Goal: Transaction & Acquisition: Purchase product/service

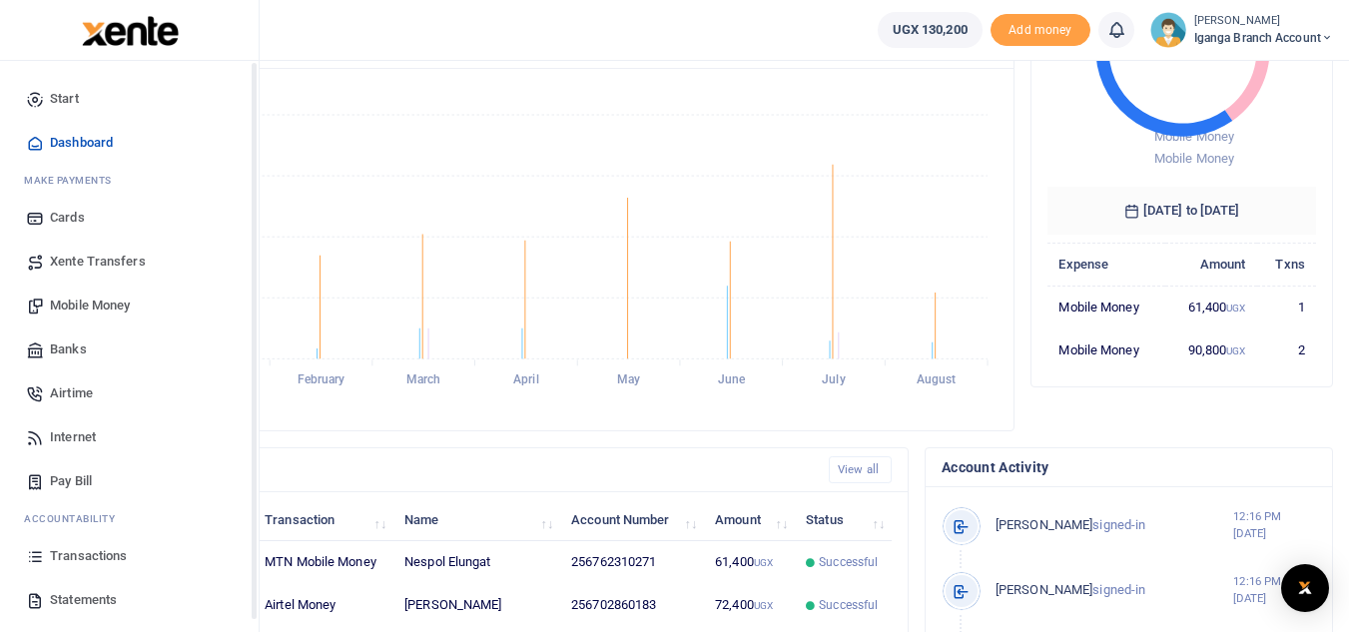
scroll to position [300, 0]
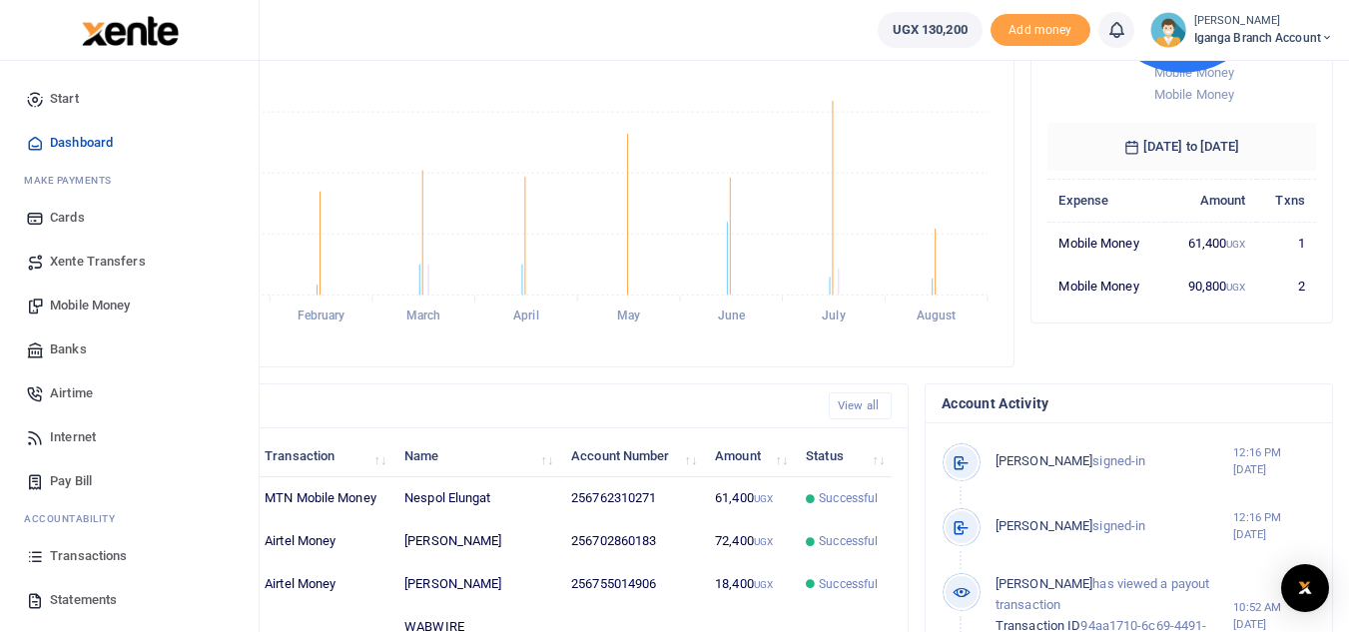
click at [74, 553] on span "Transactions" at bounding box center [88, 556] width 77 height 20
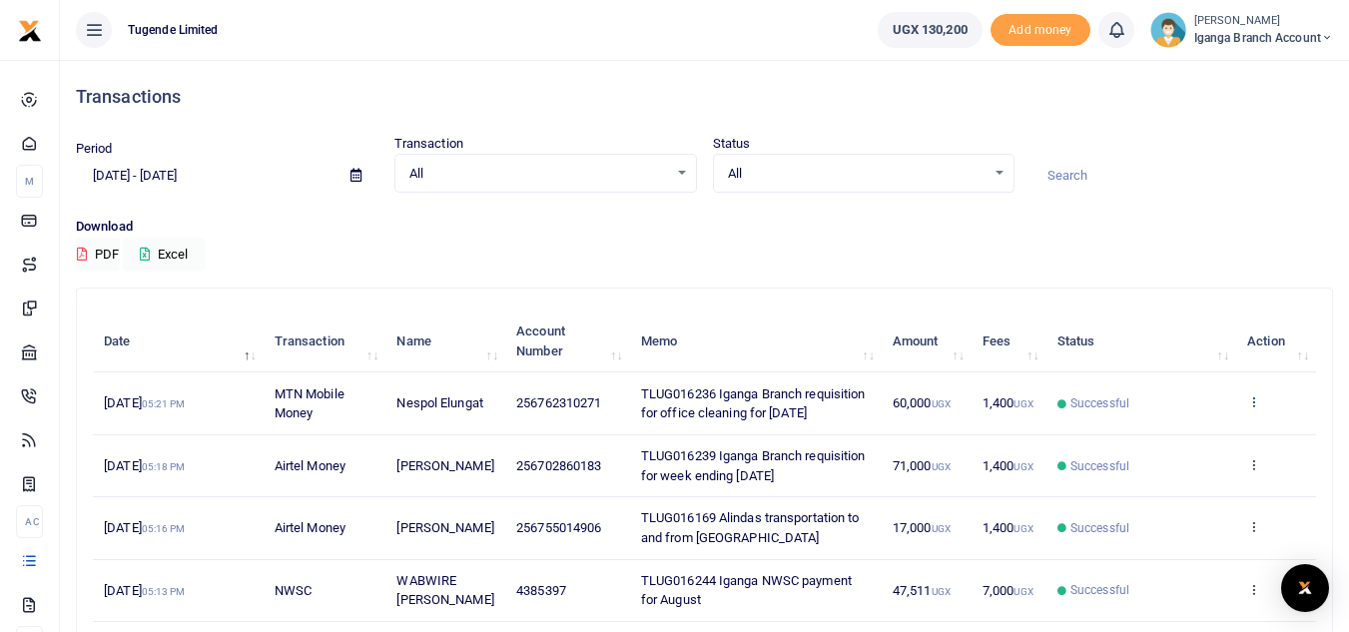
click at [1256, 398] on icon at bounding box center [1254, 402] width 13 height 14
click at [1169, 431] on link "View details" at bounding box center [1181, 436] width 158 height 28
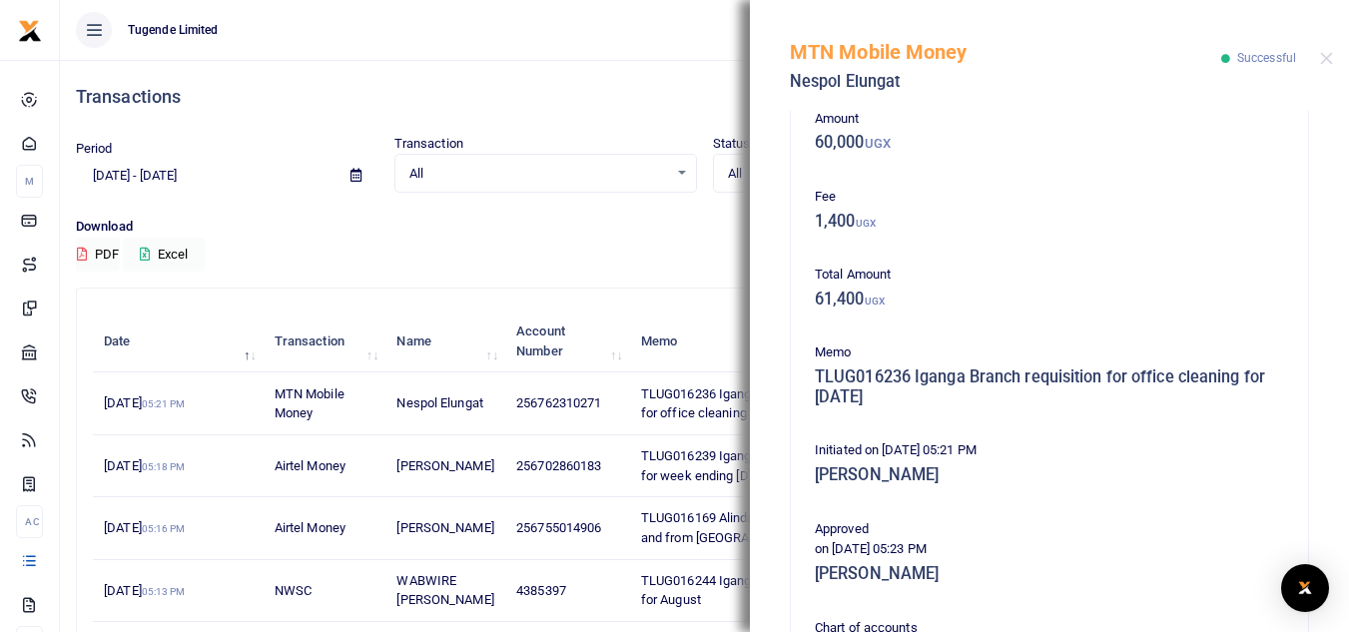
scroll to position [499, 0]
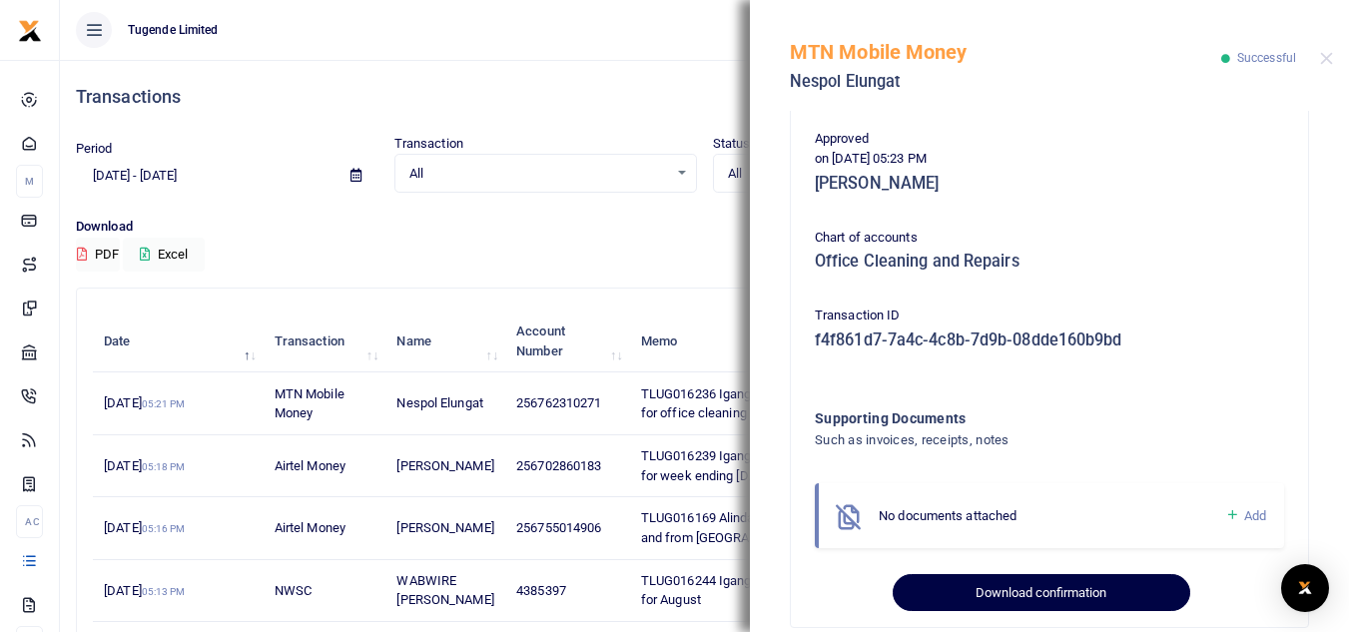
click at [952, 585] on button "Download confirmation" at bounding box center [1041, 593] width 297 height 38
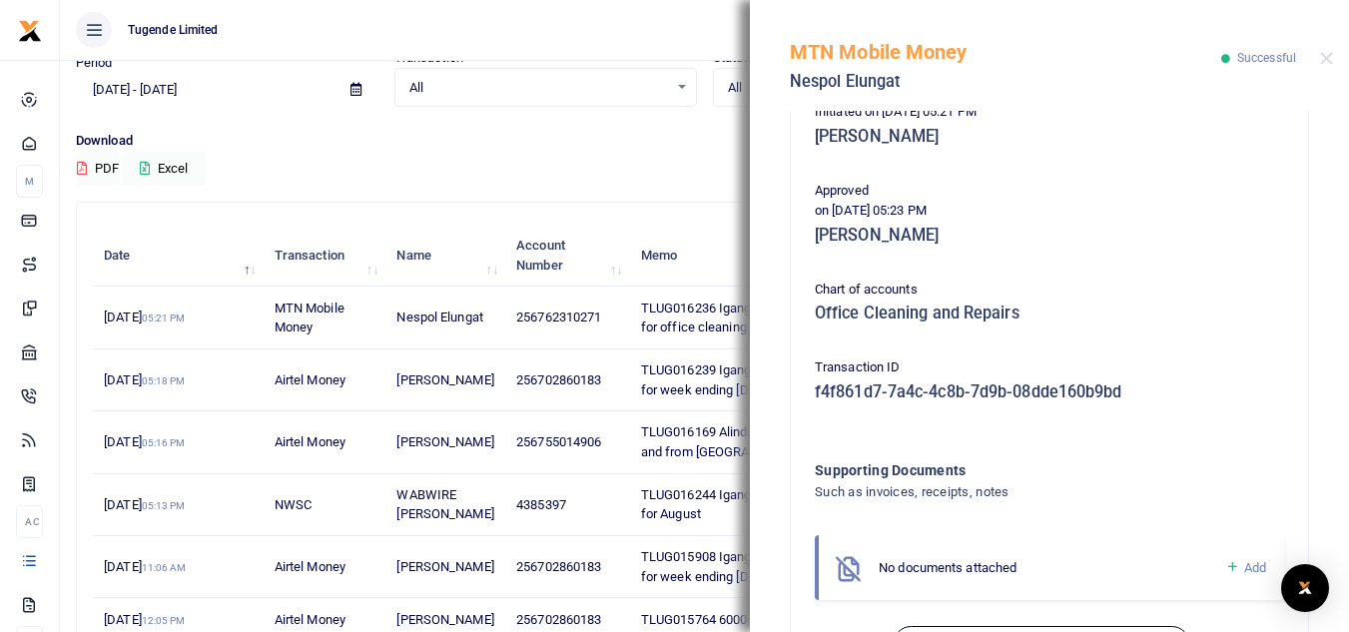
scroll to position [514, 0]
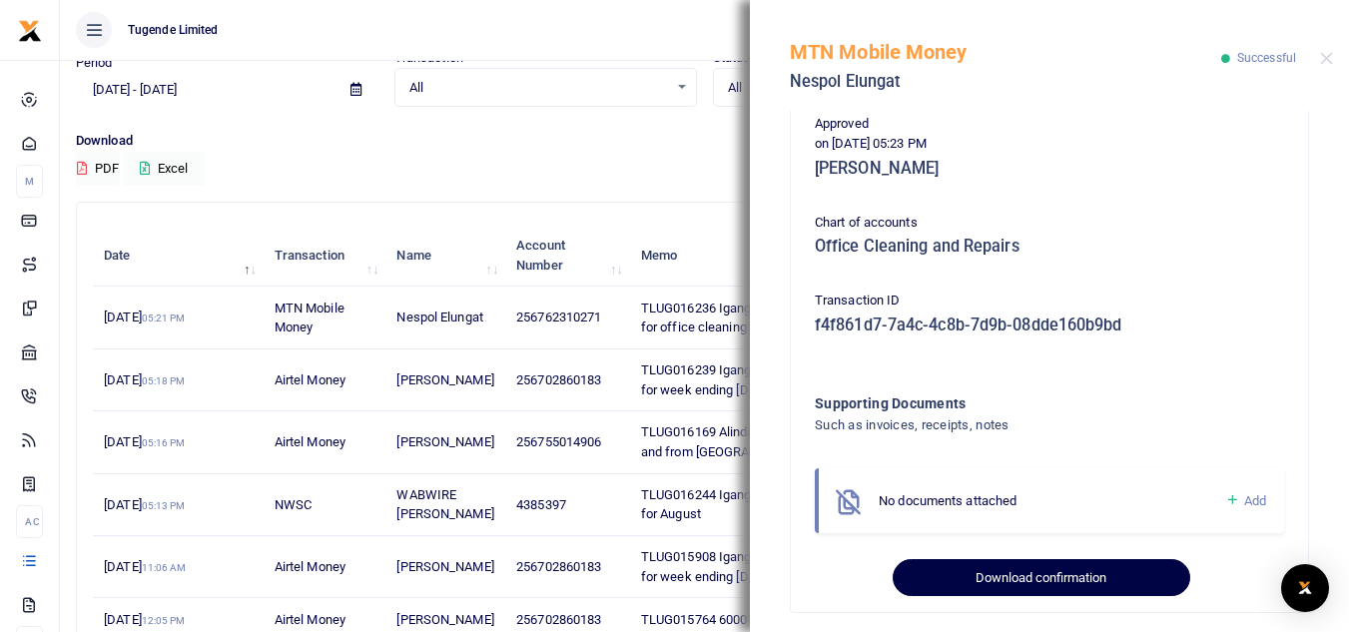
click at [997, 584] on button "Download confirmation" at bounding box center [1041, 578] width 297 height 38
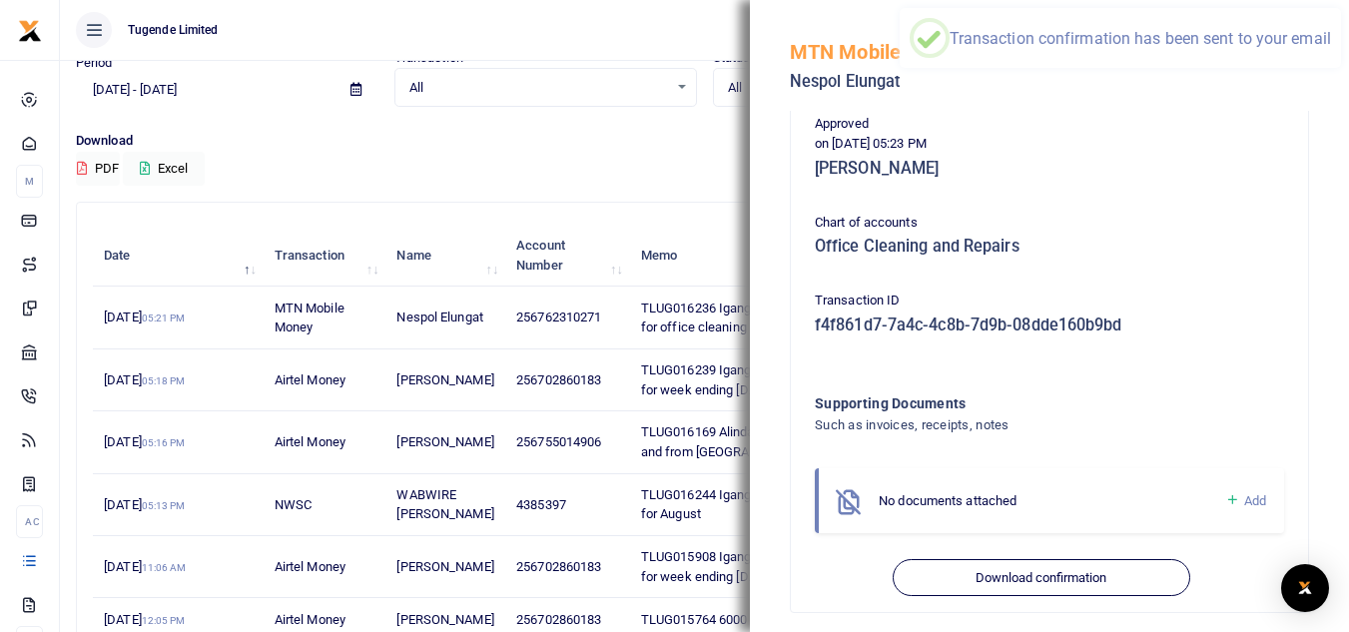
click at [560, 124] on div "Period 07/25/2025 - 08/23/2025 Transaction All Select an option... All Airtime …" at bounding box center [705, 89] width 1274 height 83
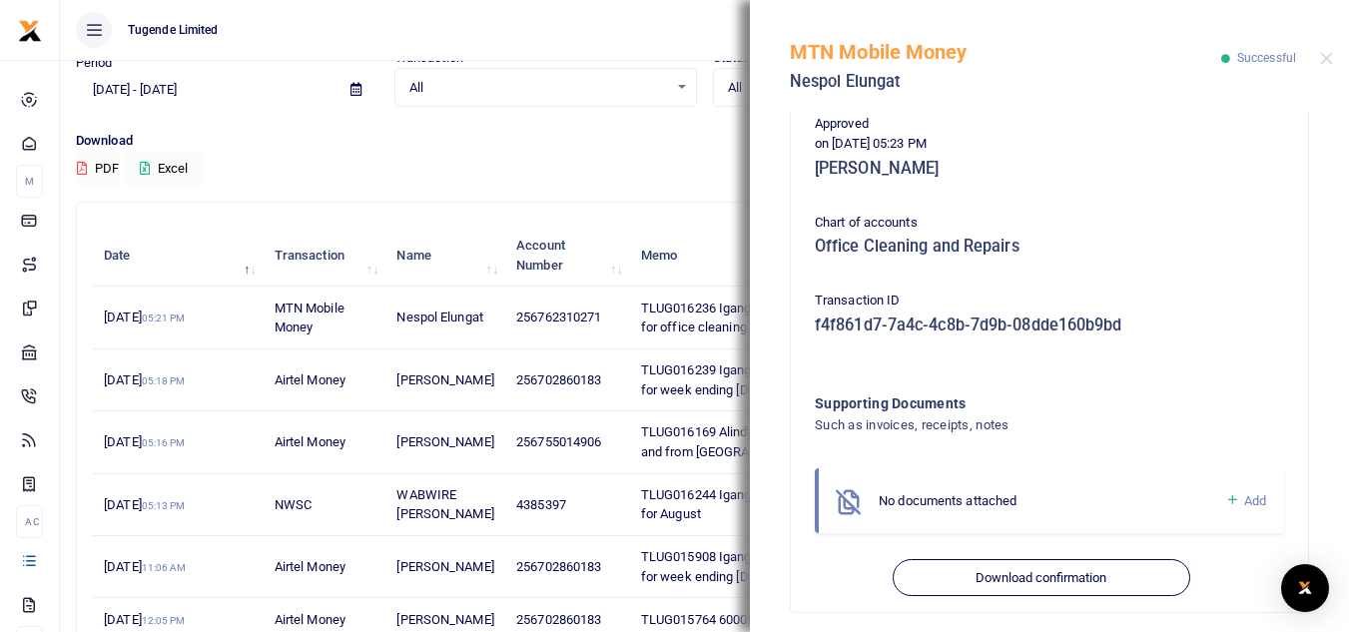
click at [1330, 51] on div "MTN Mobile Money Nespol Elungat Successful" at bounding box center [1049, 55] width 599 height 111
click at [1328, 56] on button "Close" at bounding box center [1326, 58] width 13 height 13
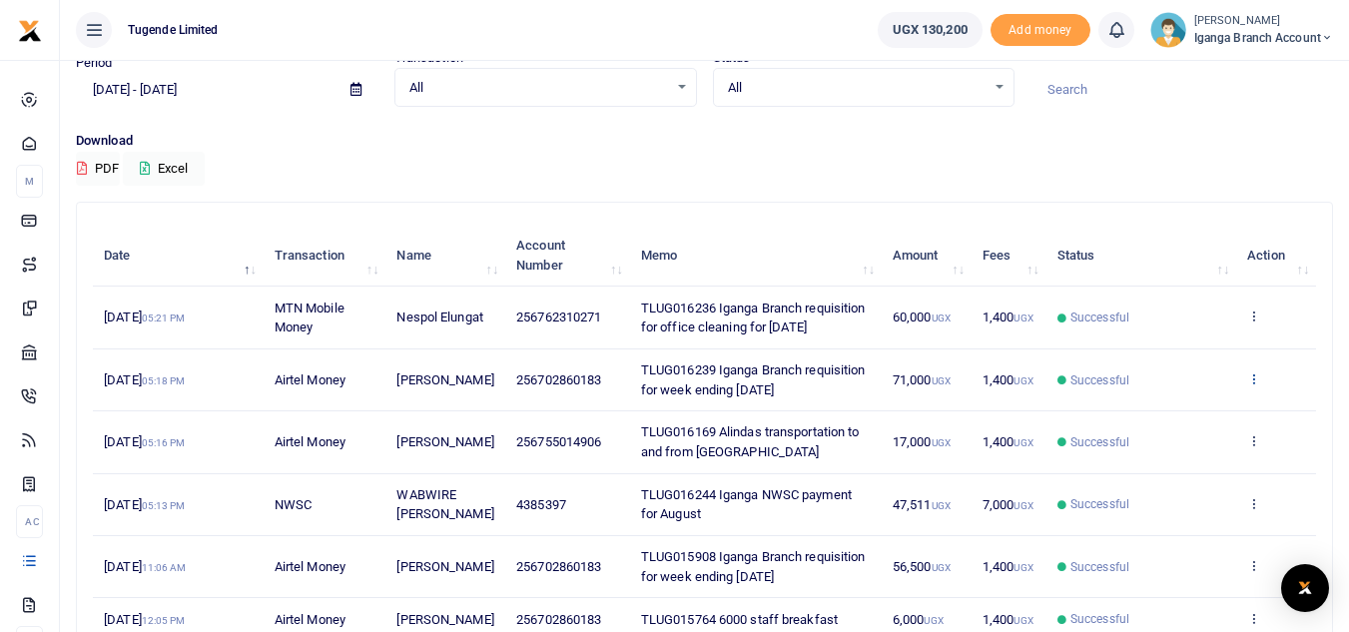
click at [1253, 380] on icon at bounding box center [1254, 379] width 13 height 14
click at [1166, 409] on link "View details" at bounding box center [1181, 413] width 158 height 28
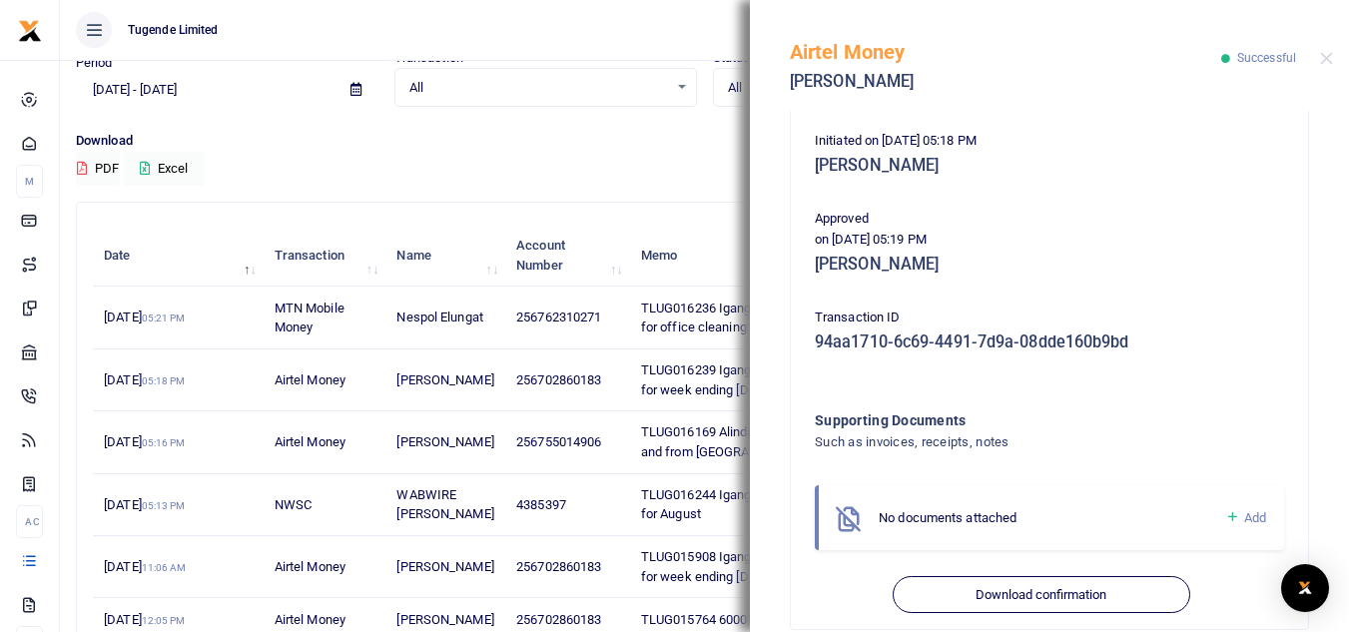
scroll to position [449, 0]
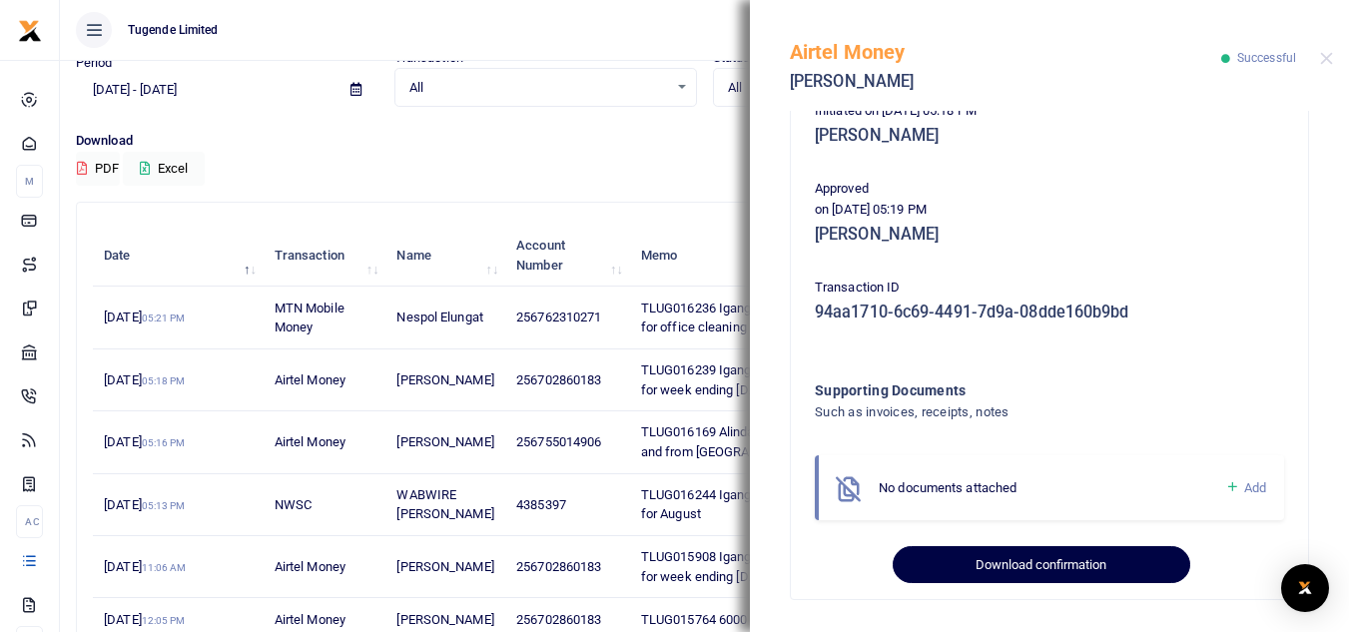
click at [977, 564] on button "Download confirmation" at bounding box center [1041, 565] width 297 height 38
click at [1001, 555] on button "Download confirmation" at bounding box center [1041, 565] width 297 height 38
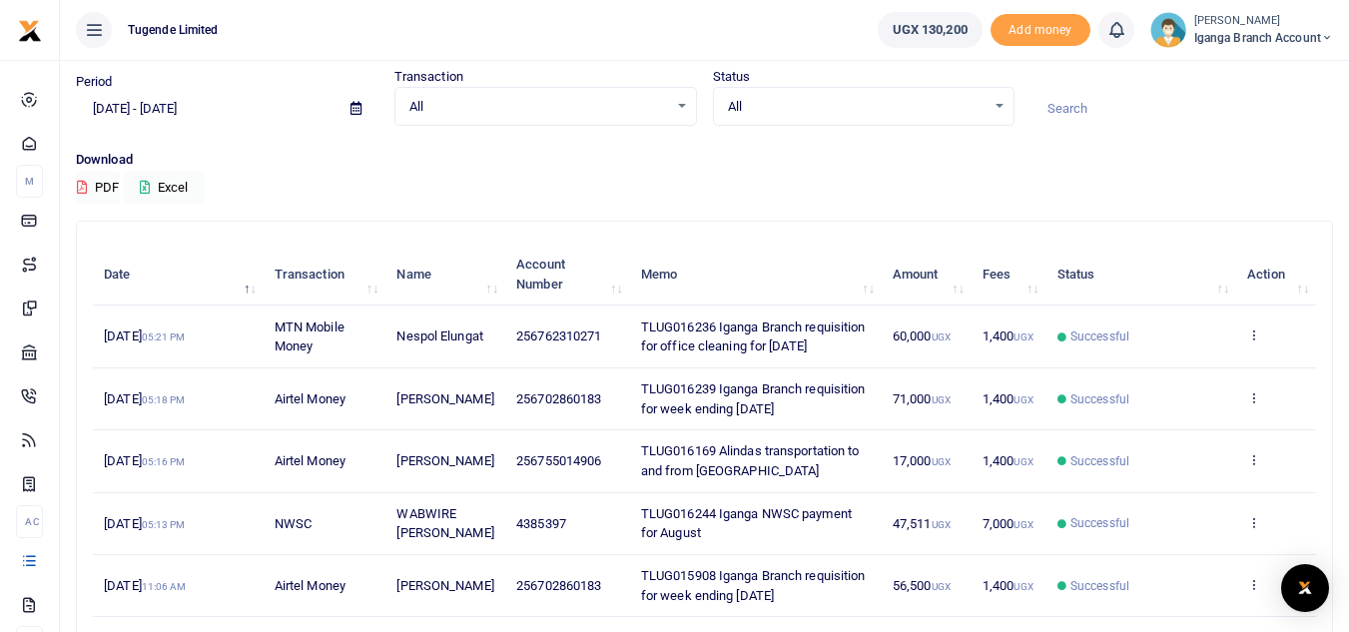
scroll to position [100, 0]
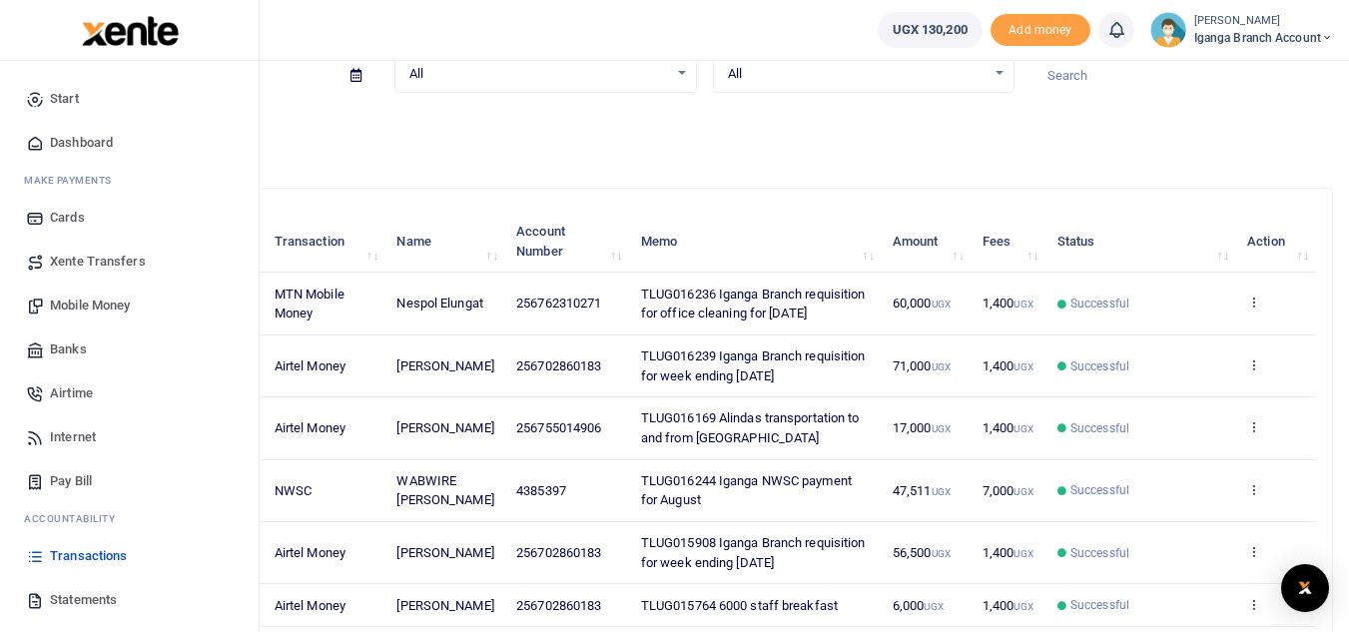
click at [73, 594] on span "Statements" at bounding box center [83, 600] width 67 height 20
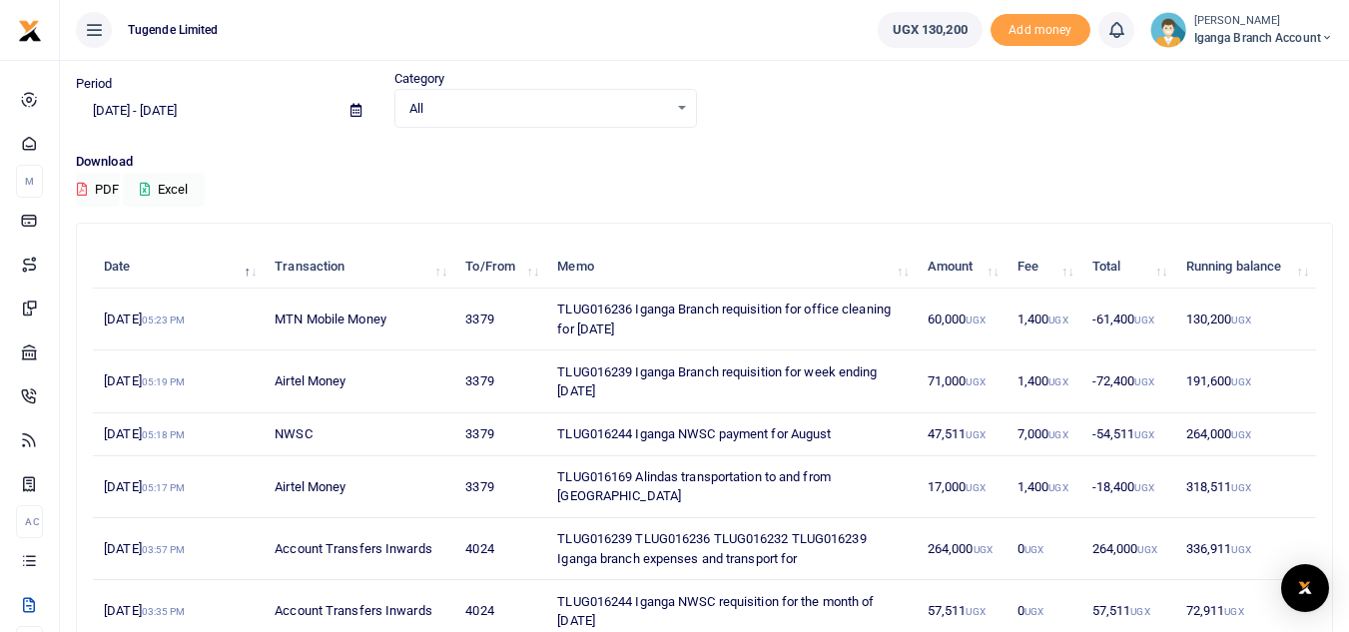
scroll to position [100, 0]
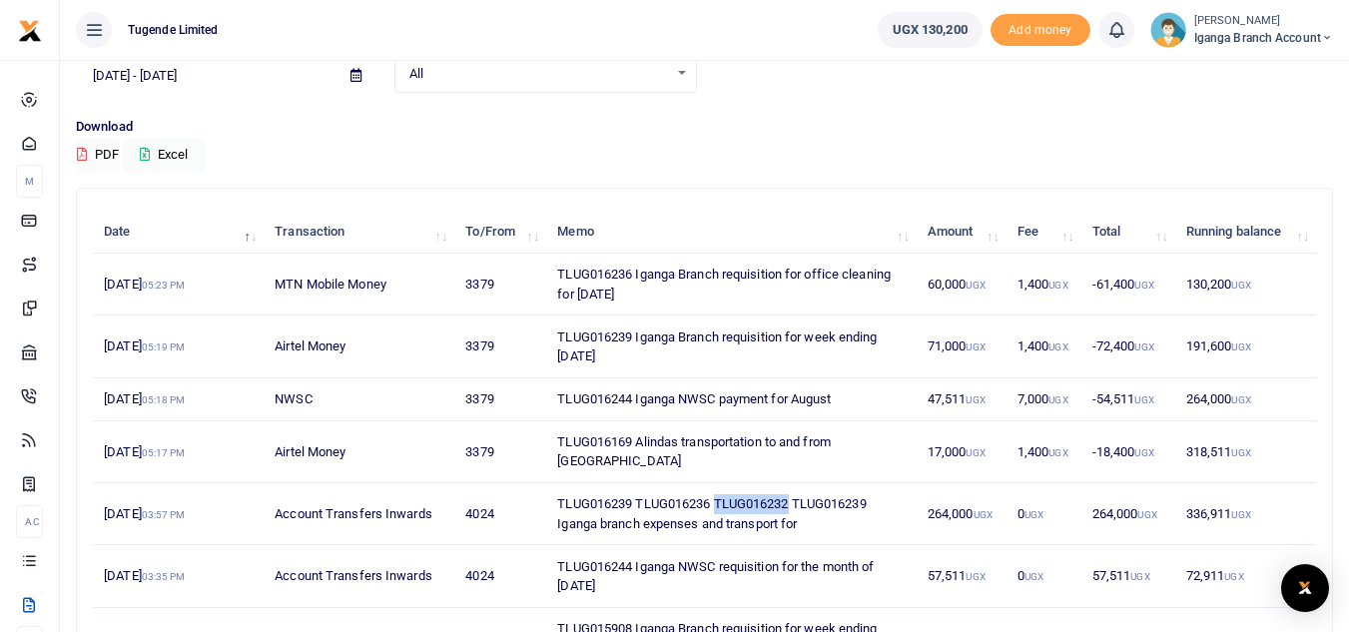
drag, startPoint x: 793, startPoint y: 482, endPoint x: 720, endPoint y: 482, distance: 72.9
click at [720, 483] on td "TLUG016239 TLUG016236 TLUG016232 TLUG016239 Iganga branch expenses and transpor…" at bounding box center [731, 514] width 371 height 62
click at [94, 26] on icon at bounding box center [94, 30] width 20 height 22
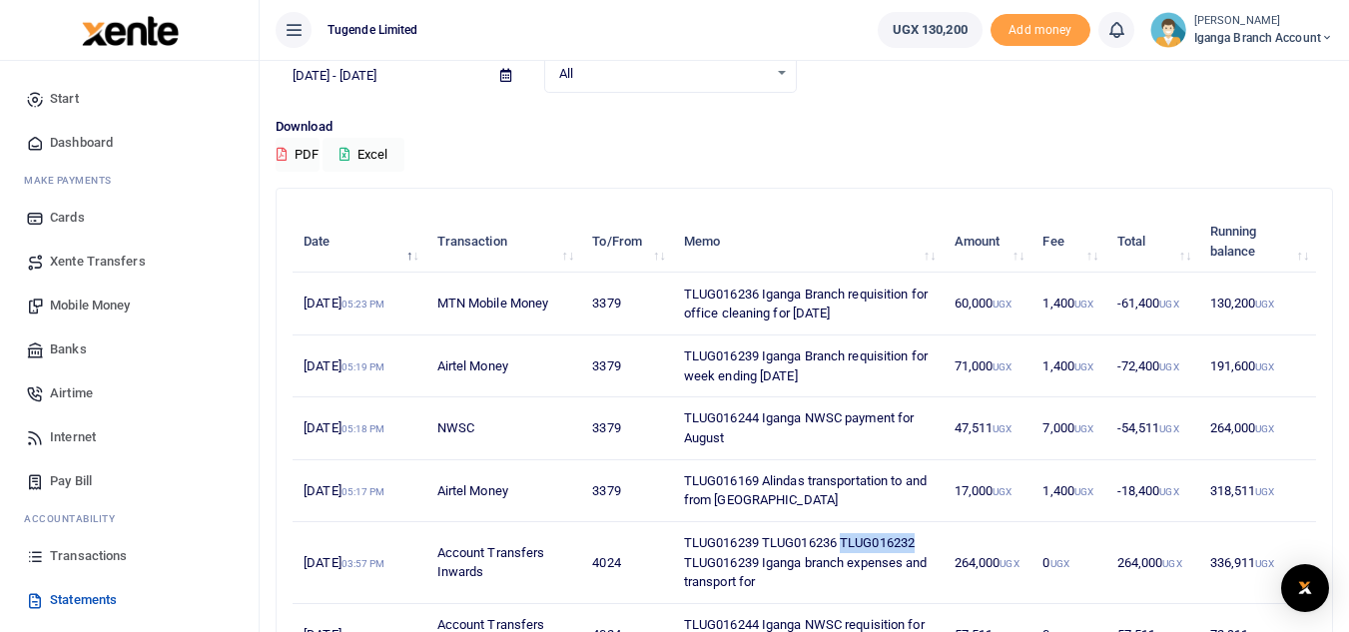
click at [97, 307] on span "Mobile Money" at bounding box center [90, 306] width 80 height 20
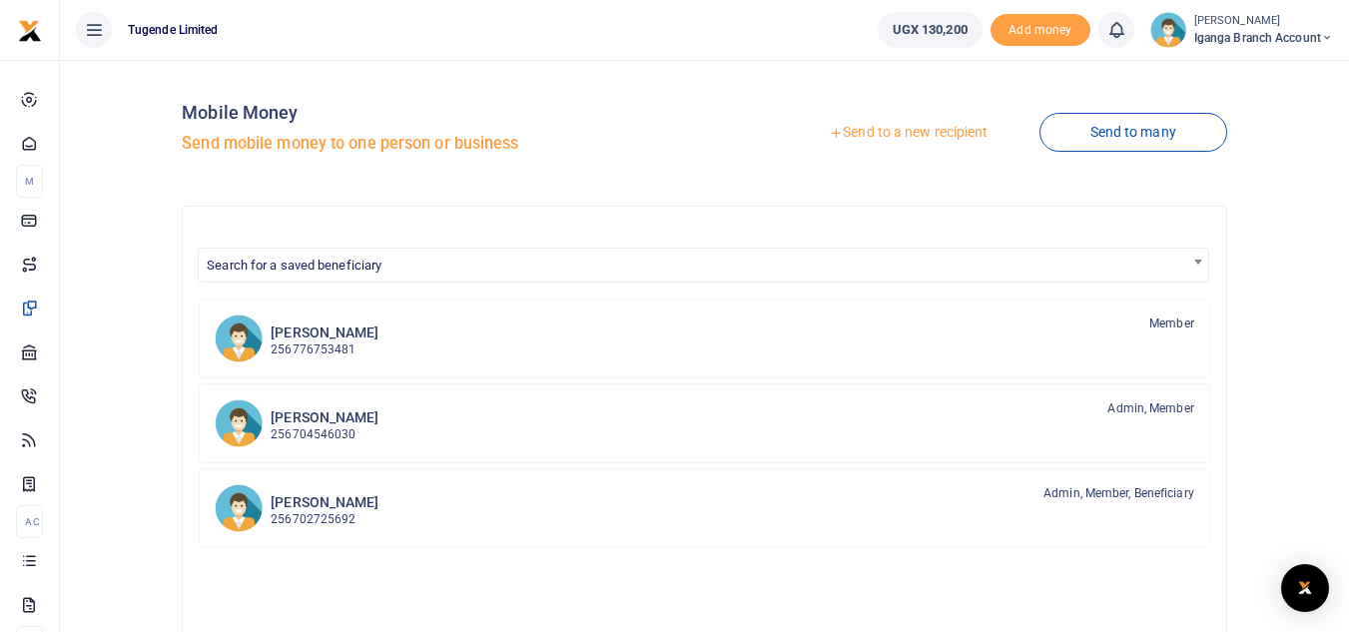
click at [903, 134] on link "Send to a new recipient" at bounding box center [908, 133] width 261 height 36
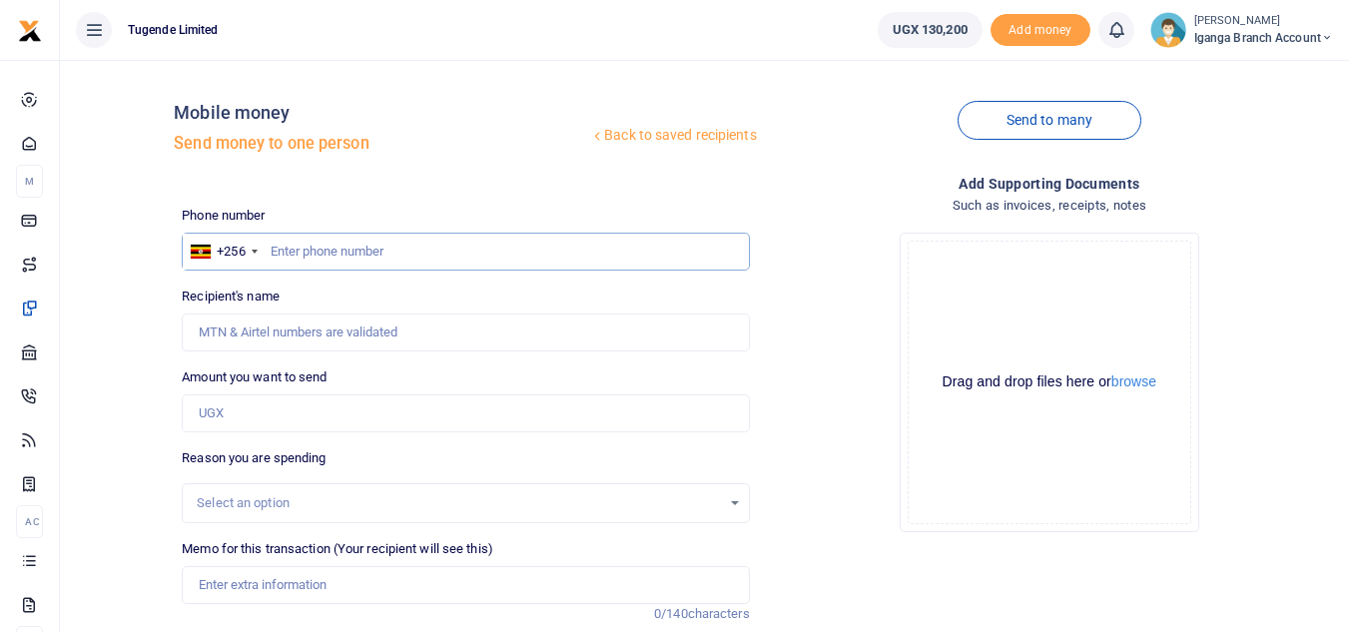
click at [304, 245] on input "text" at bounding box center [465, 252] width 567 height 38
type input "703691451"
type input "[PERSON_NAME]"
type input "7036914511"
type input "703691451"
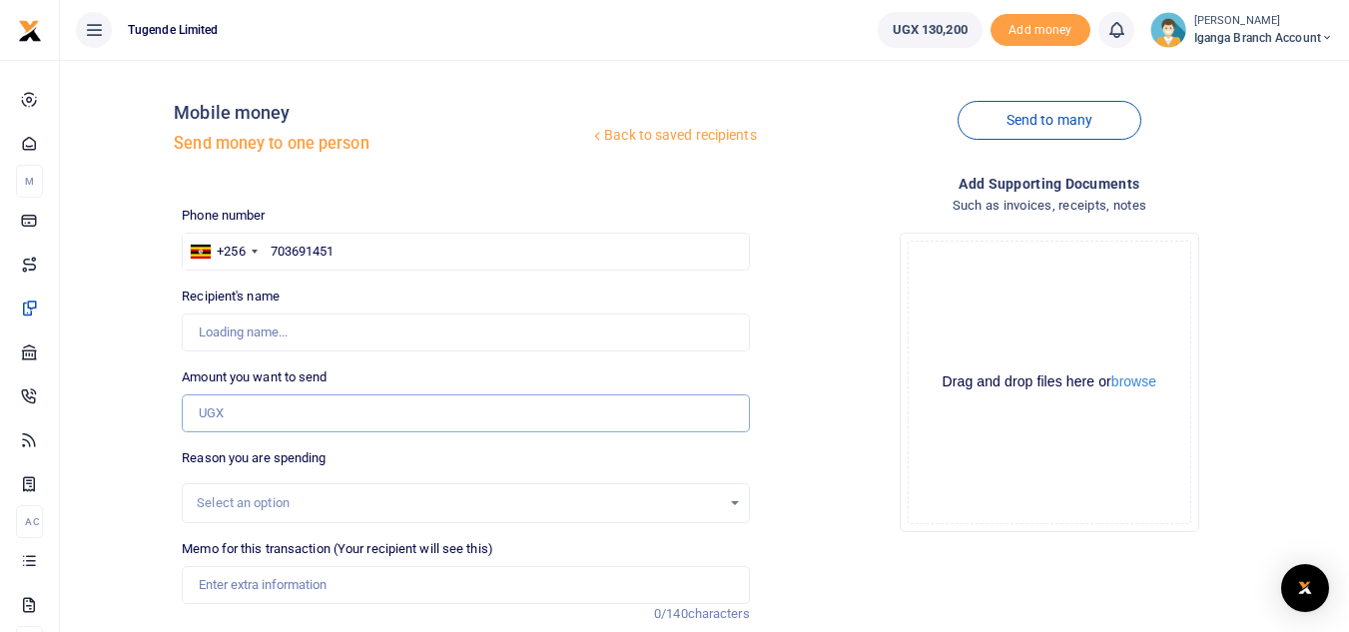
click at [227, 420] on input "Amount you want to send" at bounding box center [465, 414] width 567 height 38
type input "112"
type input "[PERSON_NAME]"
type input "112,000"
click at [278, 502] on div "Select an option" at bounding box center [458, 503] width 523 height 20
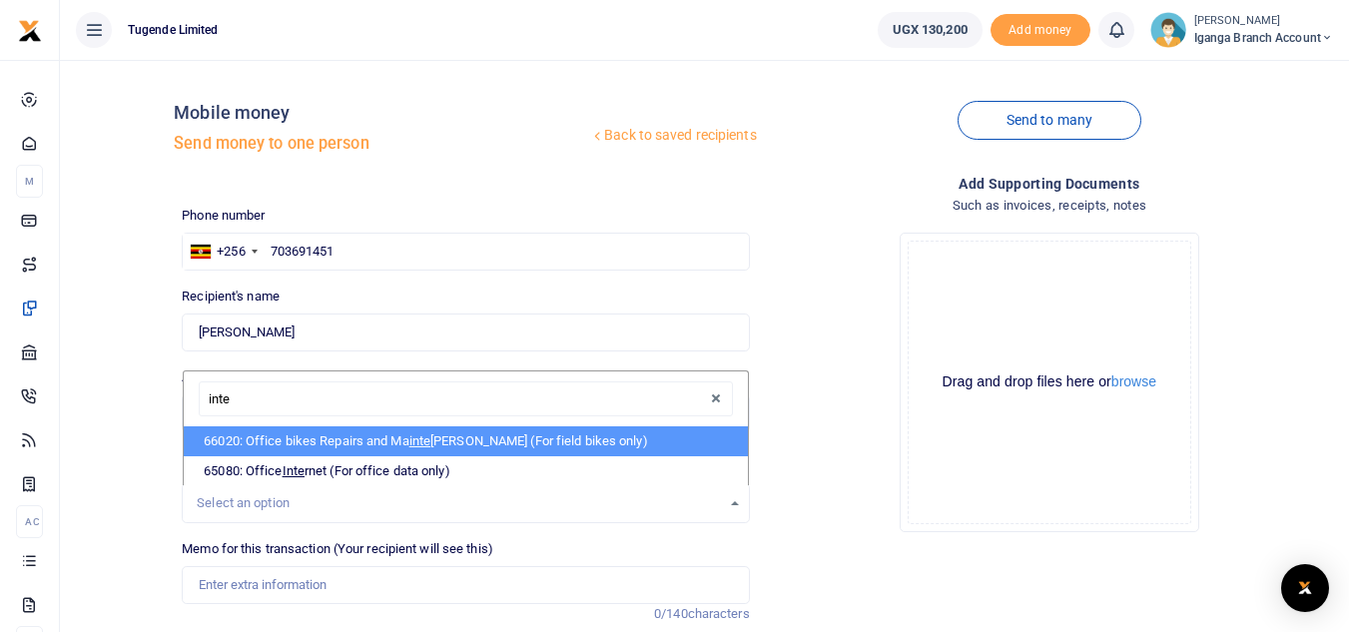
type input "inter"
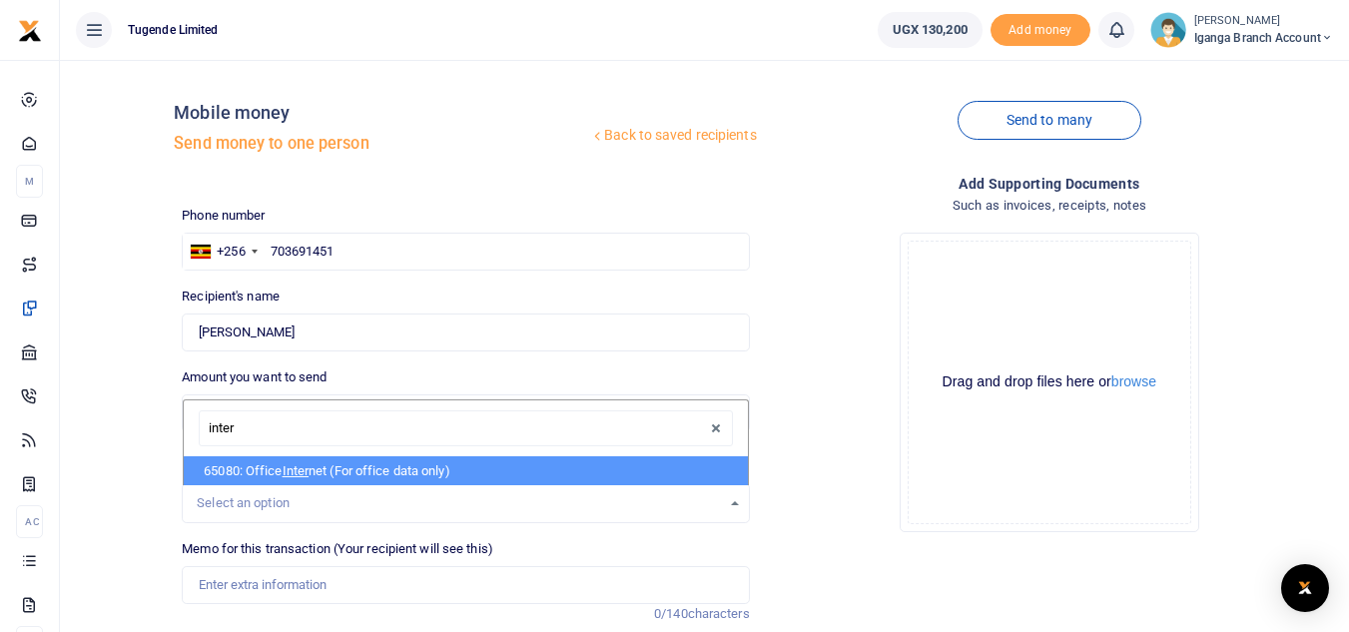
click at [327, 470] on li "65080: Office Inter net (For office data only)" at bounding box center [465, 471] width 563 height 30
select select "35"
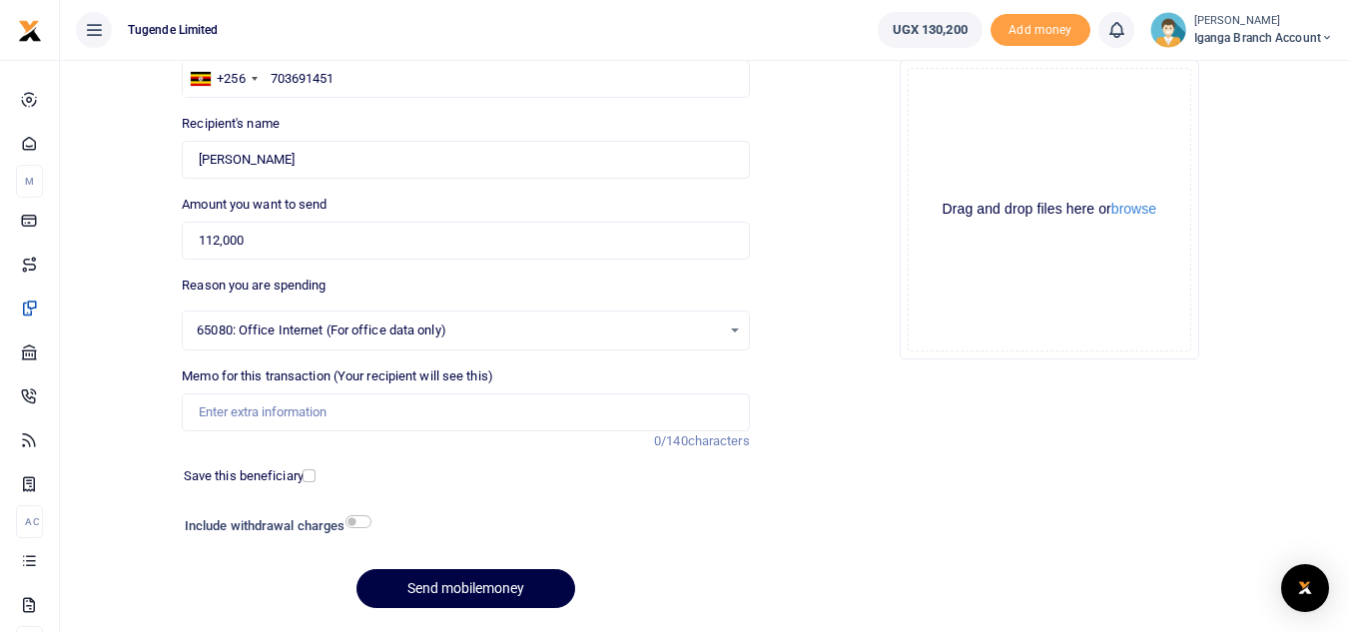
scroll to position [200, 0]
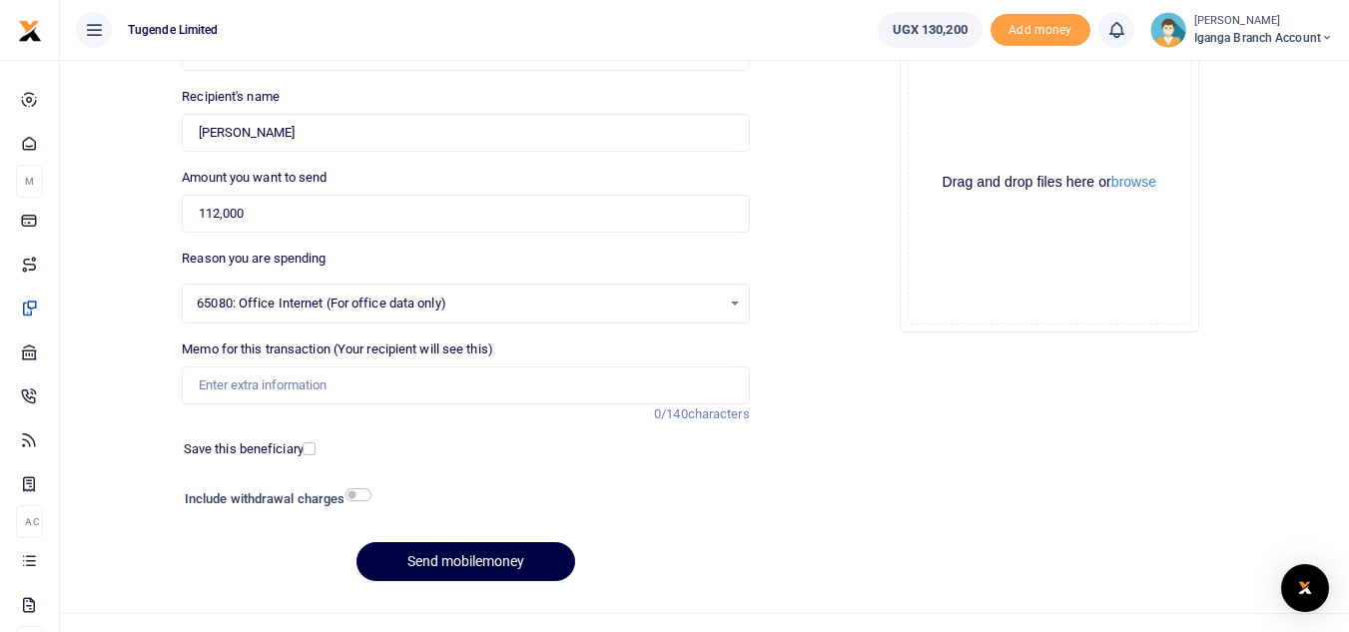
click at [250, 405] on div "Memo for this transaction (Your recipient will see this) Reason is required. 0/…" at bounding box center [465, 382] width 583 height 85
click at [255, 393] on input "Memo for this transaction (Your recipient will see this)" at bounding box center [465, 386] width 567 height 38
paste input "https://crm.gotugende.com/#/crm-core/accounts/320672?tab=Opportunities&id=14008…"
type input "https://crm.gotugende.com/#/crm-core/accounts/320672?tab=Opportunities&id=14008…"
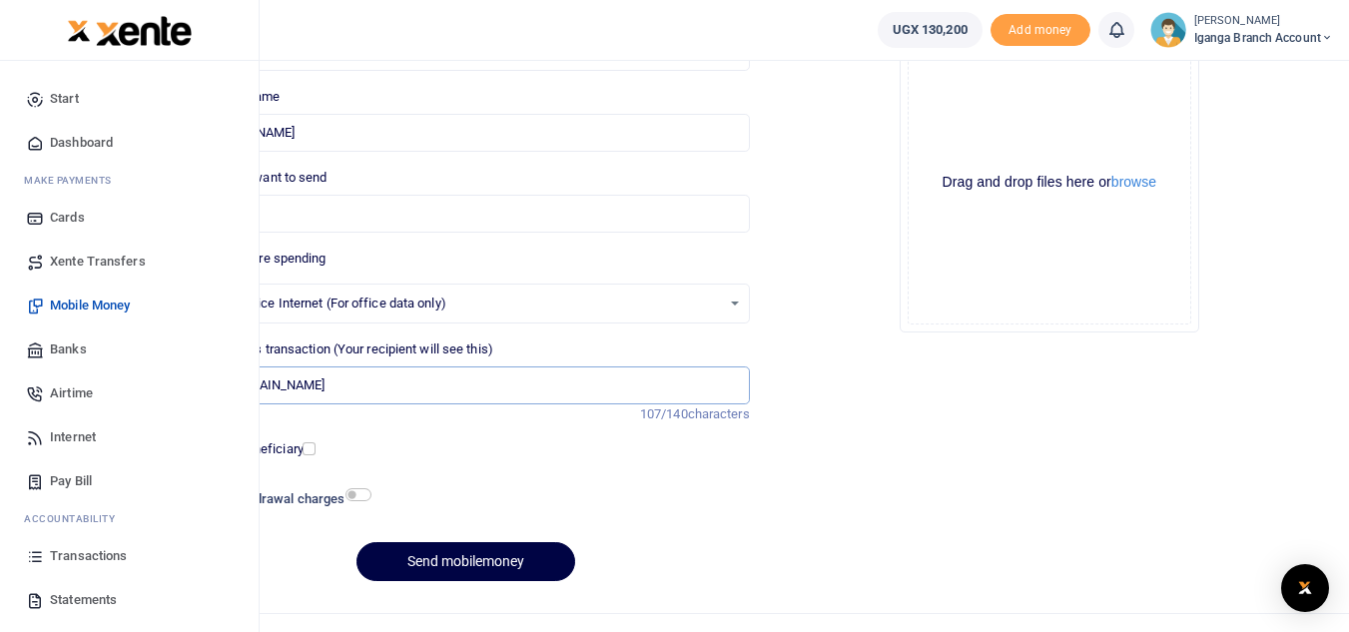
scroll to position [0, 0]
drag, startPoint x: 737, startPoint y: 382, endPoint x: 0, endPoint y: 397, distance: 737.3
click at [0, 397] on body "Start Dashboard M ake Payments Cards Xente Transfers Mobile Money Banks Airtime…" at bounding box center [674, 232] width 1349 height 865
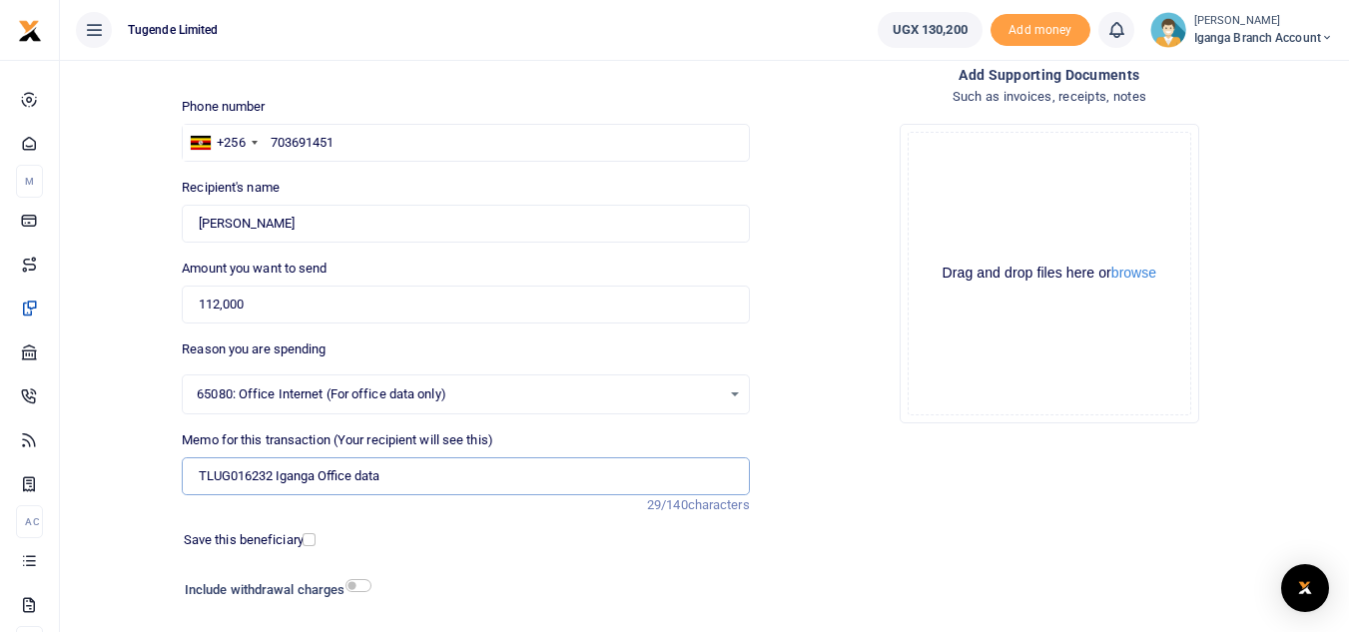
scroll to position [233, 0]
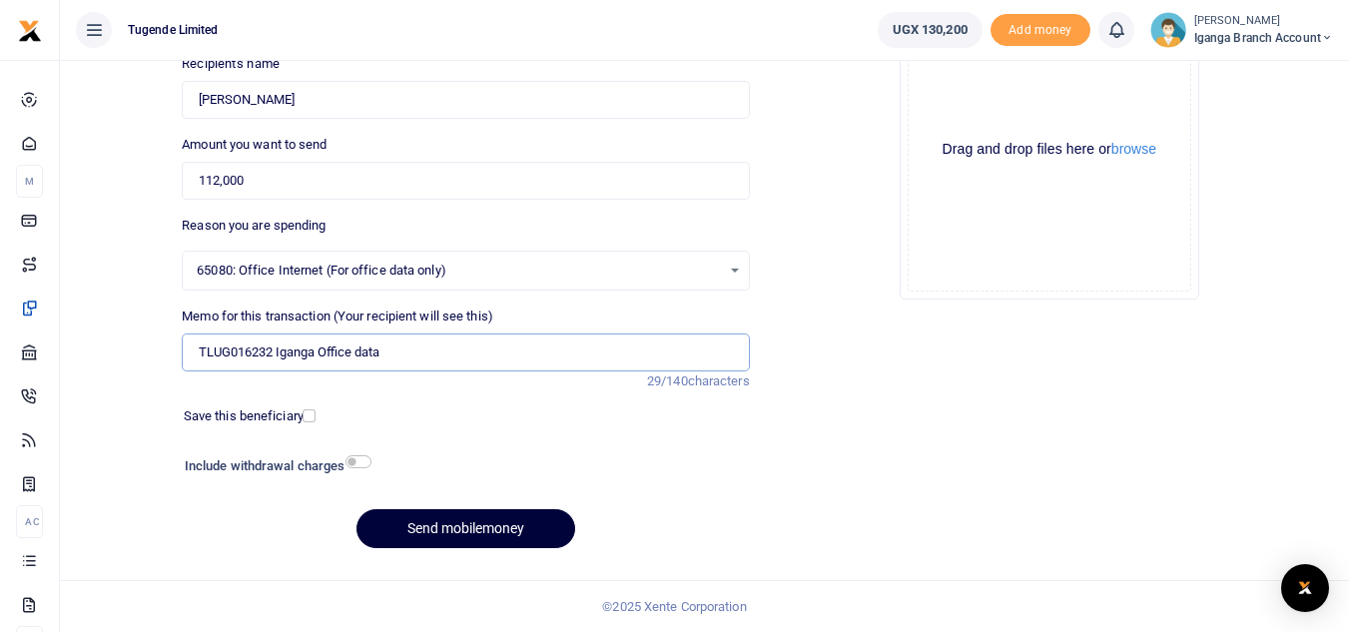
type input "TLUG016232 Iganga Office data"
click at [465, 528] on button "Send mobilemoney" at bounding box center [466, 528] width 219 height 39
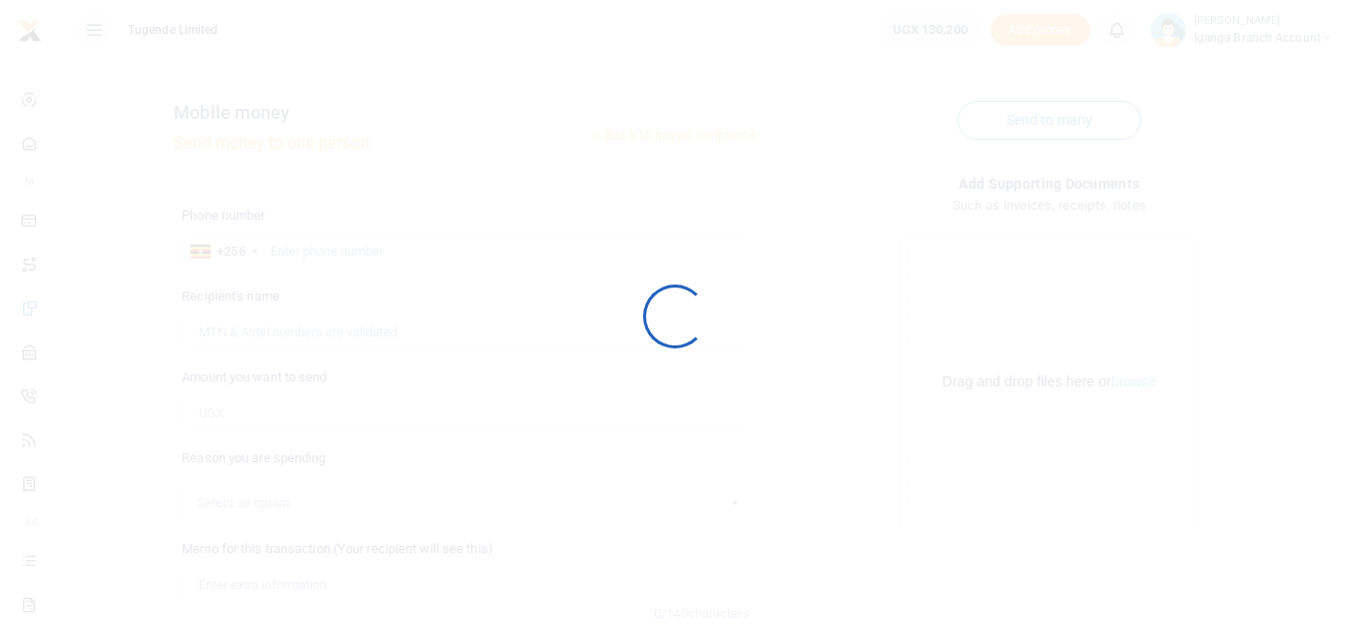
scroll to position [233, 0]
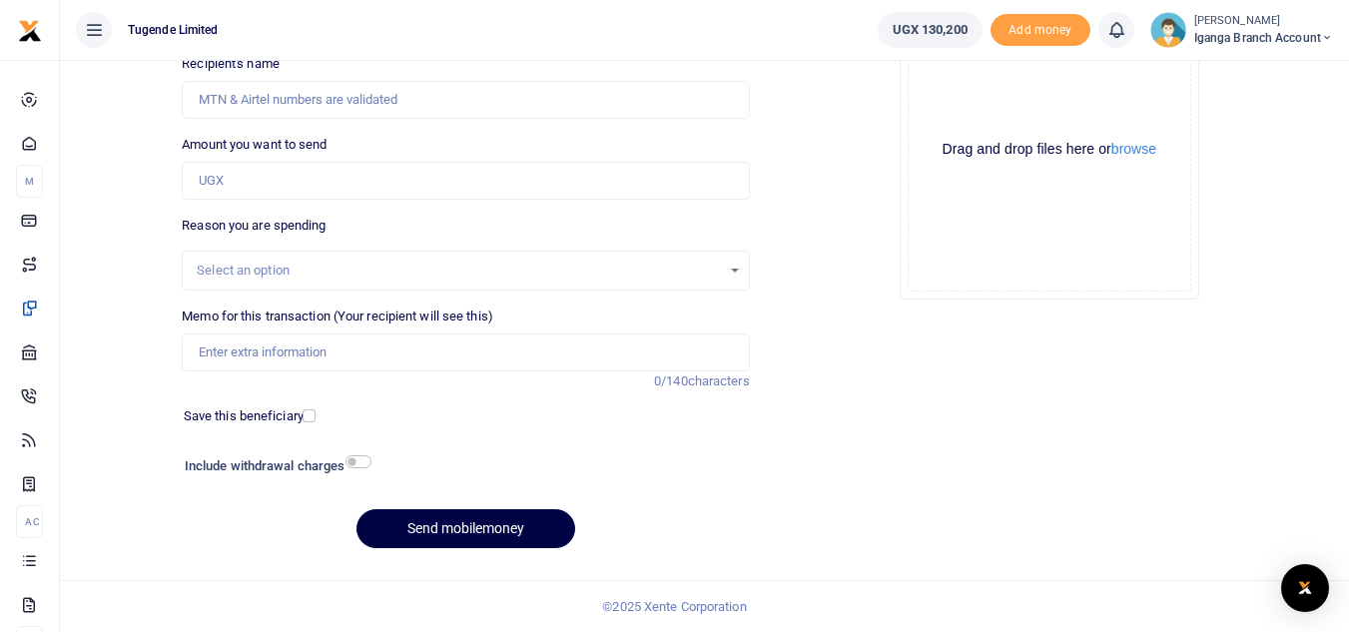
click at [1215, 39] on span "Iganga Branch Account" at bounding box center [1264, 38] width 139 height 18
click at [1232, 69] on link "Switch accounts" at bounding box center [1257, 73] width 158 height 28
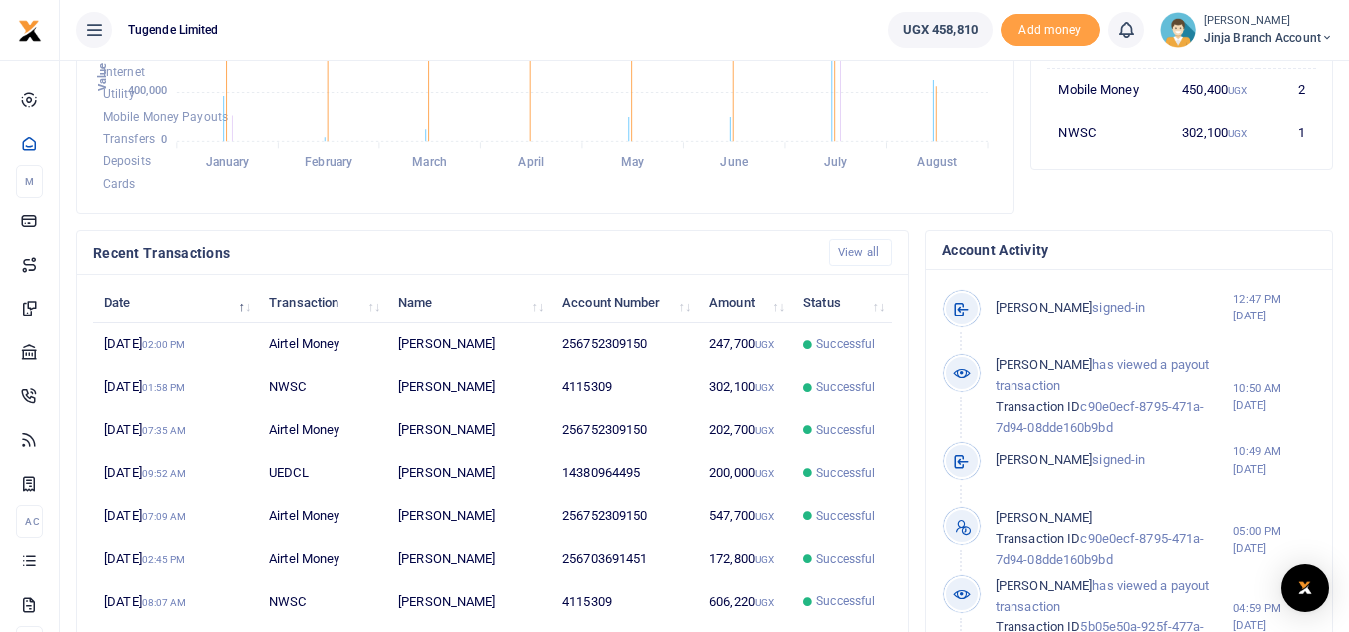
scroll to position [499, 0]
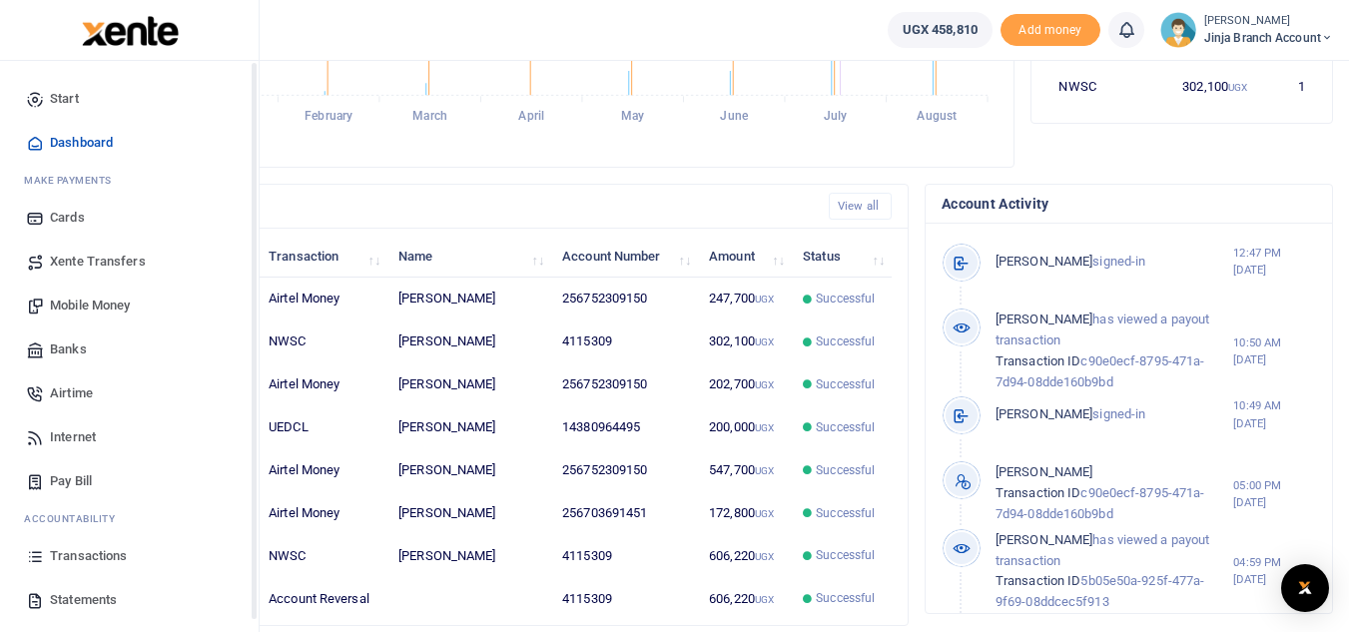
click at [70, 598] on span "Statements" at bounding box center [83, 600] width 67 height 20
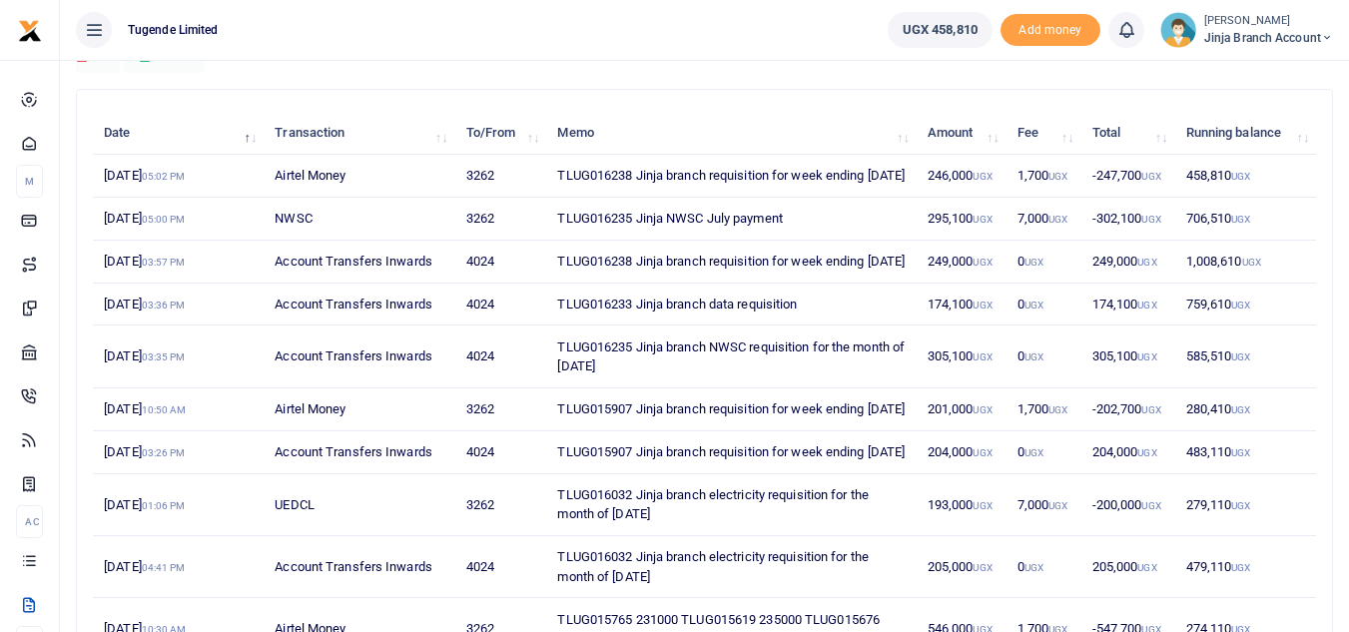
scroll to position [200, 0]
drag, startPoint x: 632, startPoint y: 341, endPoint x: 608, endPoint y: 341, distance: 24.0
click at [608, 326] on td "TLUG016233 Jinja branch data requisition" at bounding box center [731, 304] width 370 height 43
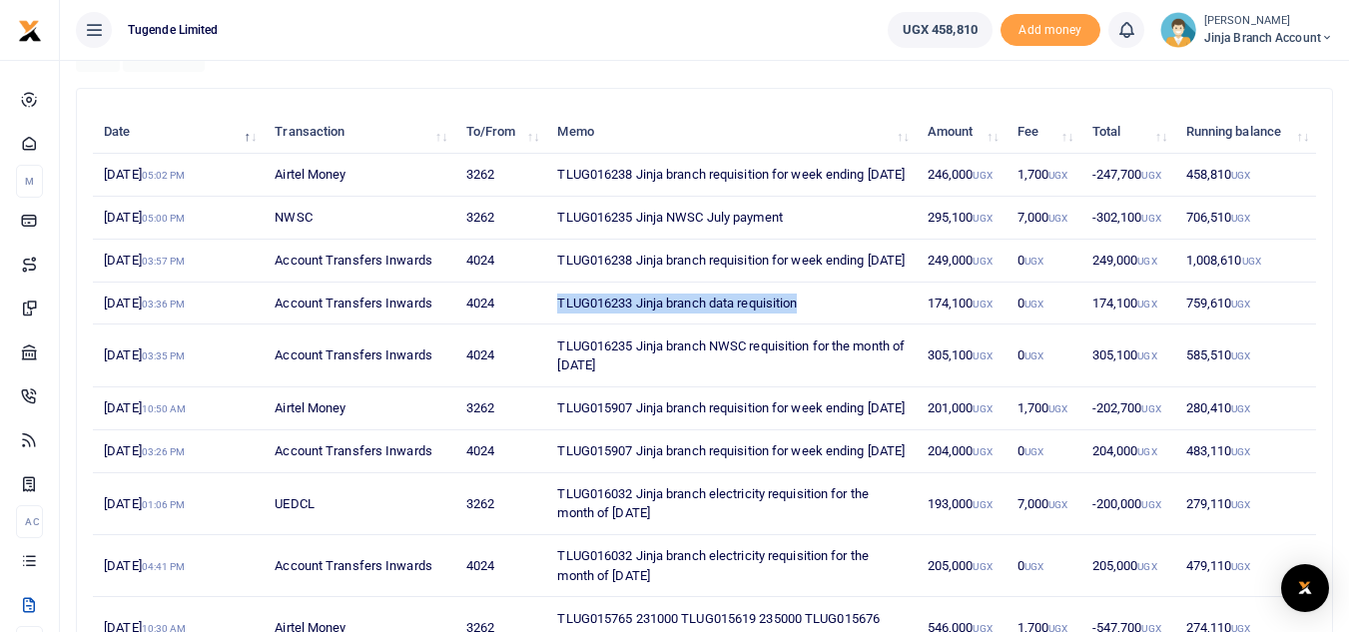
drag, startPoint x: 823, startPoint y: 337, endPoint x: 544, endPoint y: 350, distance: 279.0
click at [544, 326] on tr "22nd Aug 2025 03:36 PM Account Transfers Inwards 4024 TLUG016233 Jinja branch d…" at bounding box center [705, 304] width 1224 height 43
copy tr "TLUG016233 Jinja branch data requisition"
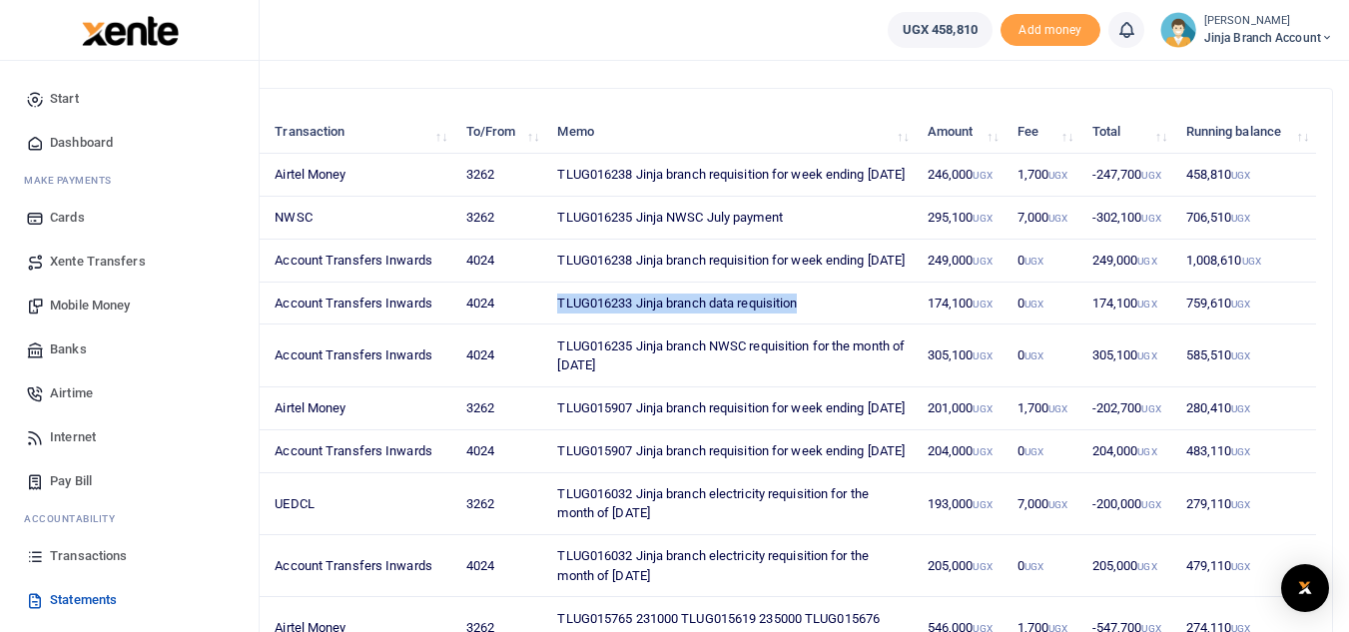
click at [111, 299] on span "Mobile Money" at bounding box center [90, 306] width 80 height 20
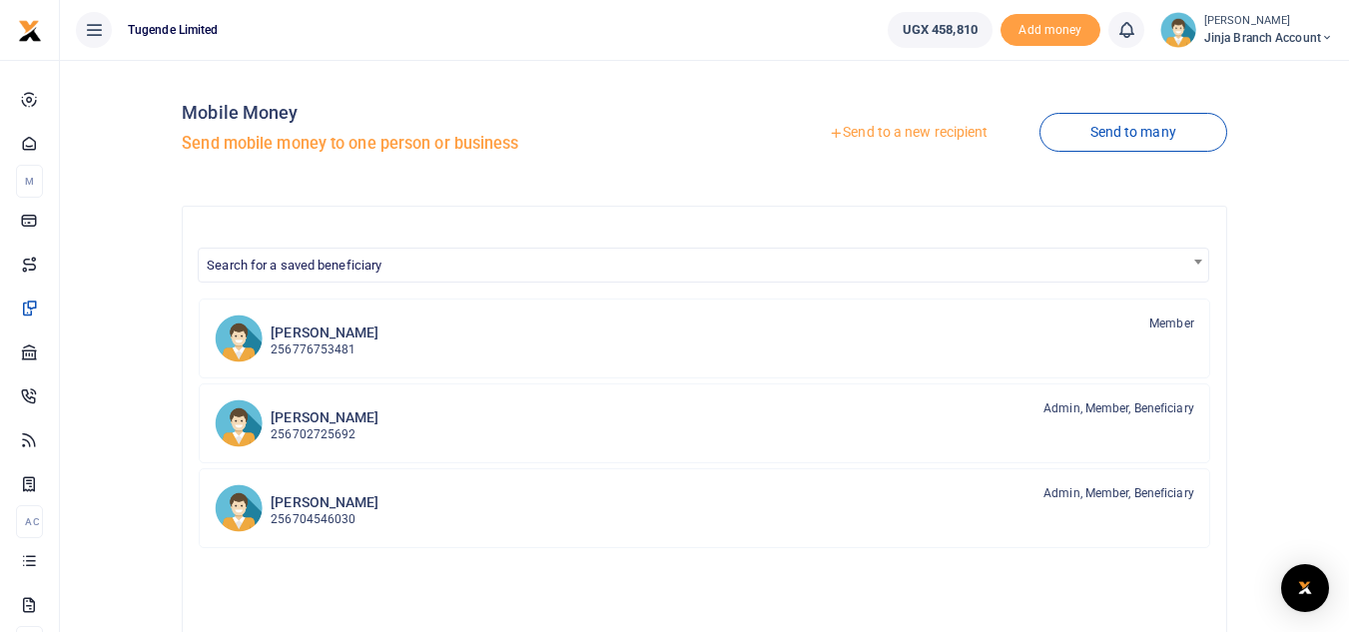
click at [881, 133] on link "Send to a new recipient" at bounding box center [908, 133] width 261 height 36
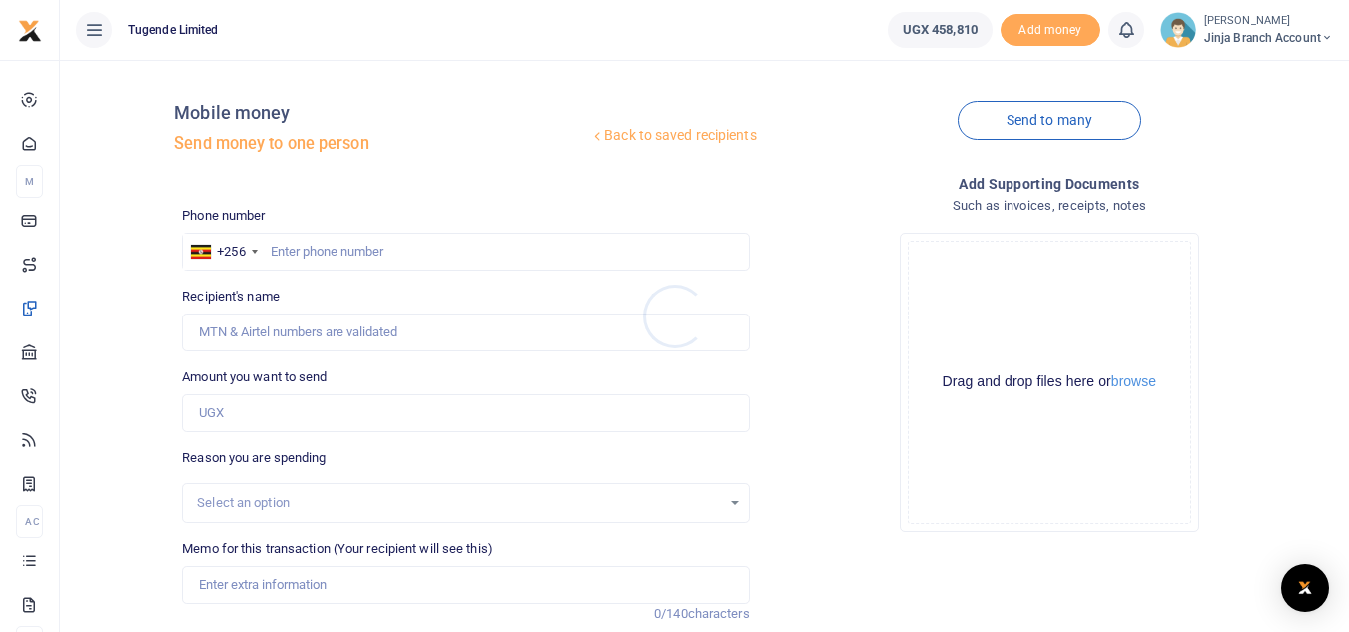
click at [310, 239] on div at bounding box center [674, 316] width 1349 height 632
click at [285, 261] on input "text" at bounding box center [465, 252] width 567 height 38
type input "703691451"
type input "[PERSON_NAME]"
type input "703691451"
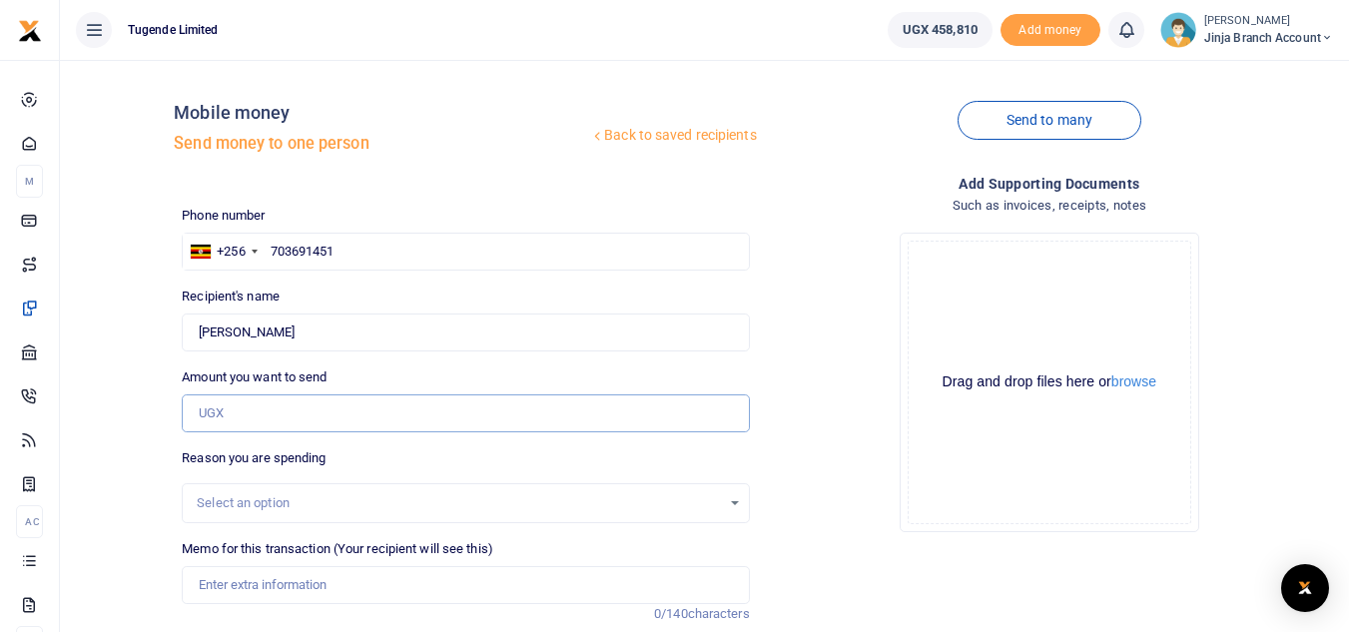
click at [242, 420] on input "Amount you want to send" at bounding box center [465, 414] width 567 height 38
type input "170,000"
click at [257, 495] on div "Select an option" at bounding box center [458, 503] width 523 height 20
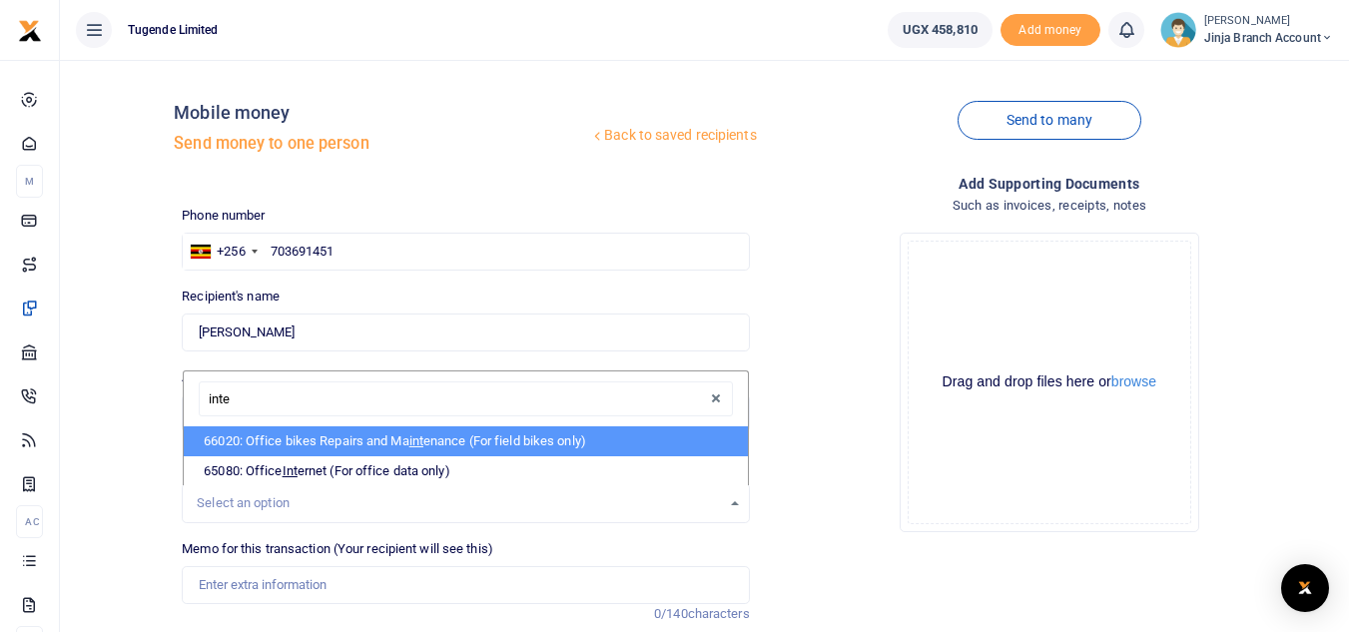
type input "inter"
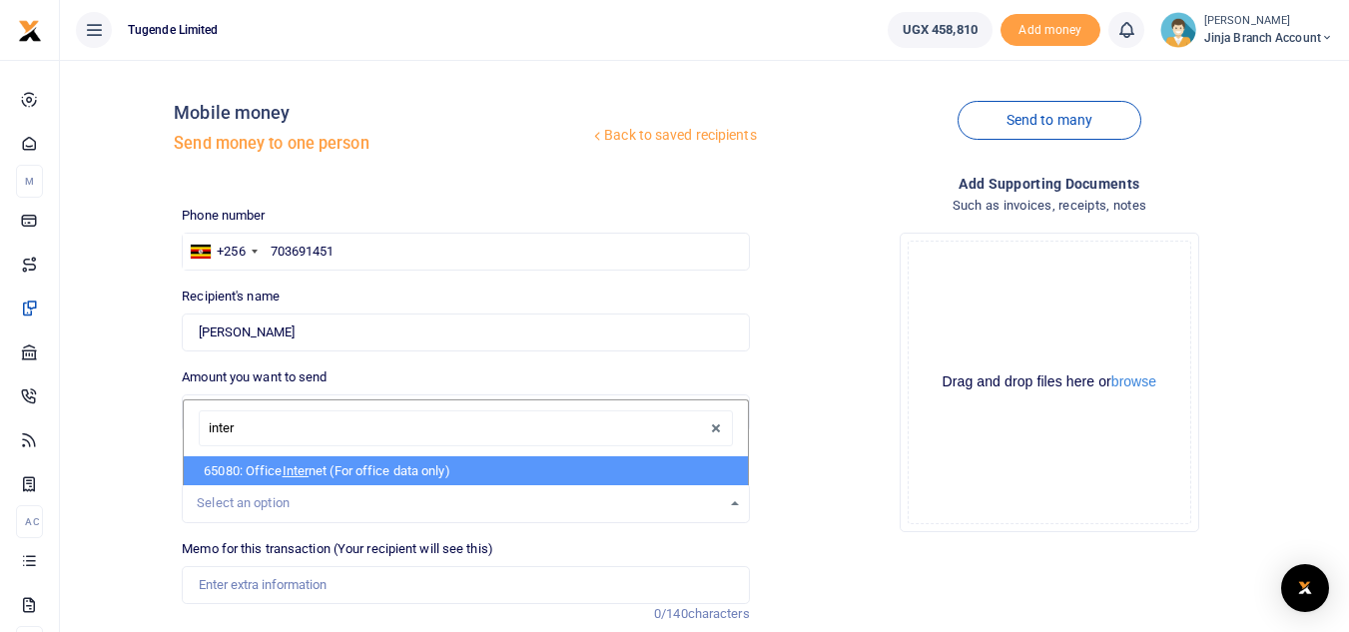
click at [276, 468] on li "65080: Office Inter net (For office data only)" at bounding box center [465, 471] width 563 height 30
select select "35"
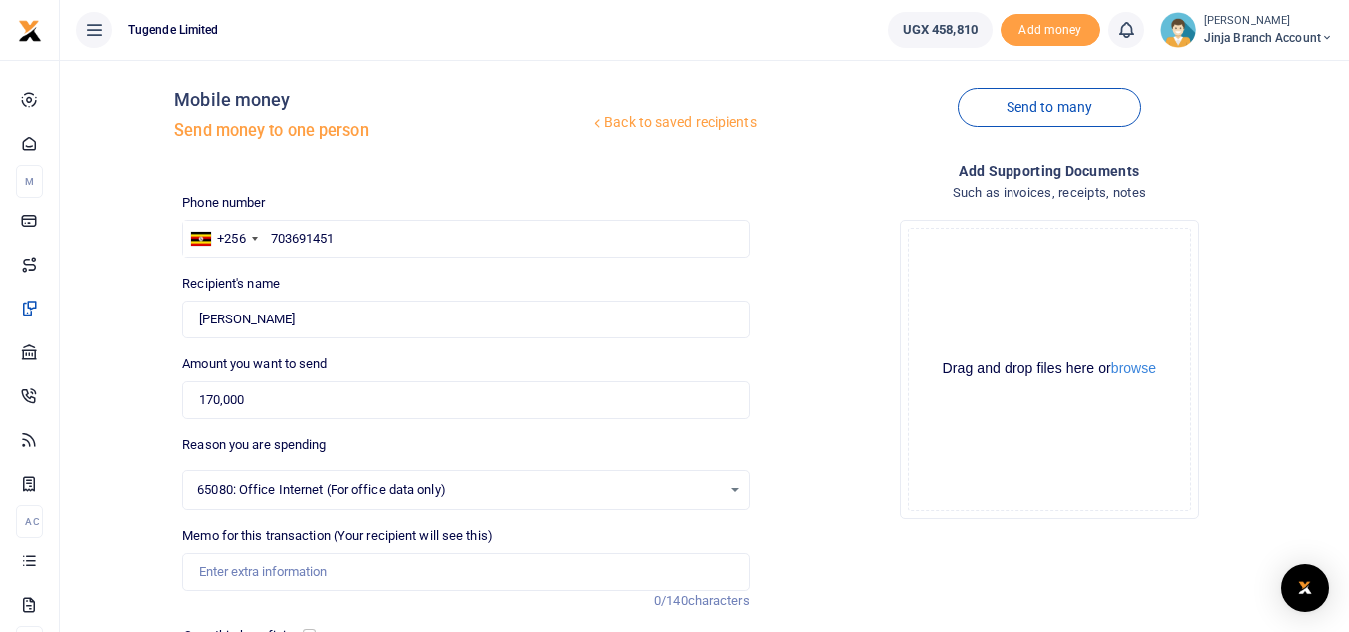
scroll to position [100, 0]
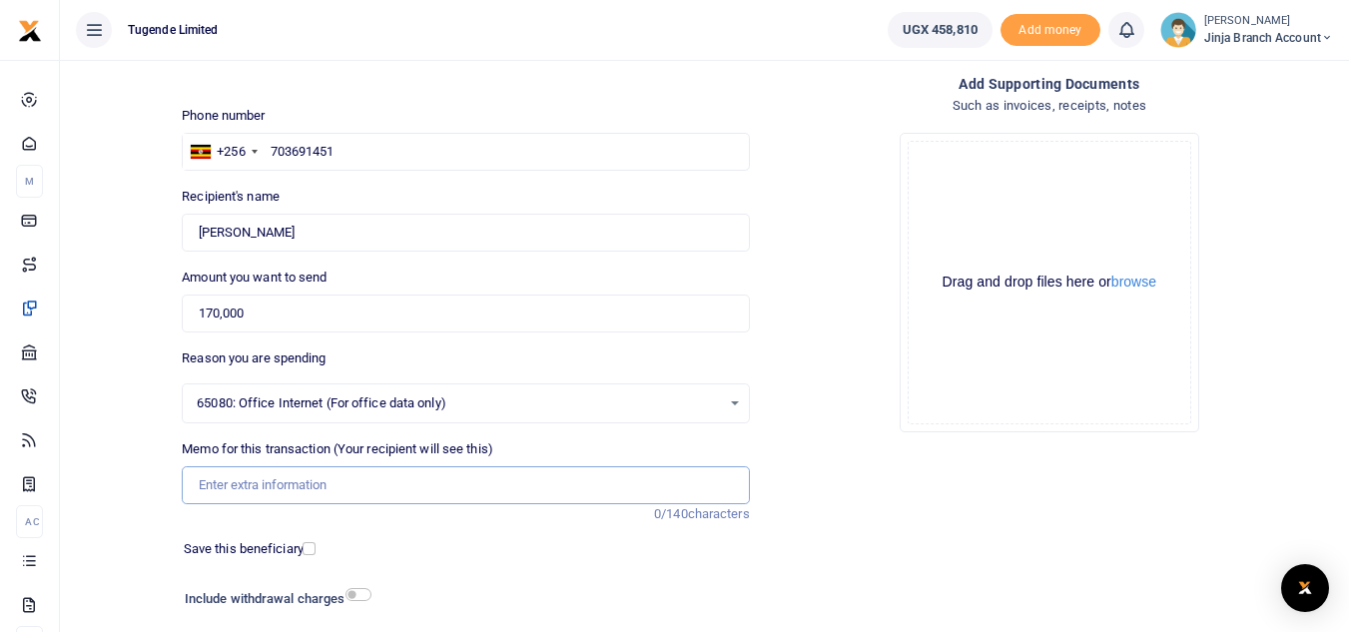
paste input "TLUG016233 Jinja branch data requisition"
click at [218, 482] on input "TLUG016233 Jinja branch data requisition" at bounding box center [465, 485] width 567 height 38
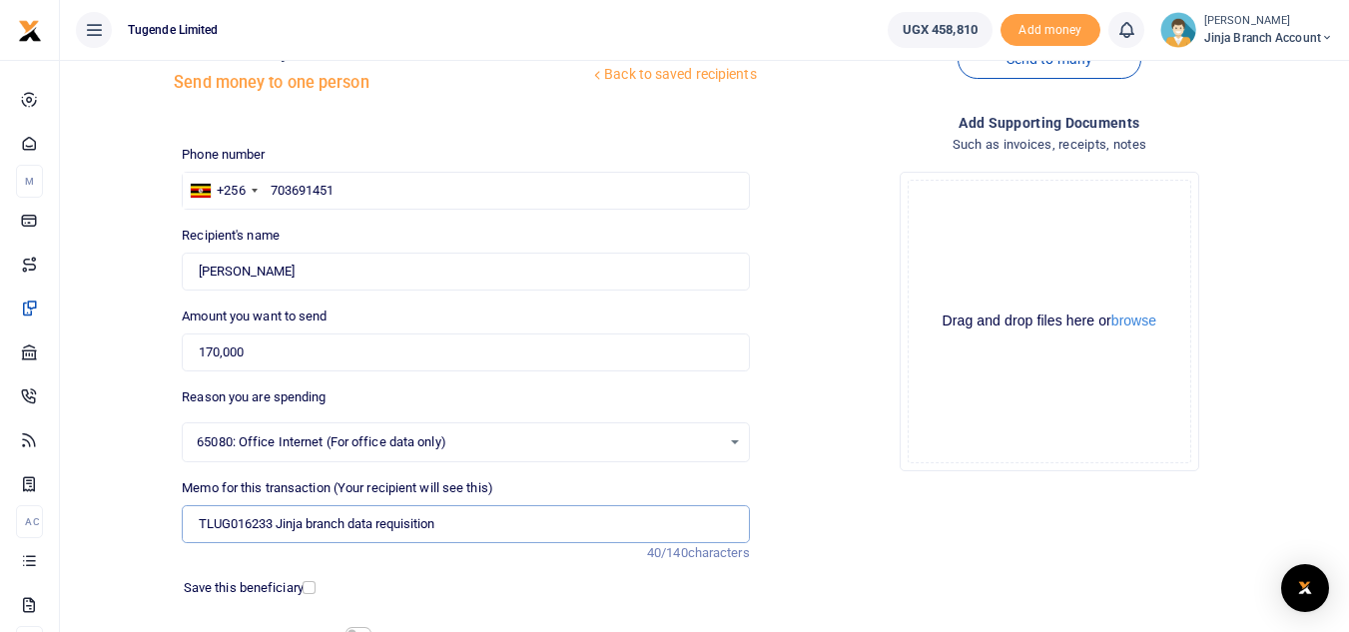
scroll to position [233, 0]
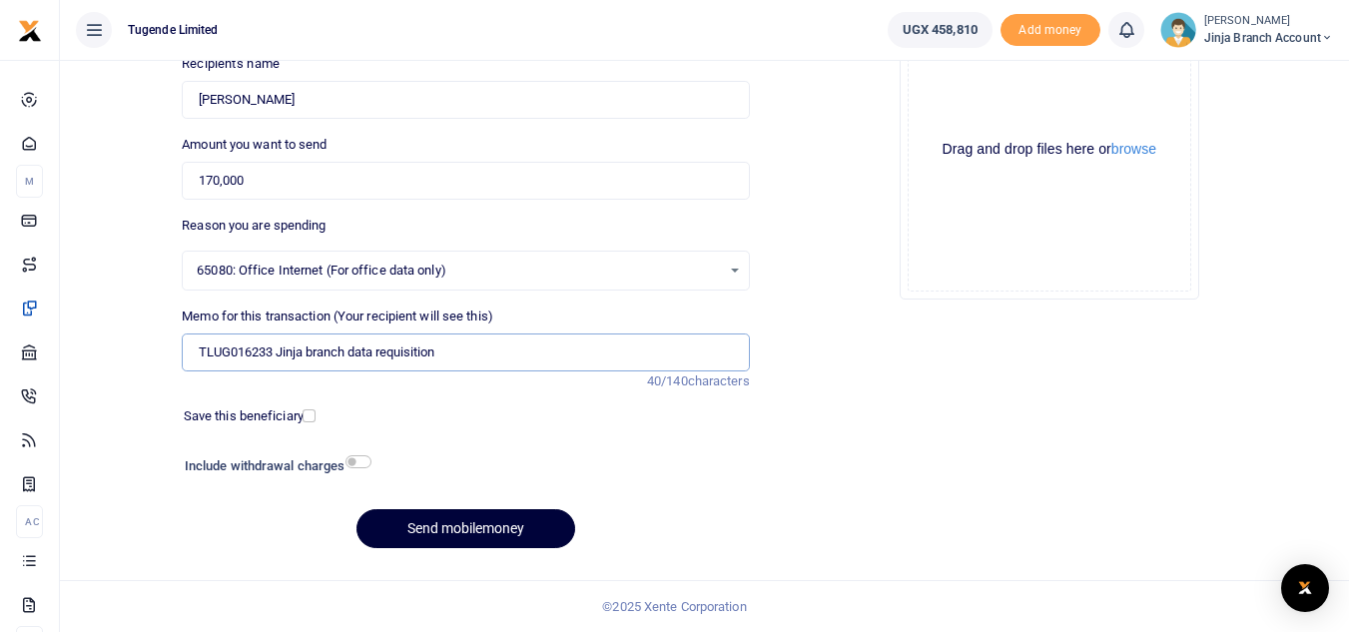
type input "TLUG016233 Jinja branch data requisition"
click at [459, 533] on button "Send mobilemoney" at bounding box center [466, 528] width 219 height 39
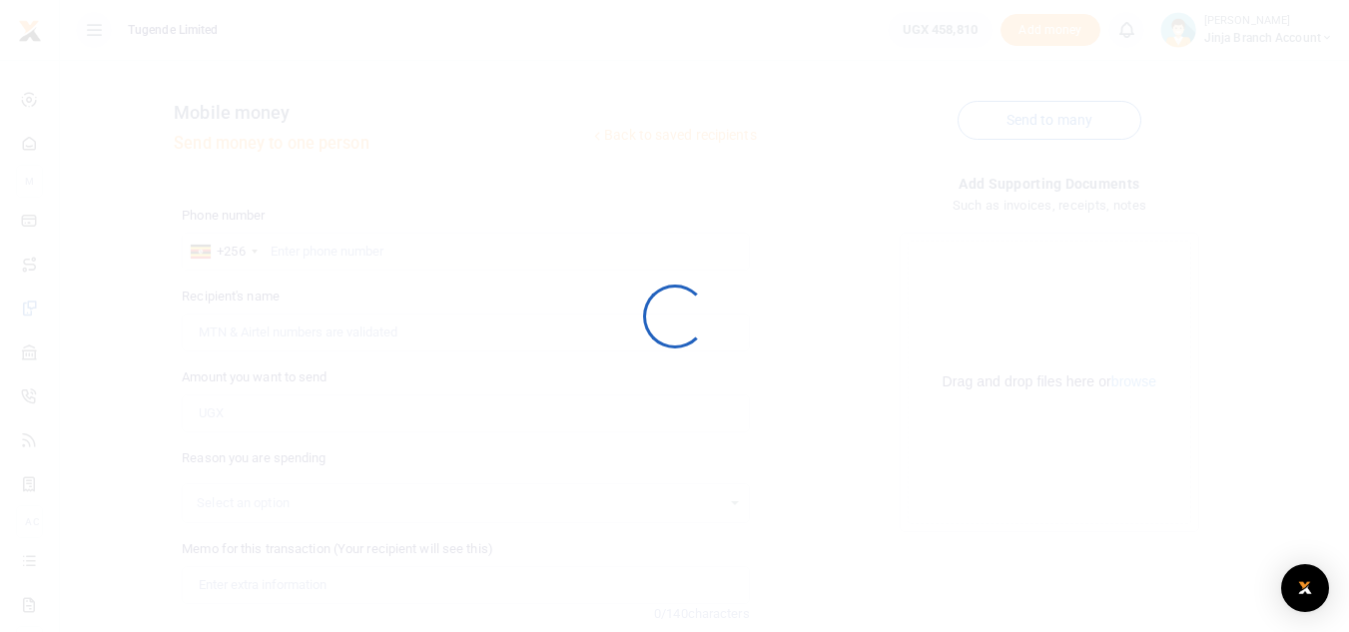
scroll to position [233, 0]
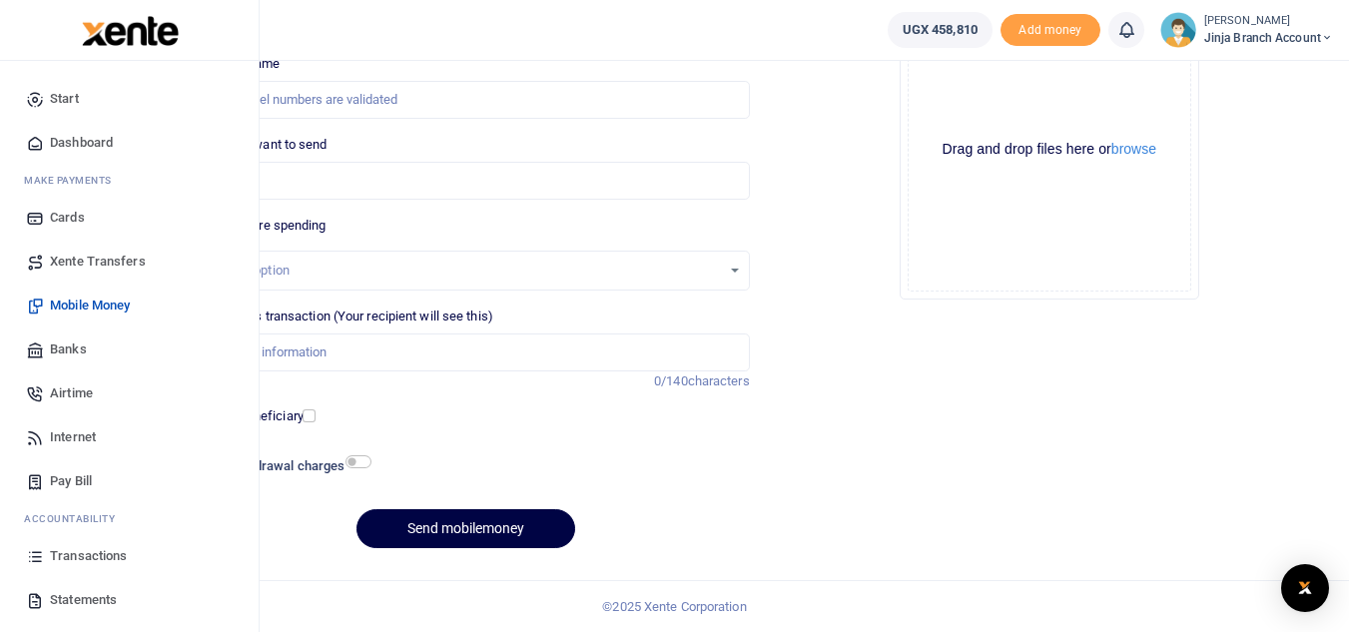
click at [95, 553] on span "Transactions" at bounding box center [88, 556] width 77 height 20
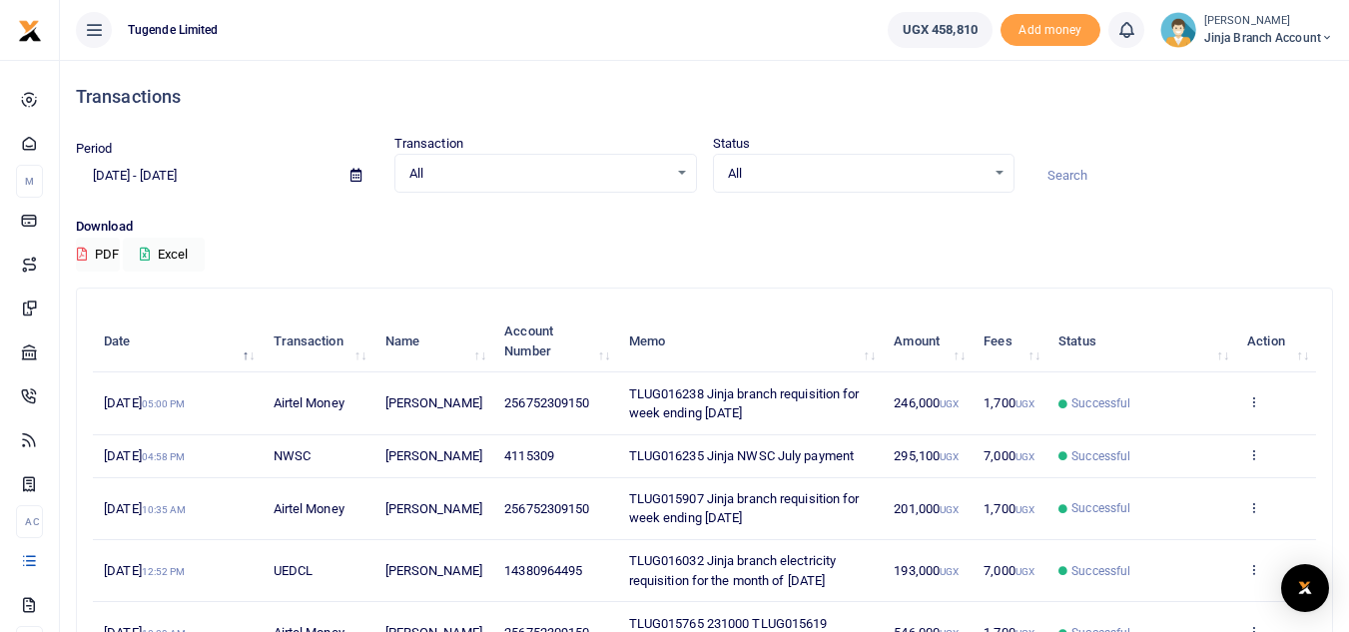
scroll to position [100, 0]
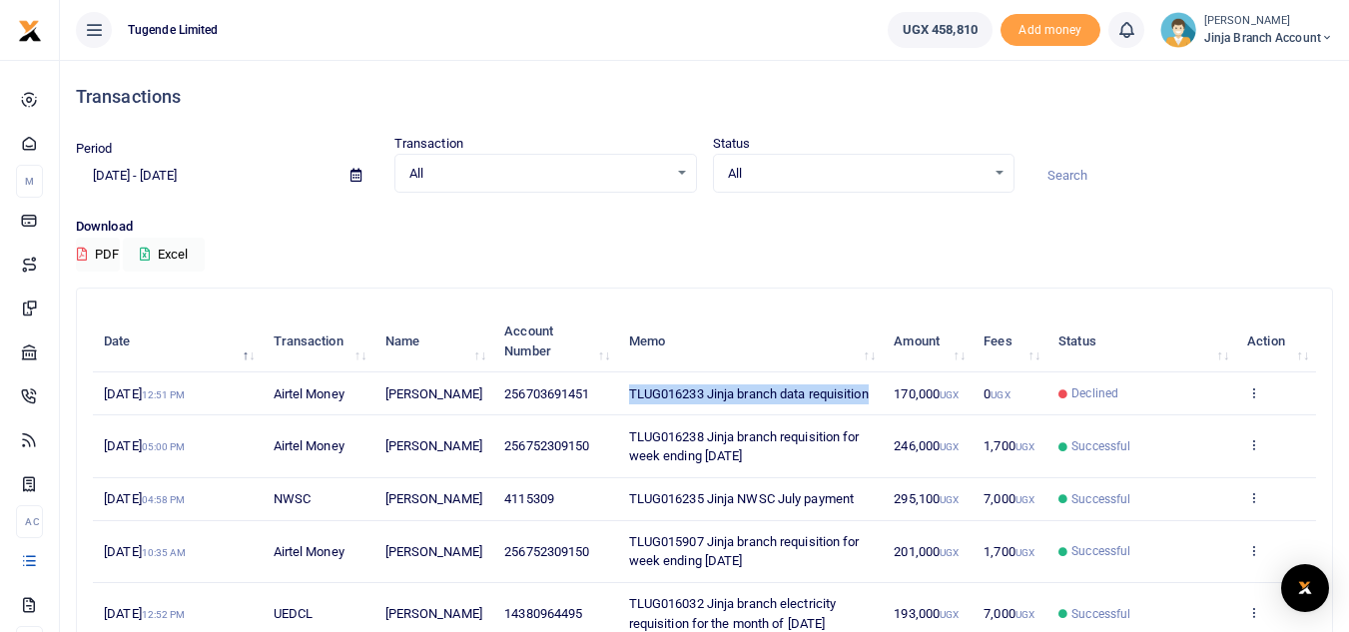
drag, startPoint x: 709, startPoint y: 415, endPoint x: 611, endPoint y: 411, distance: 98.0
click at [611, 411] on tr "[DATE] 12:51 PM Airtel Money [PERSON_NAME] 256703691451 TLUG016233 Jinja branch…" at bounding box center [705, 394] width 1224 height 43
copy tr "TLUG016233 Jinja branch data requisition"
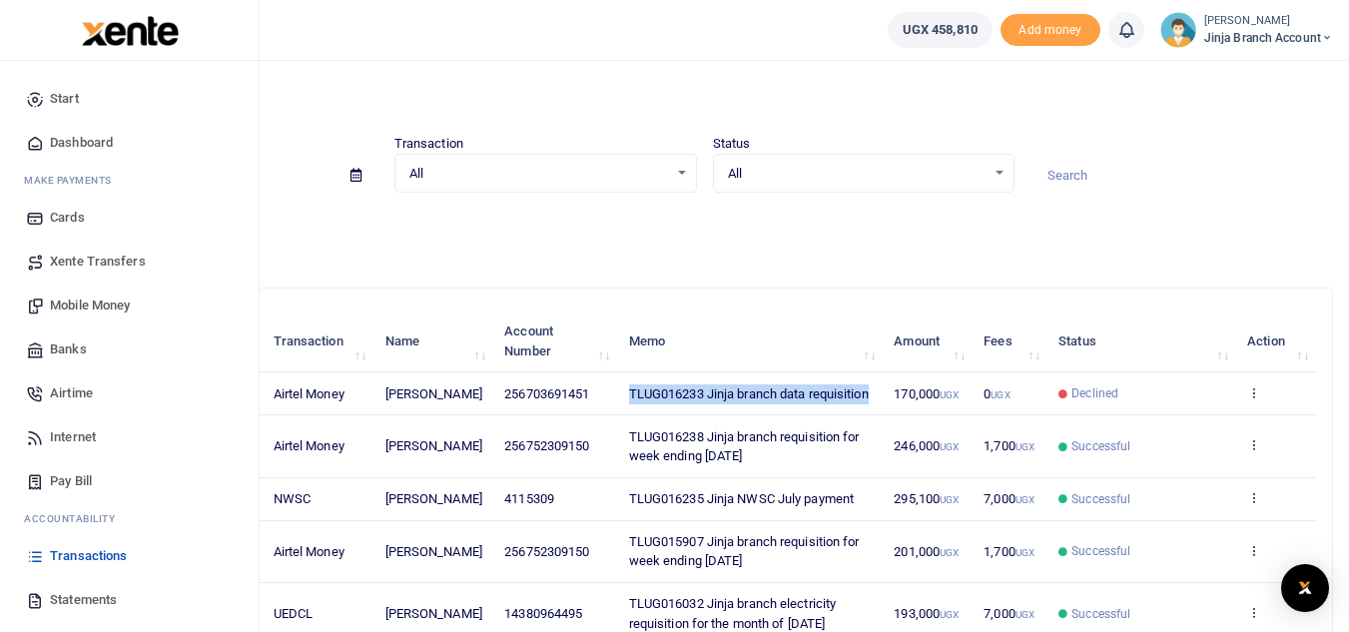
click at [87, 303] on span "Mobile Money" at bounding box center [90, 306] width 80 height 20
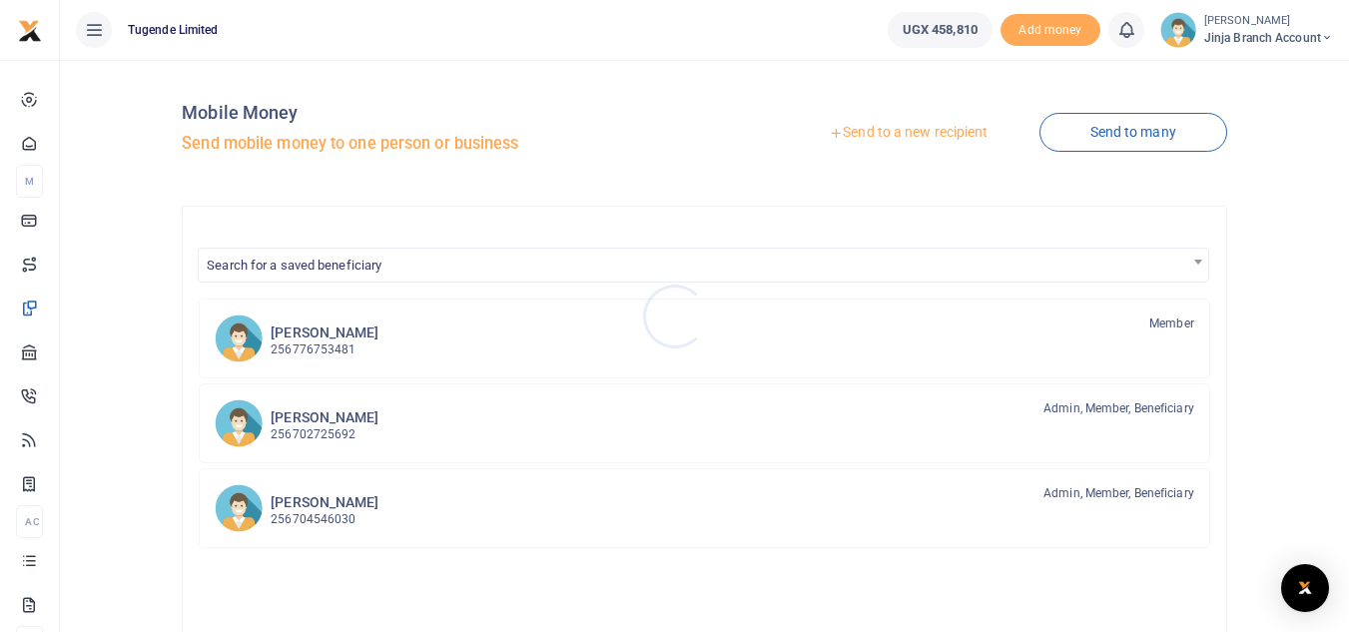
click at [882, 132] on div at bounding box center [674, 316] width 1349 height 632
click at [882, 137] on link "Send to a new recipient" at bounding box center [908, 133] width 261 height 36
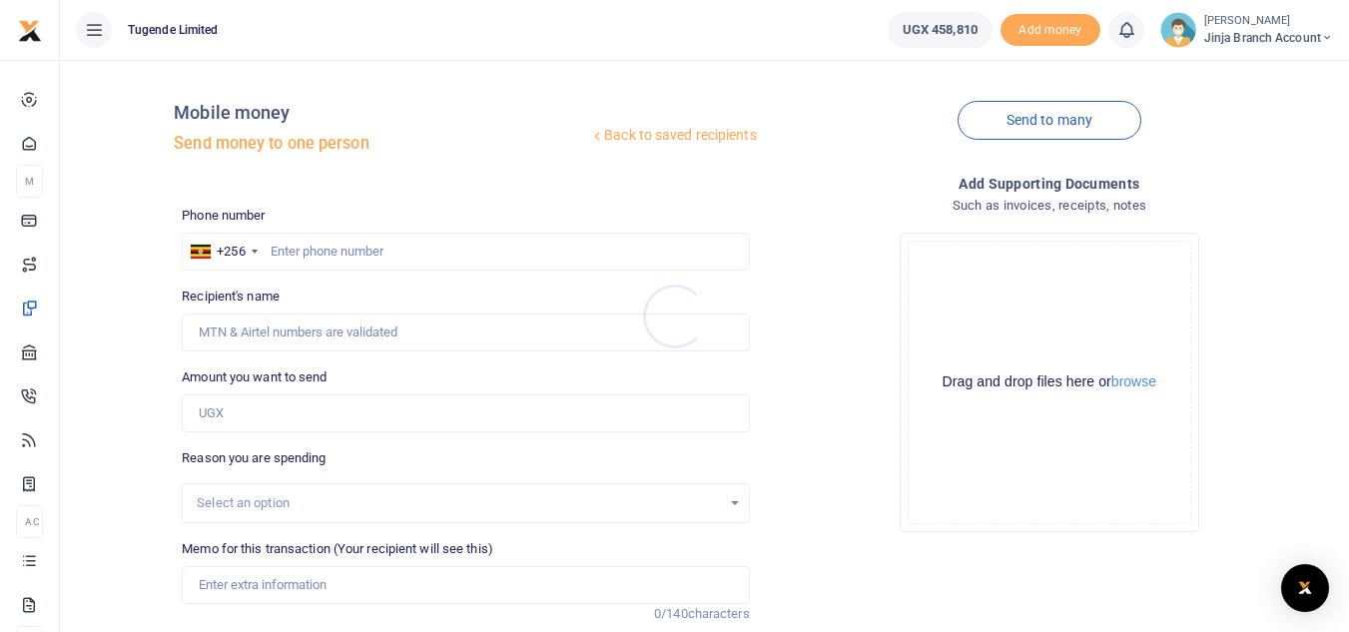
click at [325, 250] on div at bounding box center [674, 316] width 1349 height 632
click at [286, 252] on input "text" at bounding box center [465, 252] width 567 height 38
type input "703691451"
type input "[PERSON_NAME]"
type input "703691451"
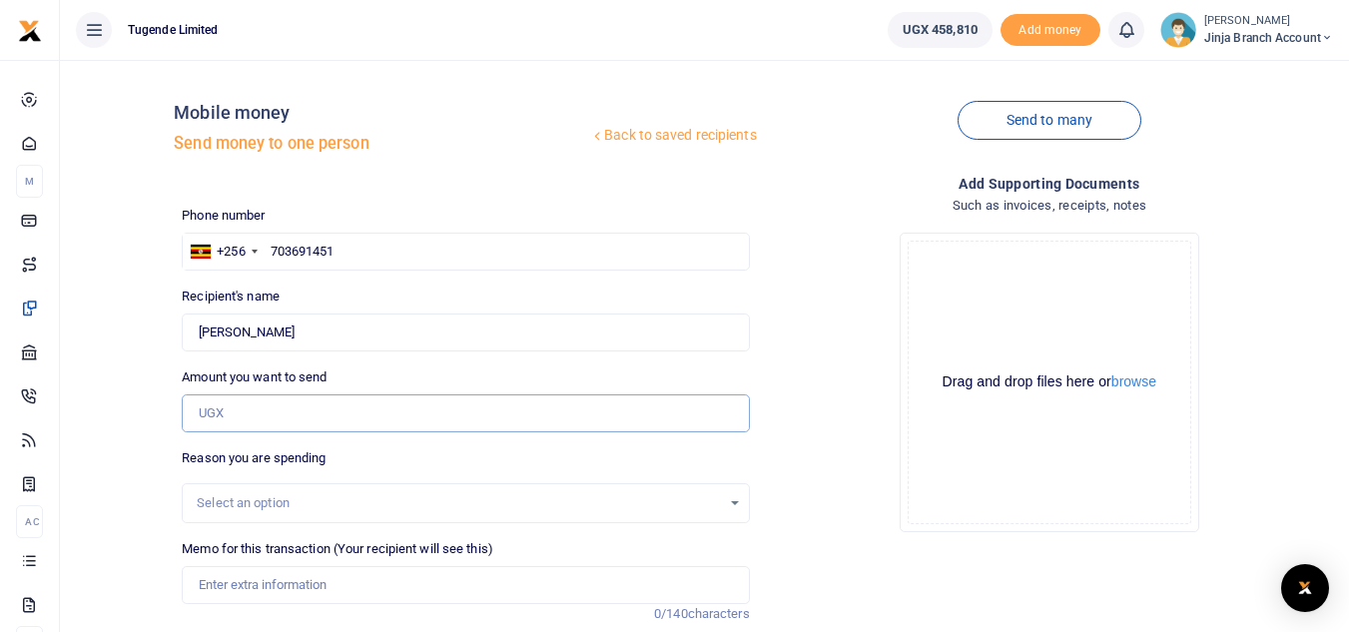
click at [249, 421] on input "Amount you want to send" at bounding box center [465, 414] width 567 height 38
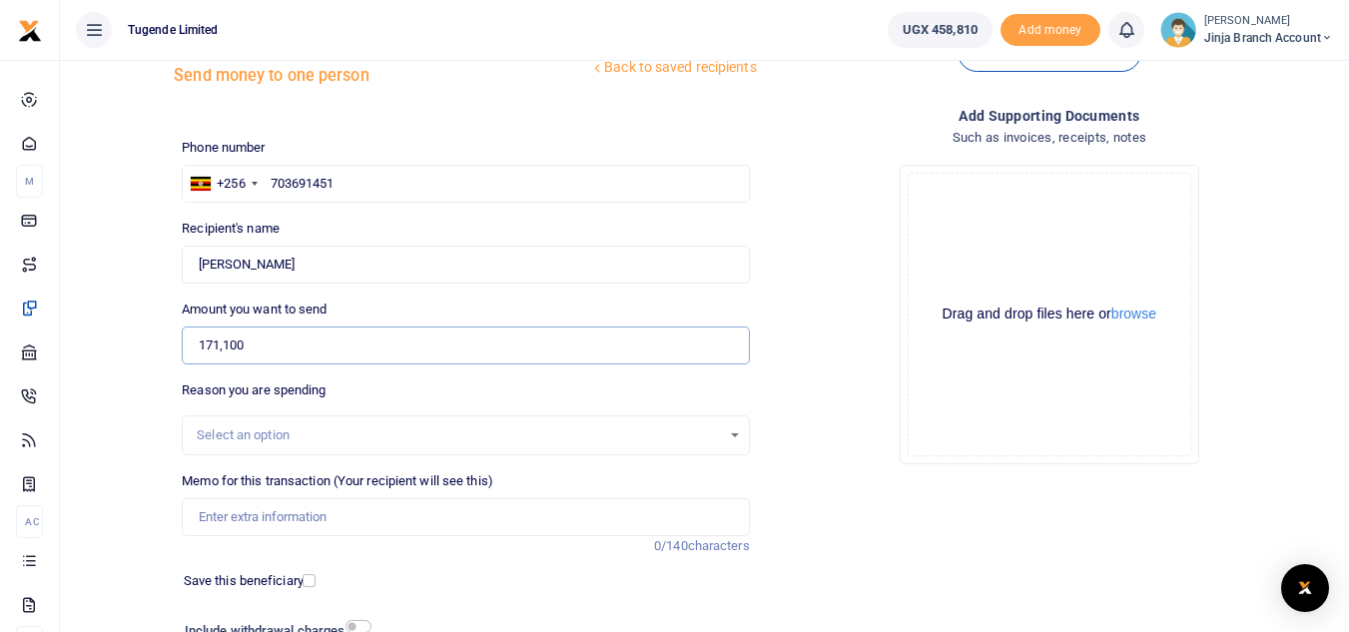
scroll to position [100, 0]
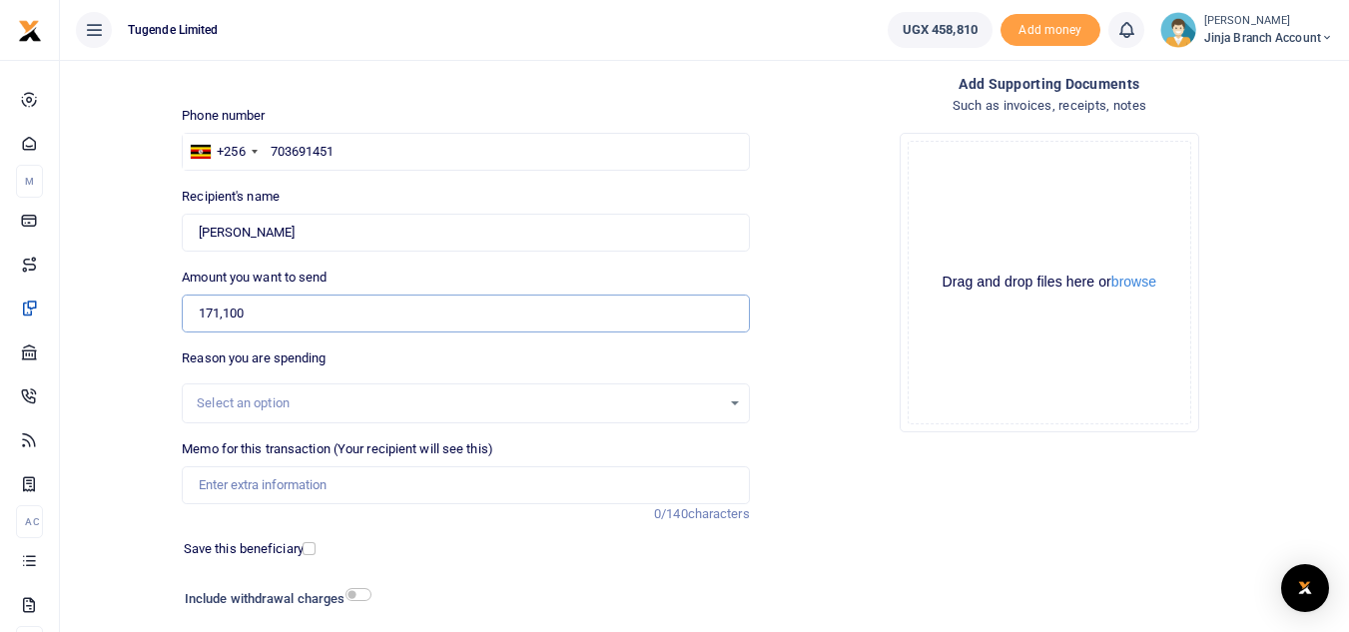
type input "171,100"
click at [247, 410] on div "Select an option" at bounding box center [458, 404] width 523 height 20
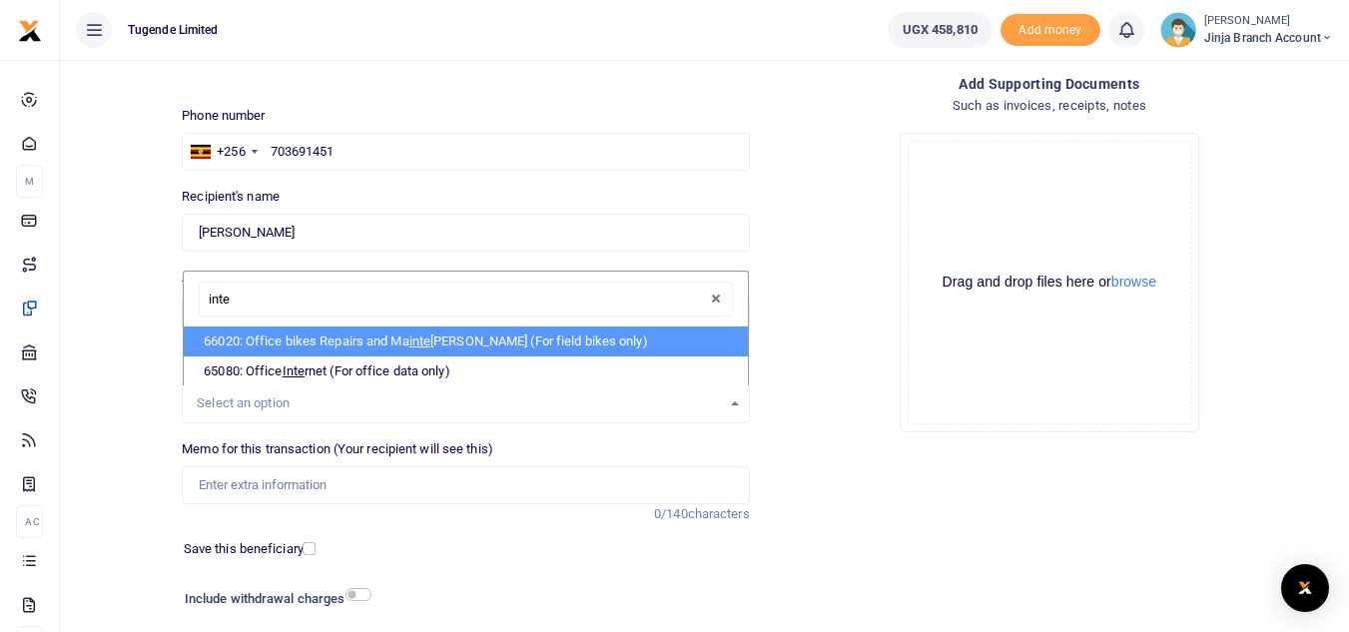
type input "inter"
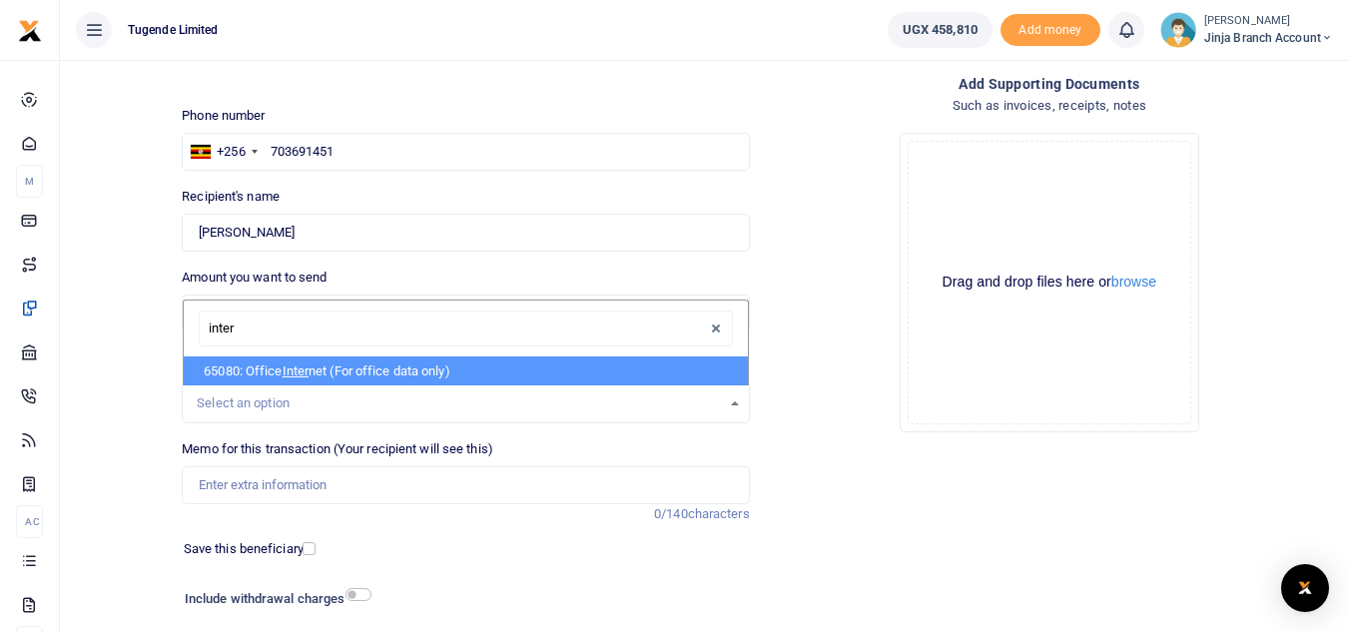
click at [302, 372] on span "Inter" at bounding box center [296, 371] width 27 height 15
select select "35"
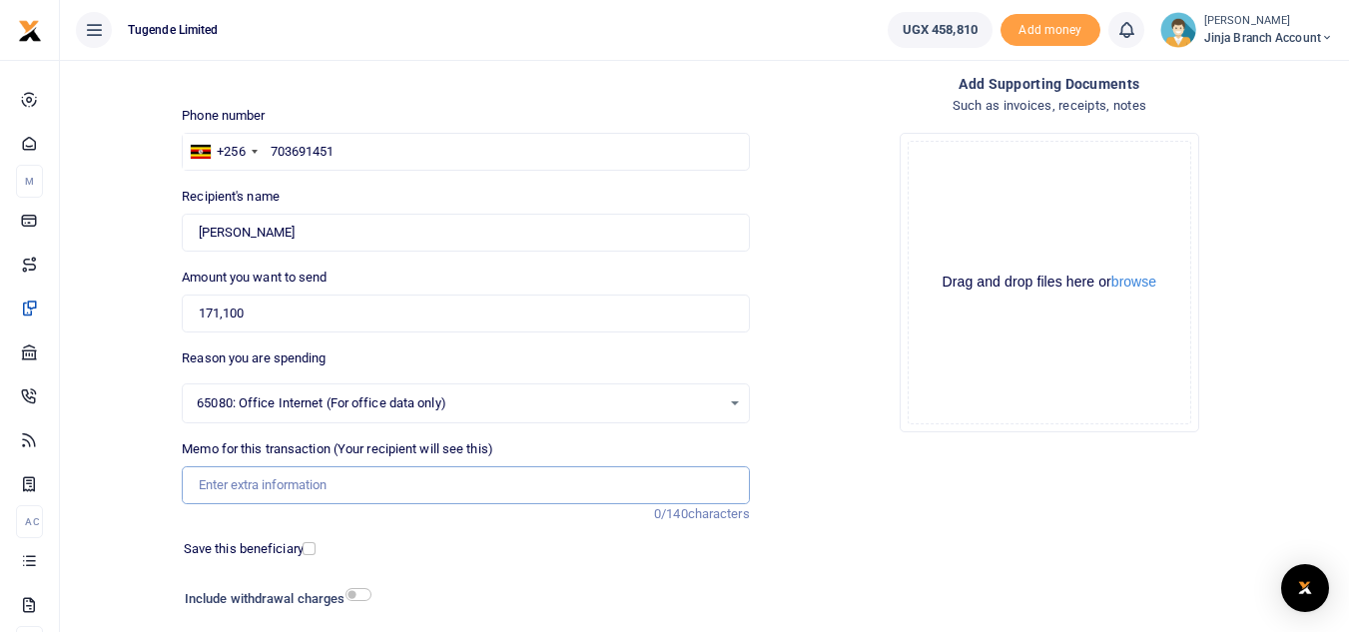
paste input "TLUG016233 Jinja branch data requisition"
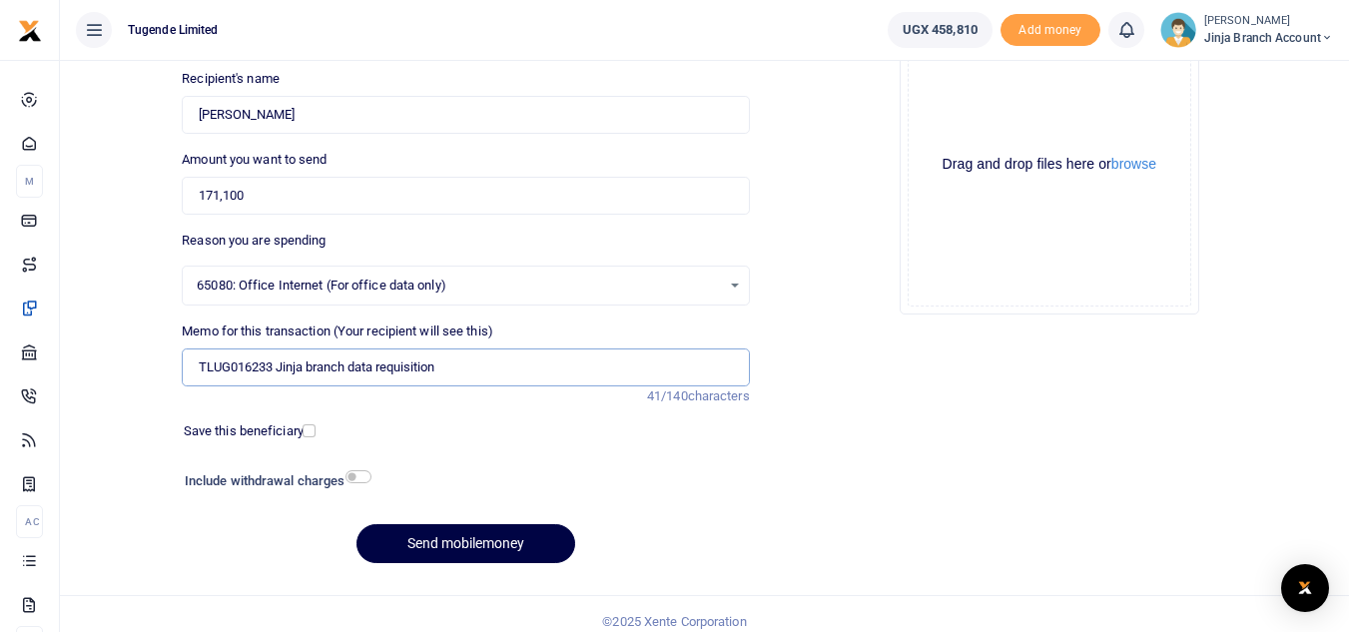
scroll to position [233, 0]
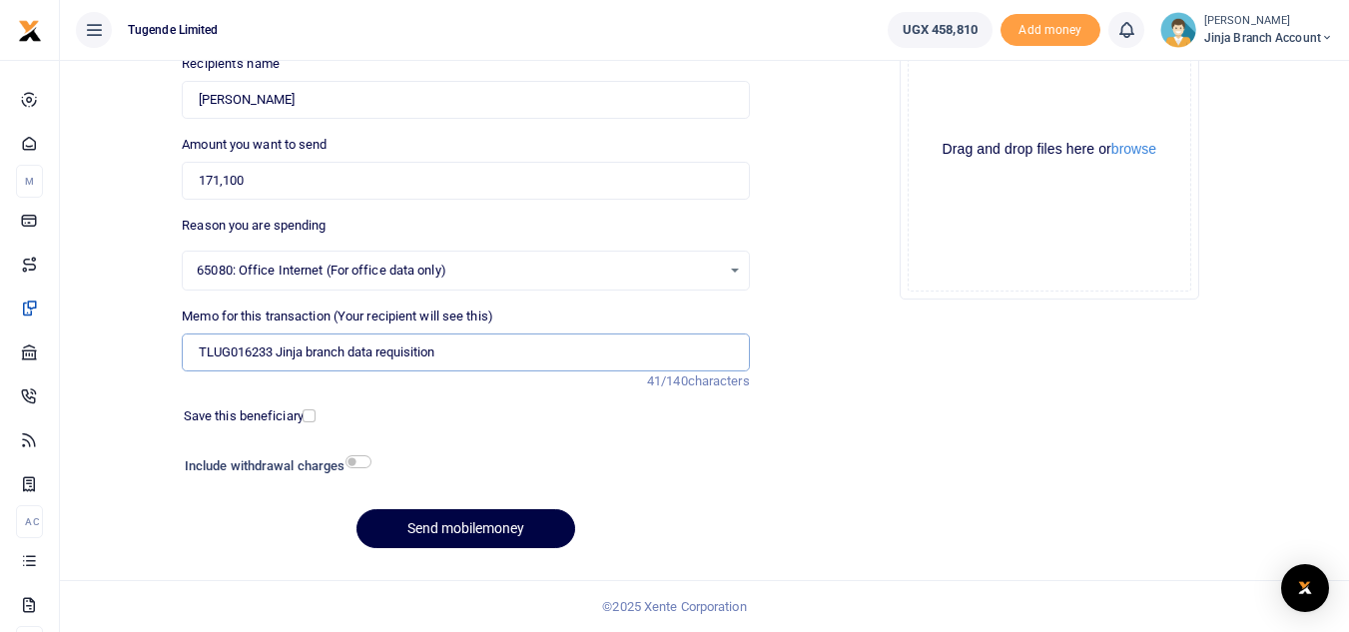
click at [222, 349] on input "TLUG016233 Jinja branch data requisition" at bounding box center [465, 353] width 567 height 38
type input "TLUG016233 Jinja branch data requisition"
click at [427, 532] on button "Send mobilemoney" at bounding box center [466, 528] width 219 height 39
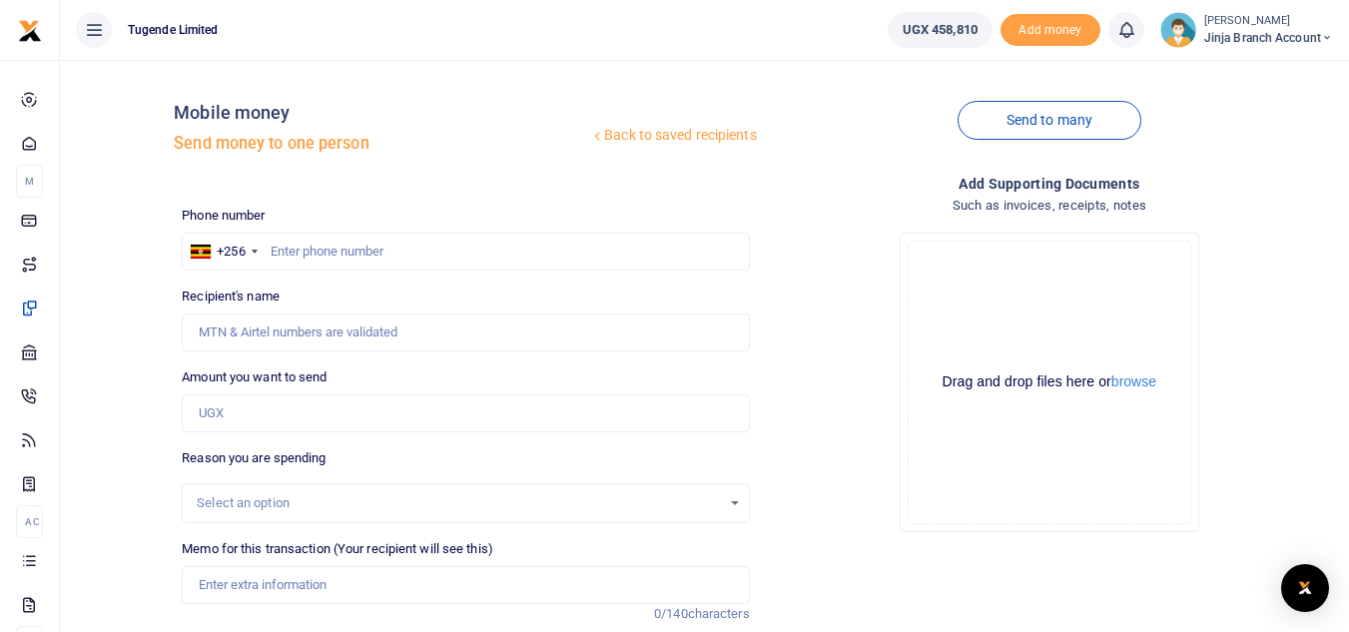
click at [1239, 34] on span "Jinja branch account" at bounding box center [1269, 38] width 129 height 18
click at [1254, 79] on link "Switch accounts" at bounding box center [1256, 73] width 158 height 28
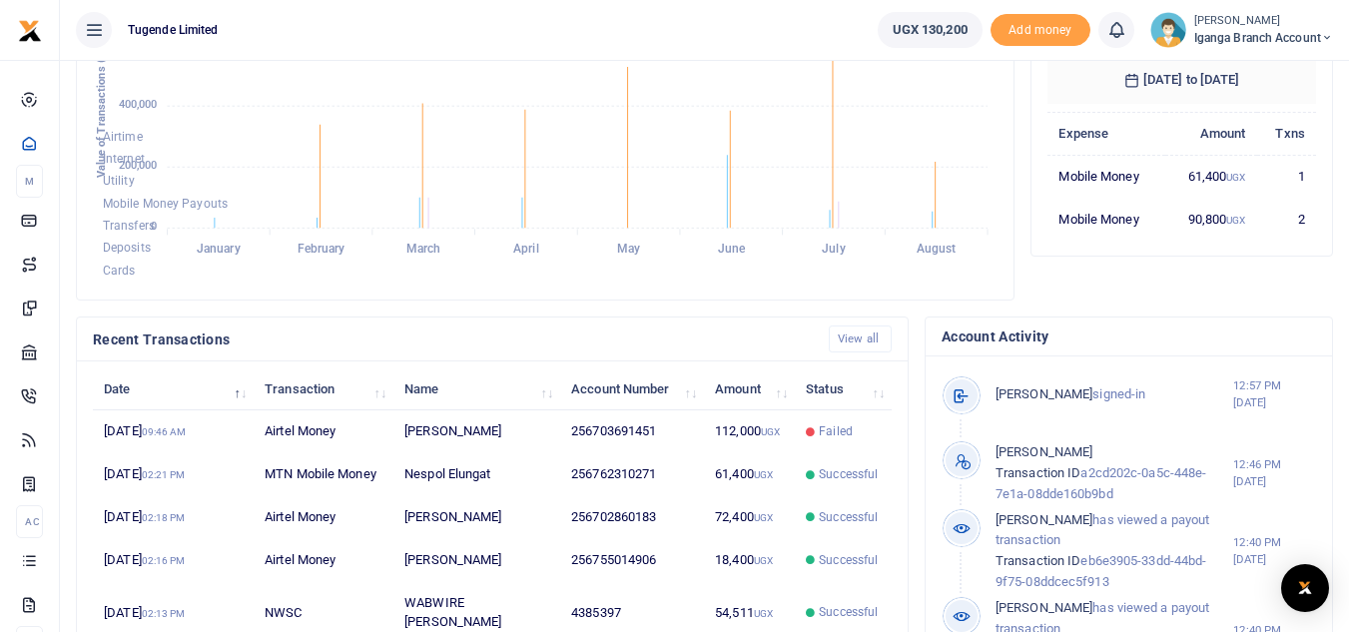
scroll to position [400, 0]
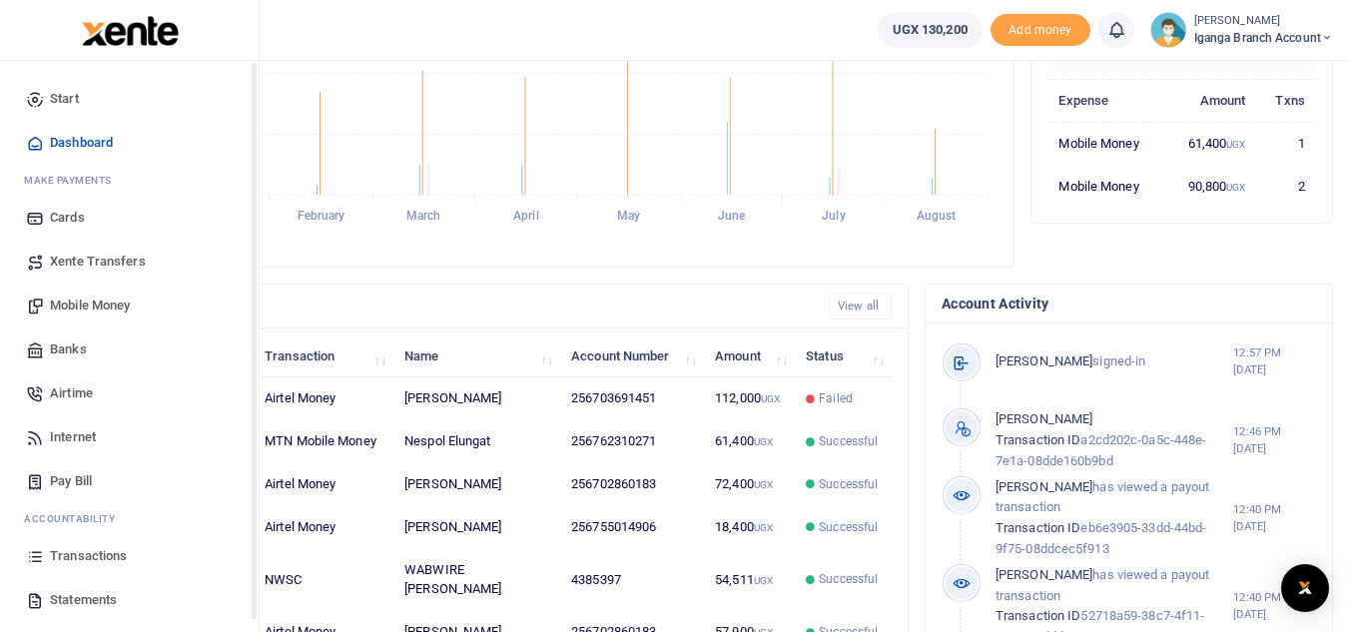
click at [50, 554] on span "Transactions" at bounding box center [88, 556] width 77 height 20
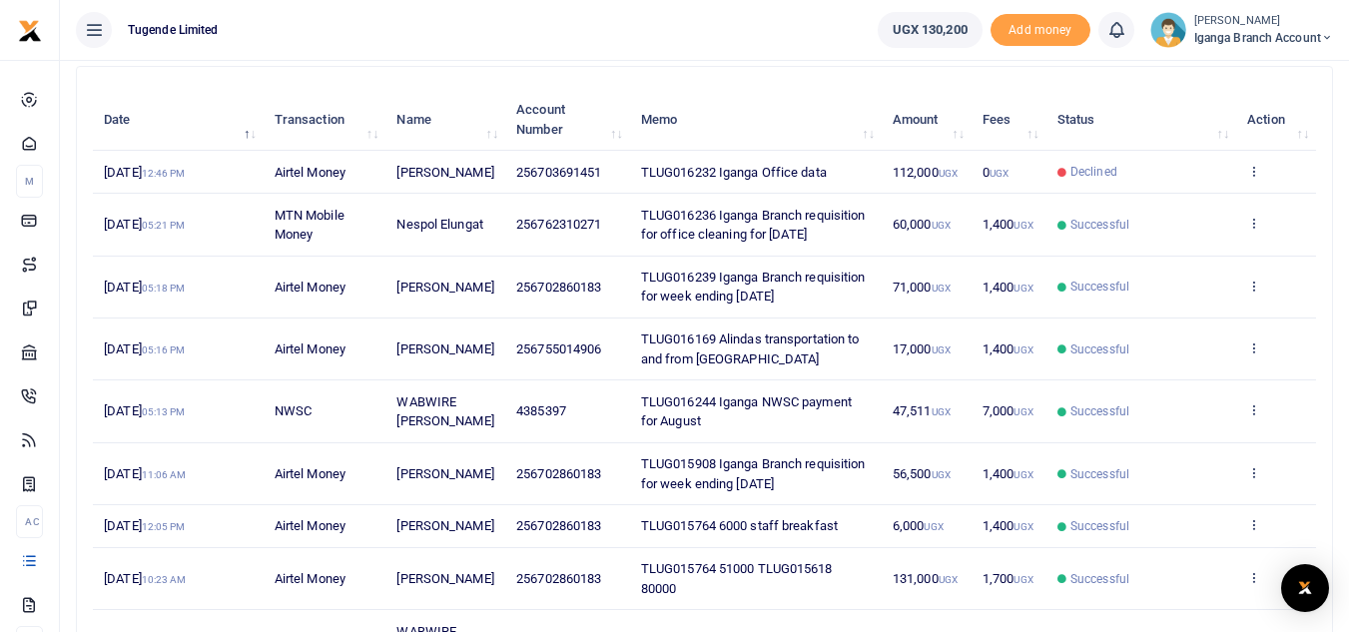
scroll to position [100, 0]
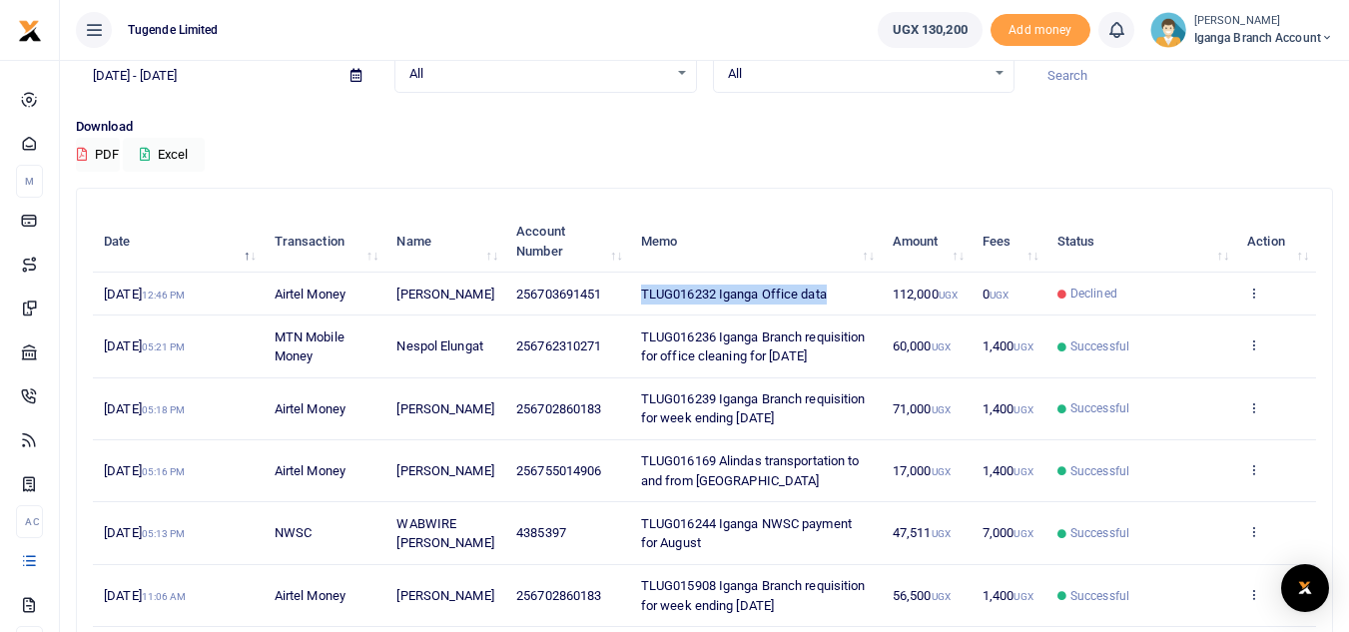
drag, startPoint x: 837, startPoint y: 304, endPoint x: 629, endPoint y: 305, distance: 207.8
click at [630, 305] on td "TLUG016232 Iganga Office data" at bounding box center [756, 294] width 252 height 43
copy span "TLUG016232 Iganga Office data"
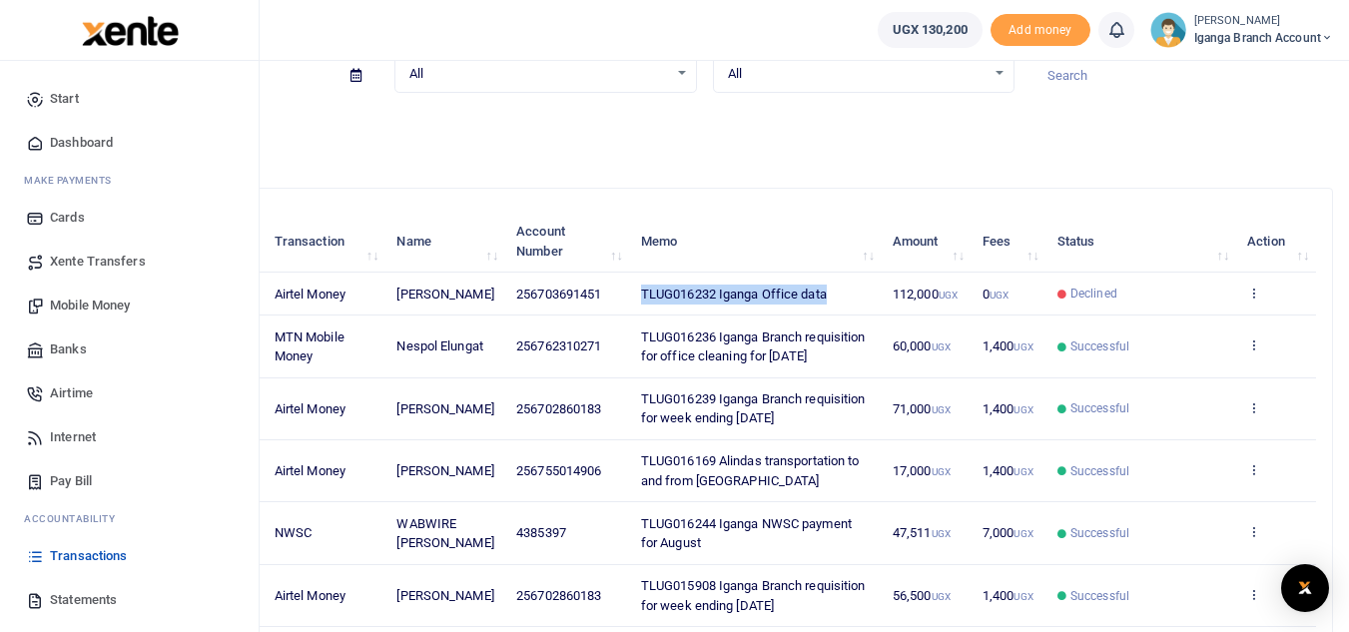
click at [92, 305] on span "Mobile Money" at bounding box center [90, 306] width 80 height 20
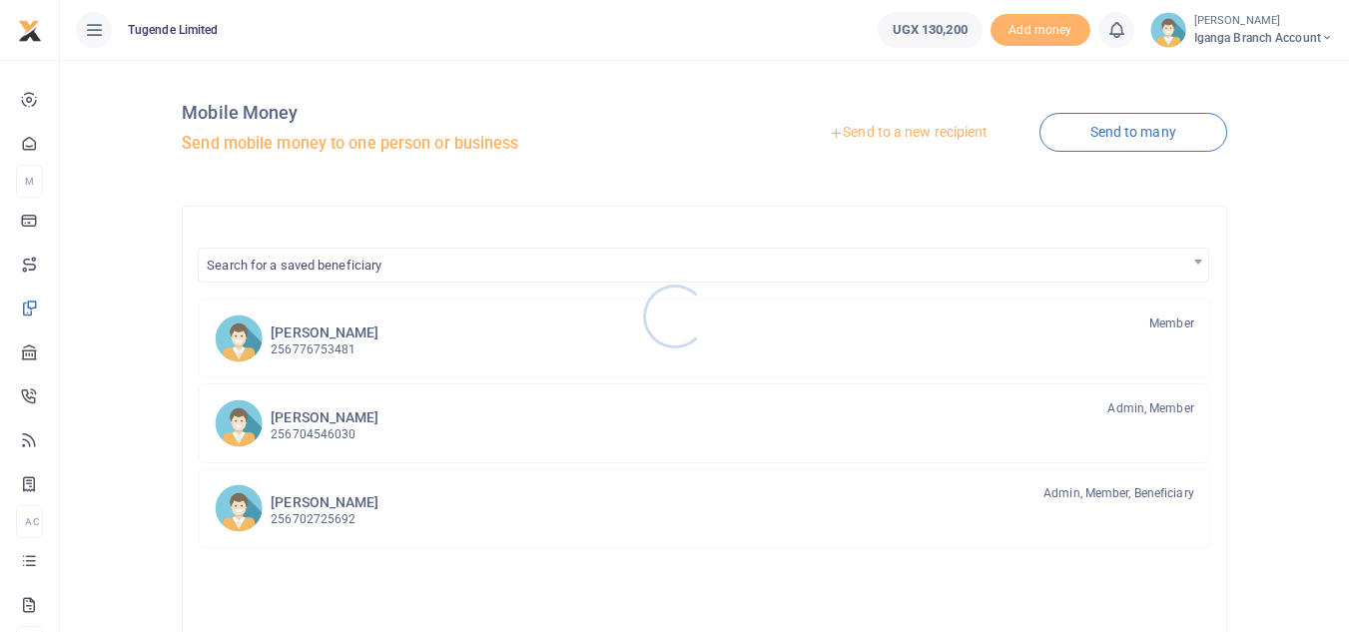
click at [883, 131] on div at bounding box center [674, 316] width 1349 height 632
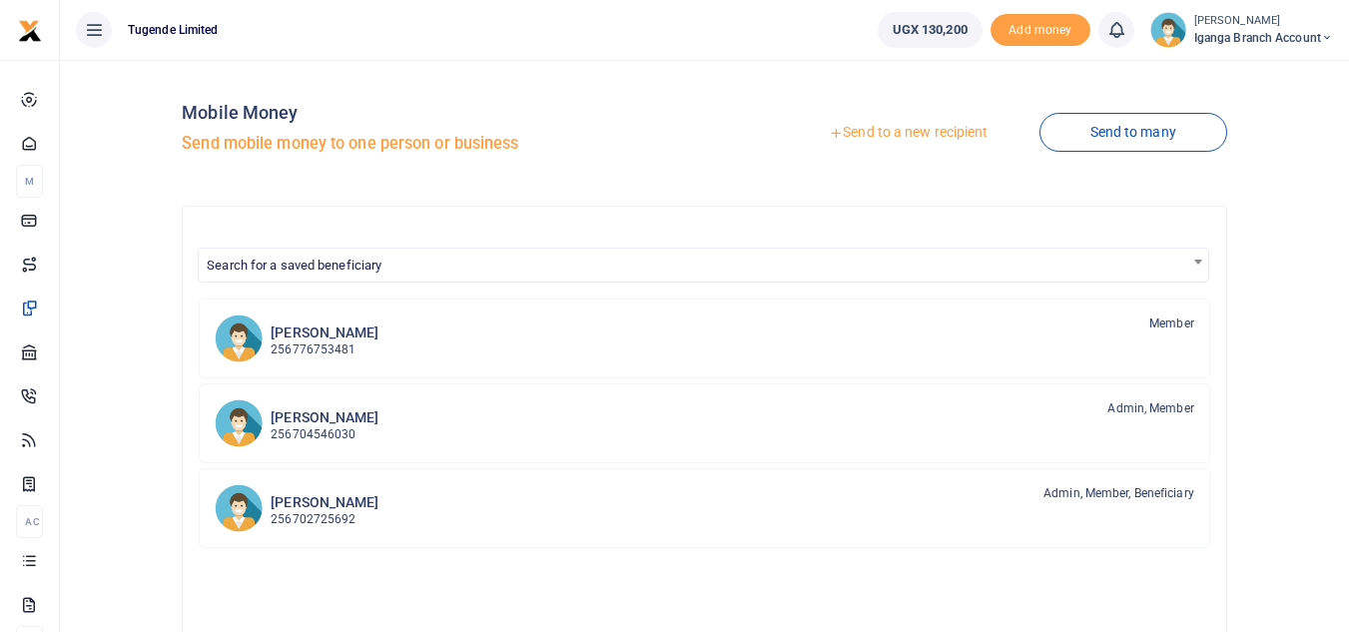
click at [898, 140] on link "Send to a new recipient" at bounding box center [908, 133] width 261 height 36
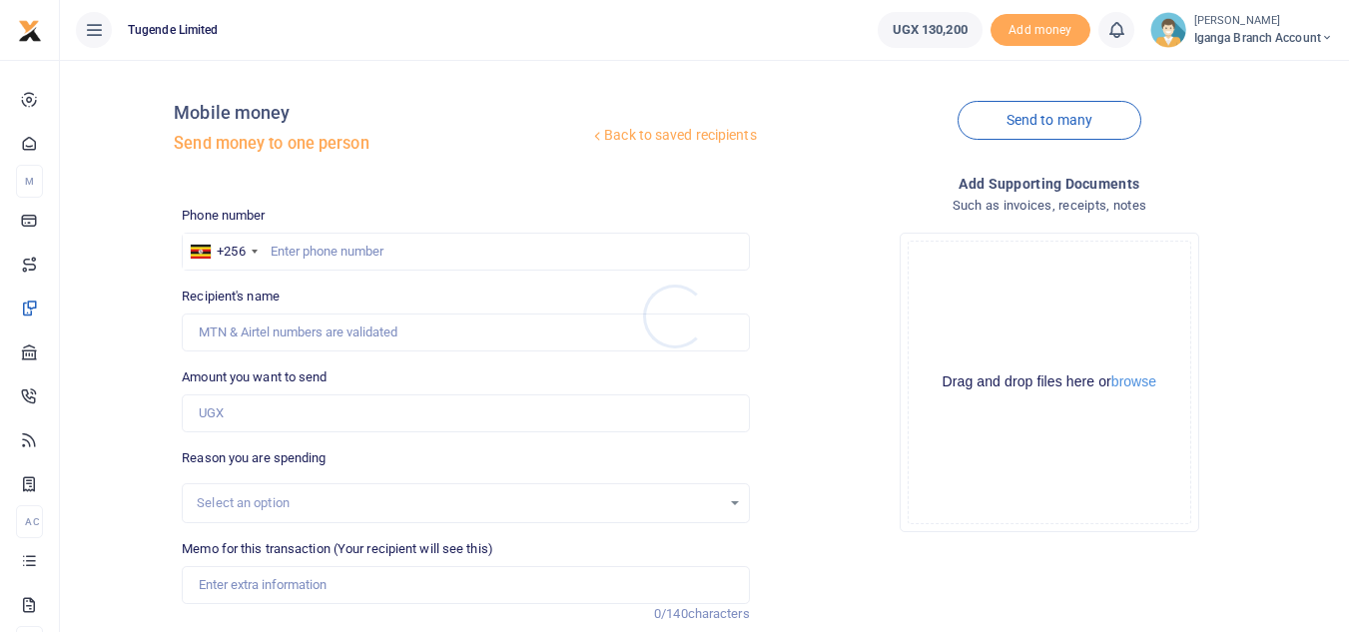
click at [284, 251] on div at bounding box center [674, 316] width 1349 height 632
click at [348, 256] on input "text" at bounding box center [465, 252] width 567 height 38
type input "703691451"
type input "[PERSON_NAME]"
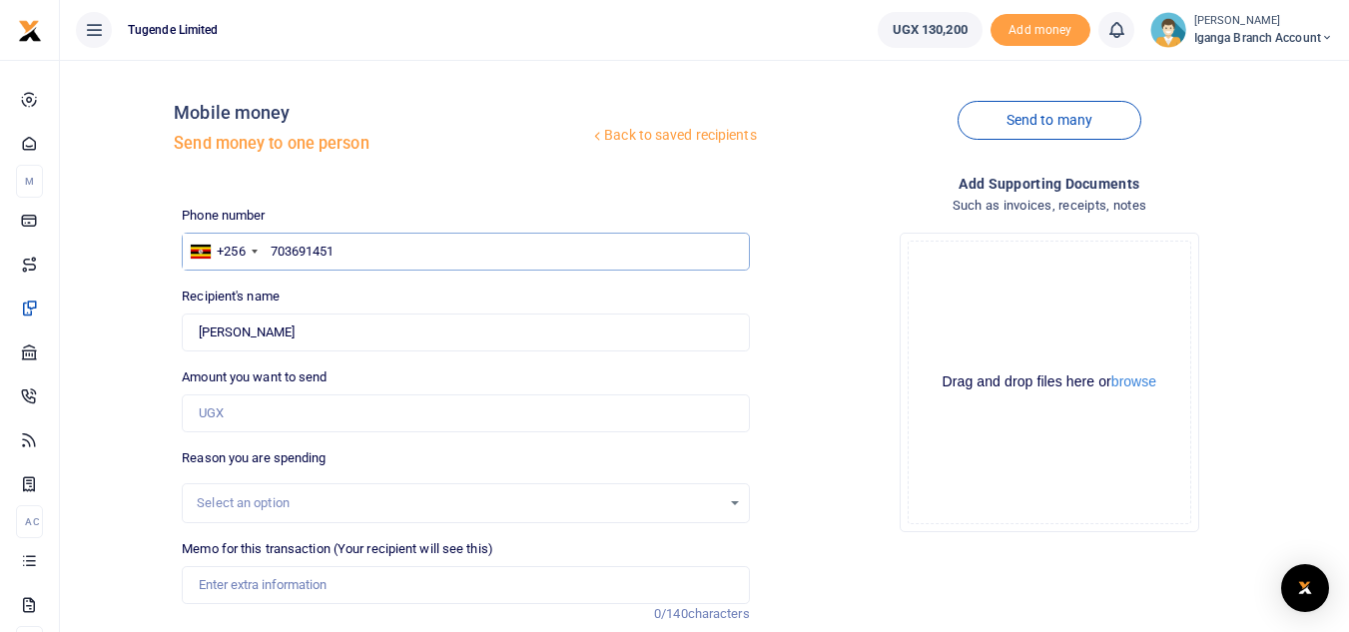
type input "703691451"
click at [229, 414] on input "Amount you want to send" at bounding box center [465, 414] width 567 height 38
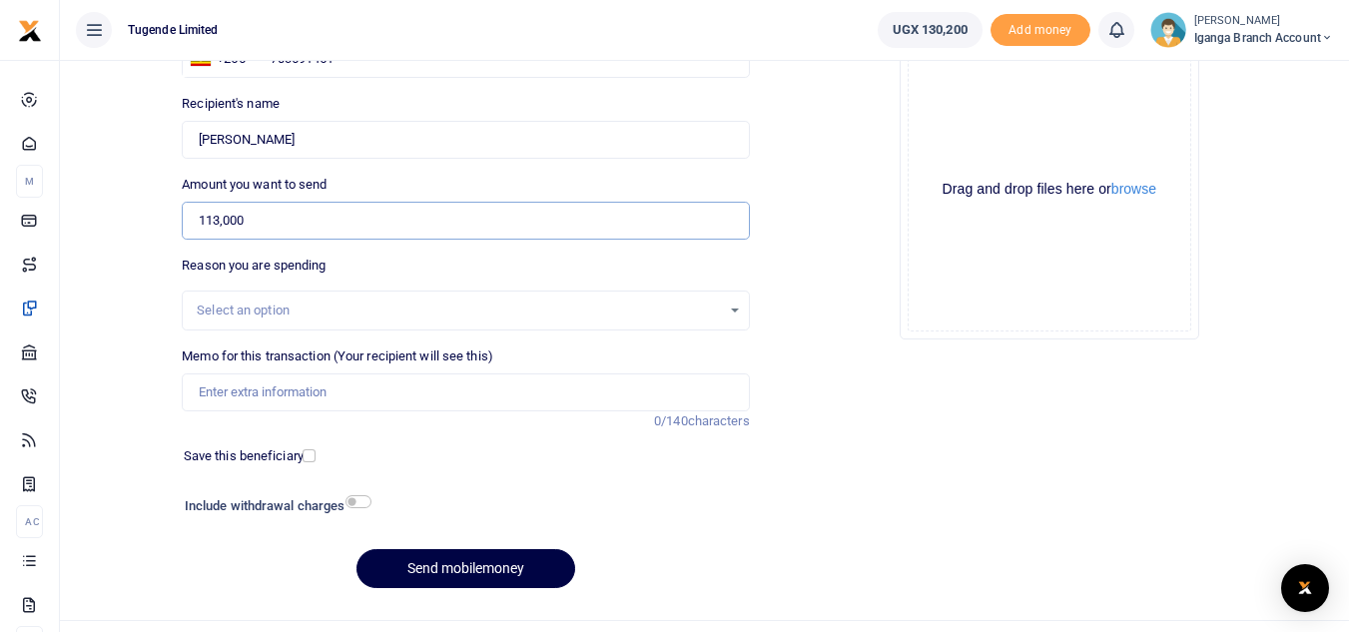
scroll to position [200, 0]
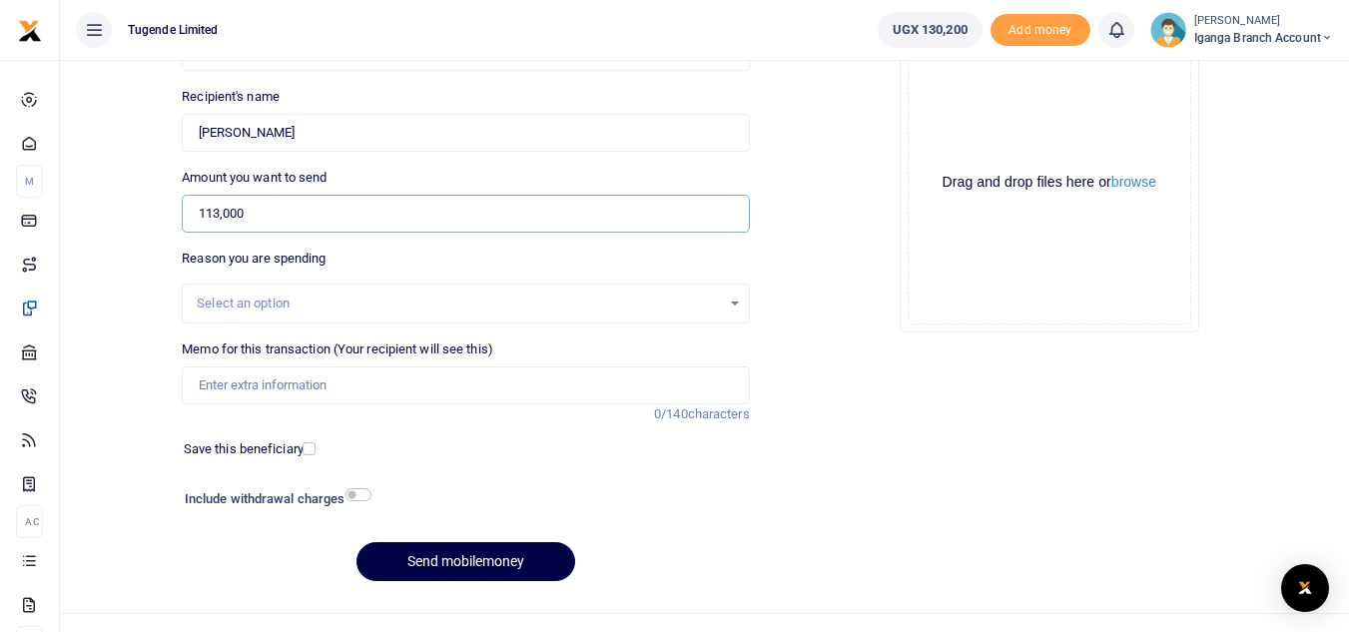
type input "113,000"
click at [244, 307] on div "Select an option" at bounding box center [458, 304] width 523 height 20
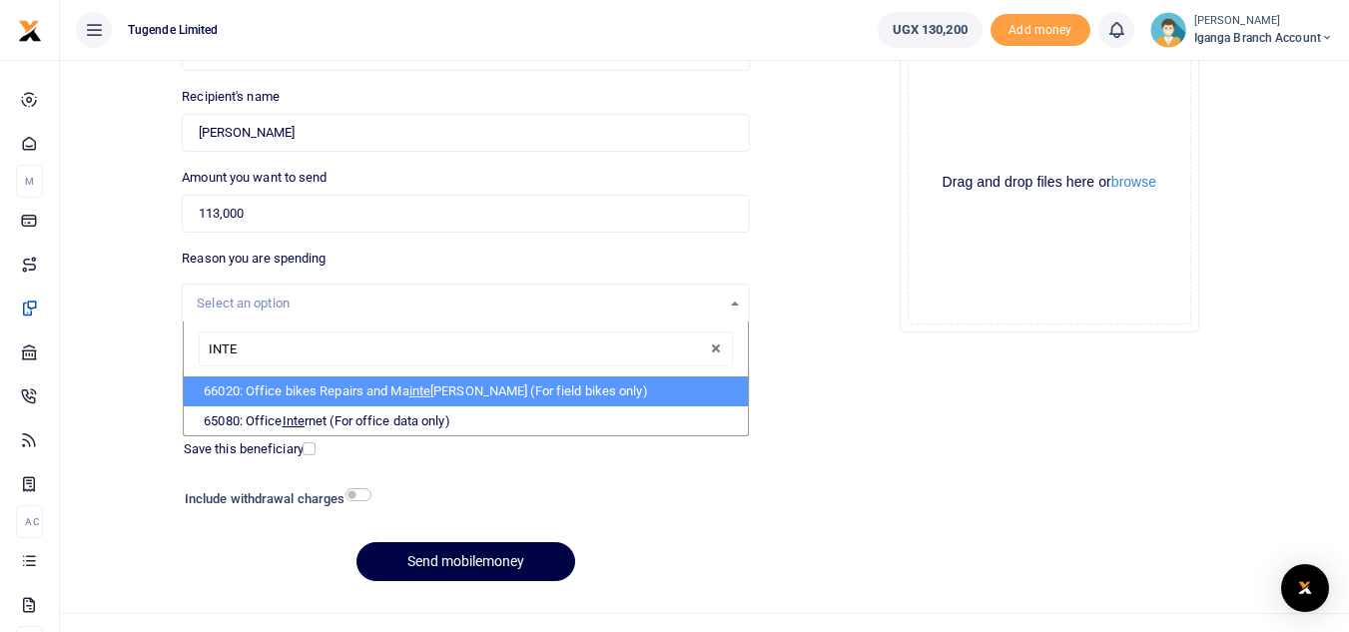
type input "INTER"
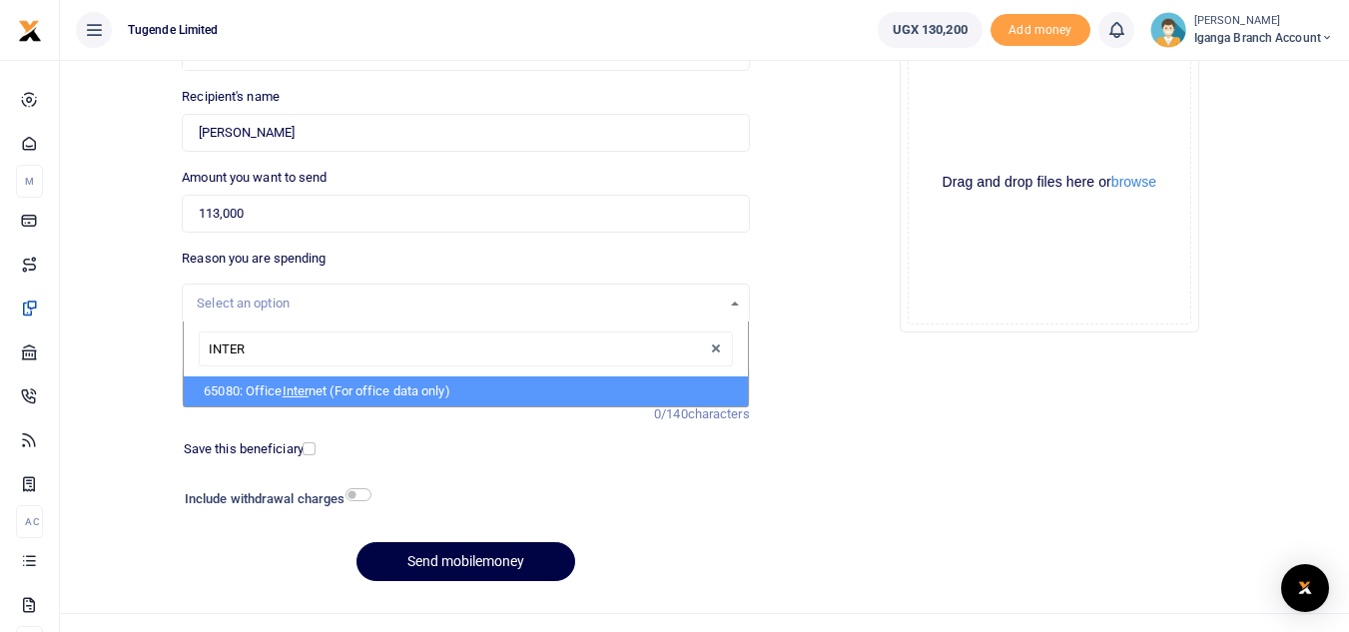
click at [270, 393] on li "65080: Office Inter net (For office data only)" at bounding box center [465, 392] width 563 height 30
select select "35"
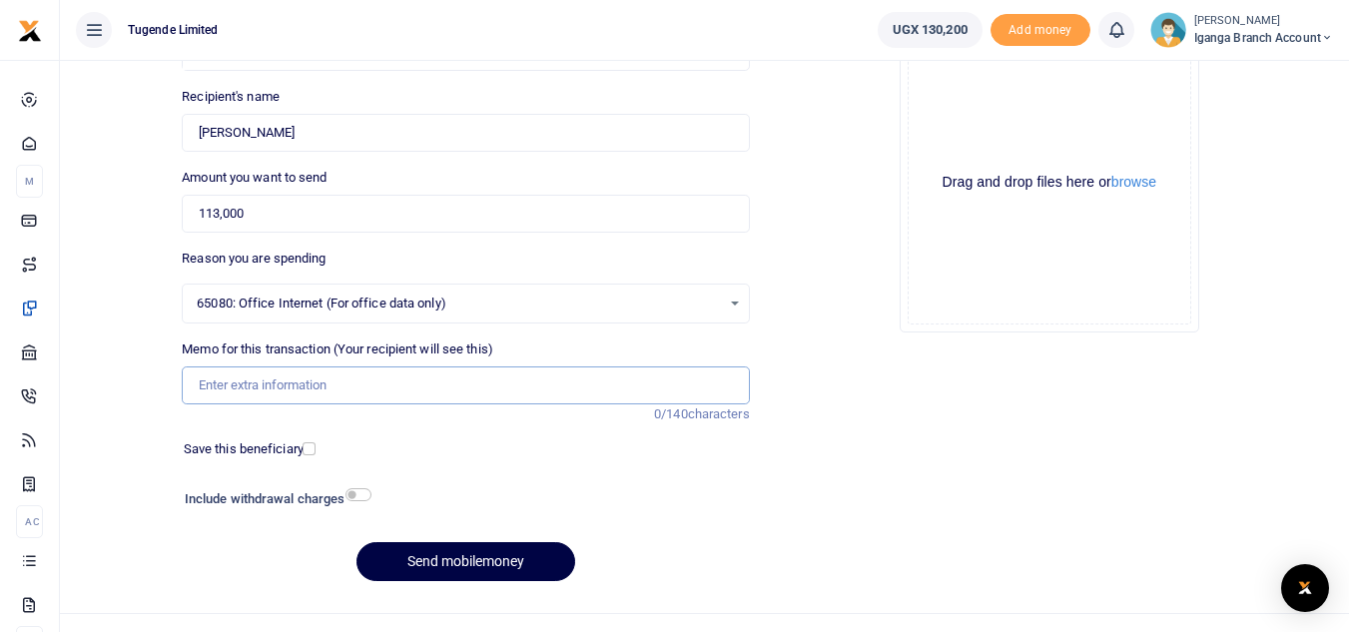
paste input "TLUG016232 Iganga Office data"
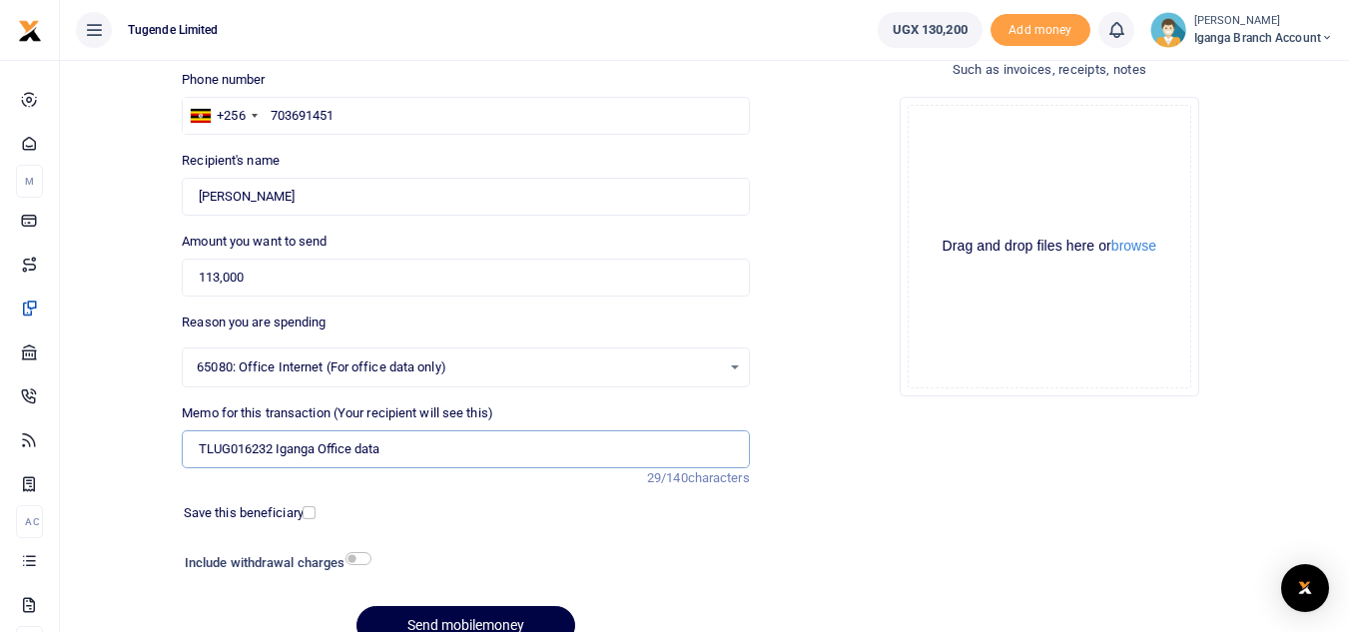
scroll to position [233, 0]
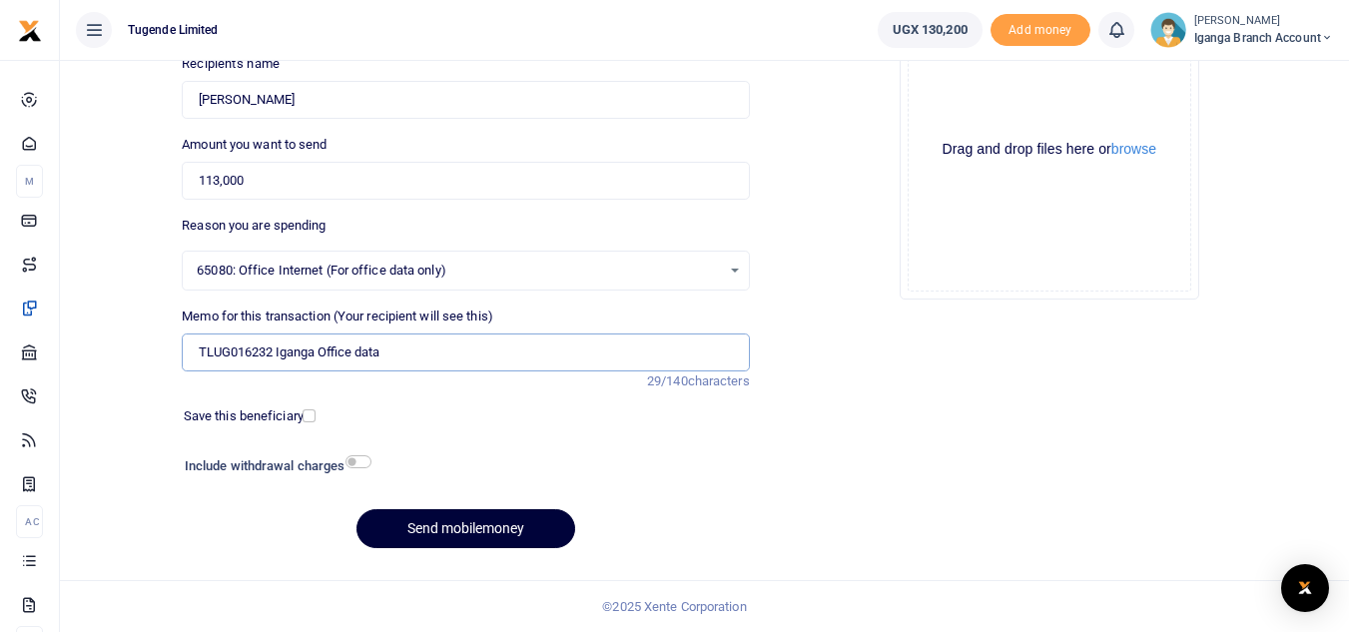
type input "TLUG016232 Iganga Office data"
click at [418, 533] on button "Send mobilemoney" at bounding box center [466, 528] width 219 height 39
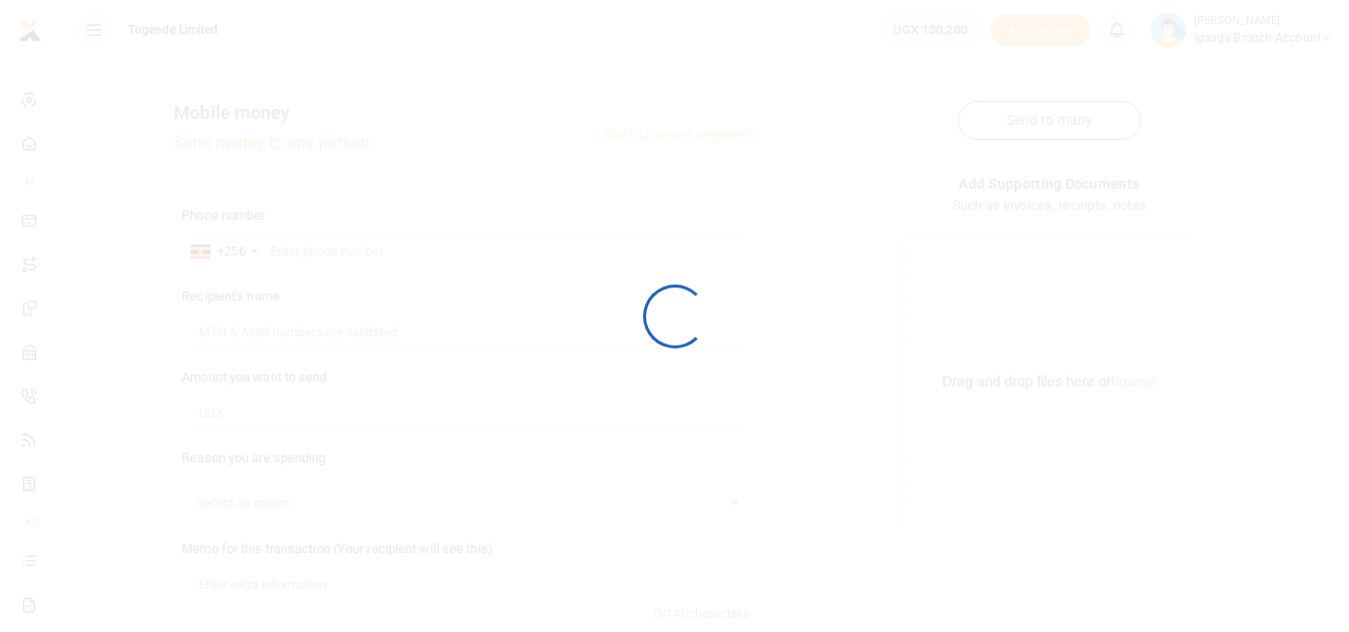
scroll to position [233, 0]
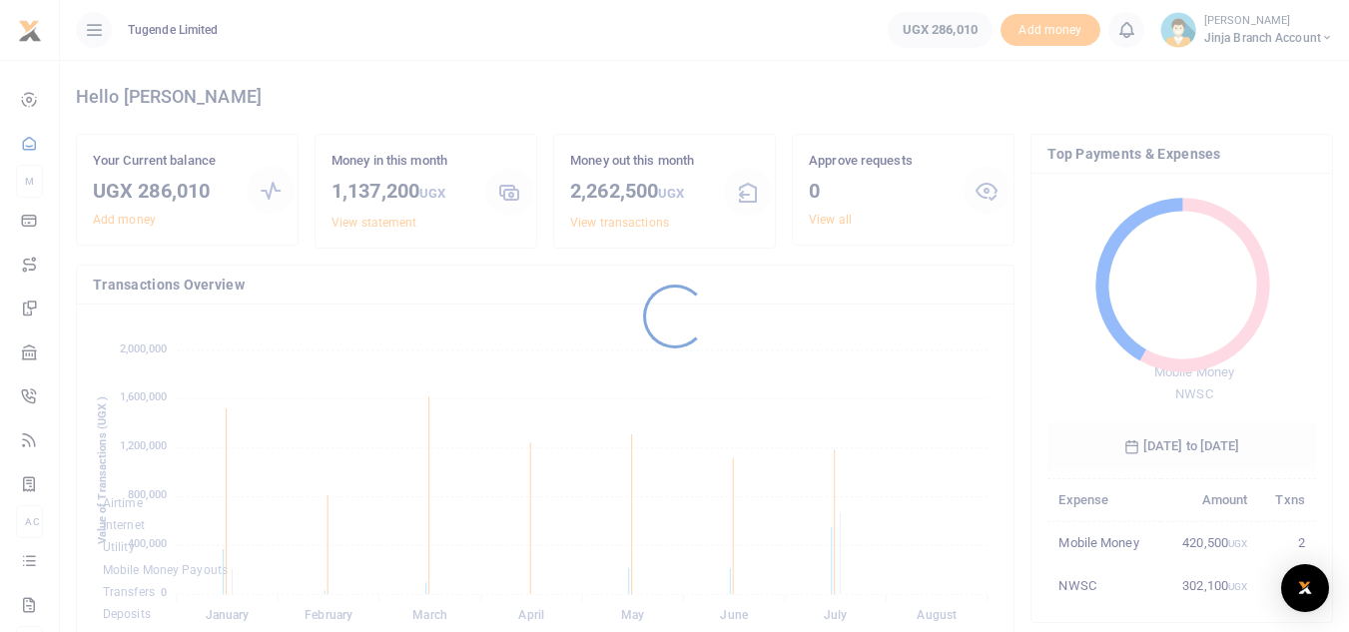
scroll to position [266, 254]
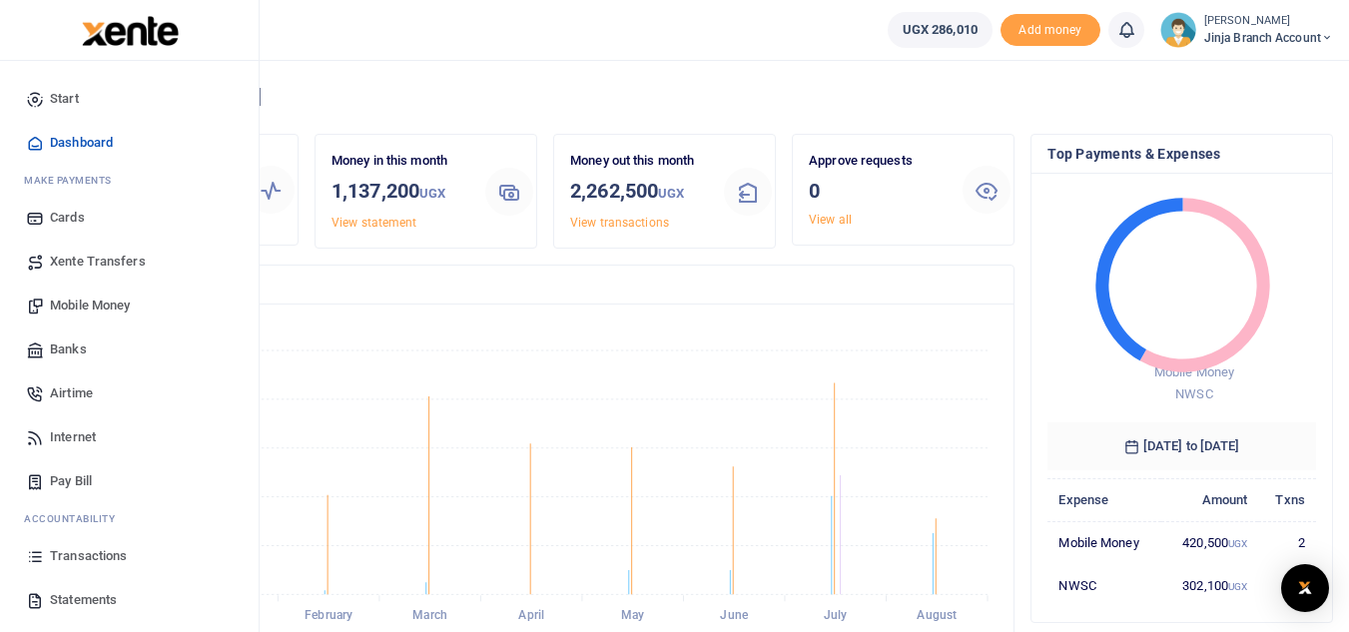
click at [102, 305] on span "Mobile Money" at bounding box center [90, 306] width 80 height 20
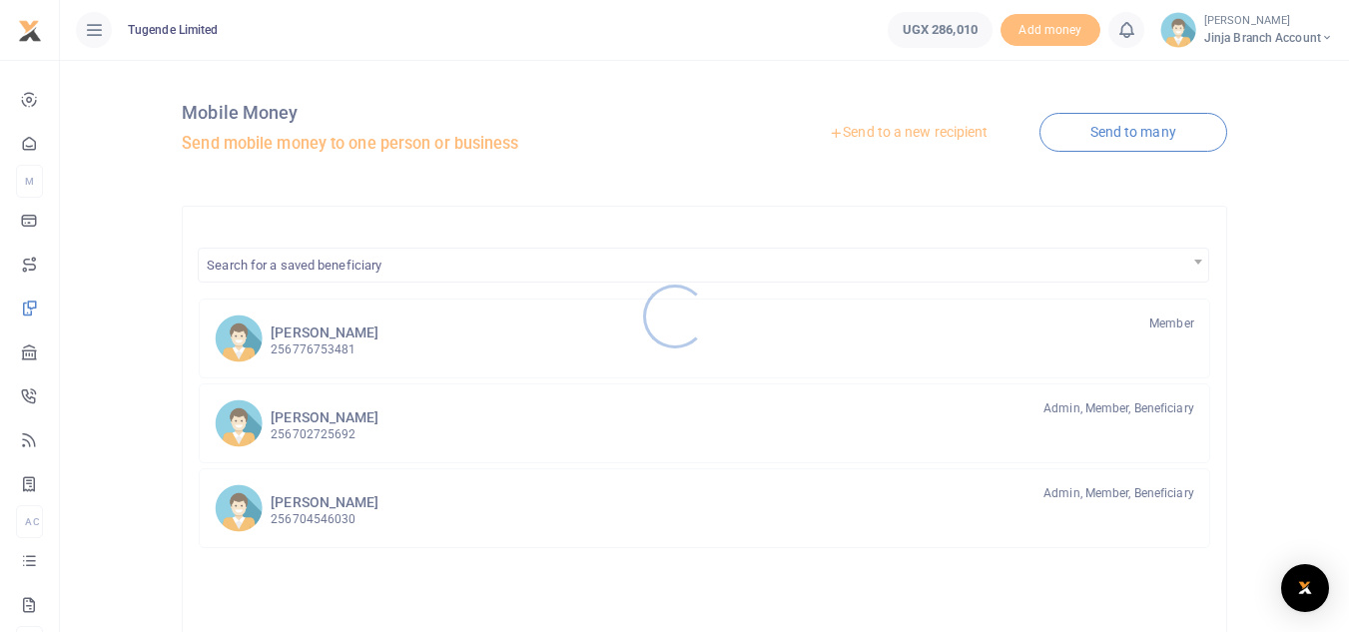
click at [895, 131] on div at bounding box center [674, 316] width 1349 height 632
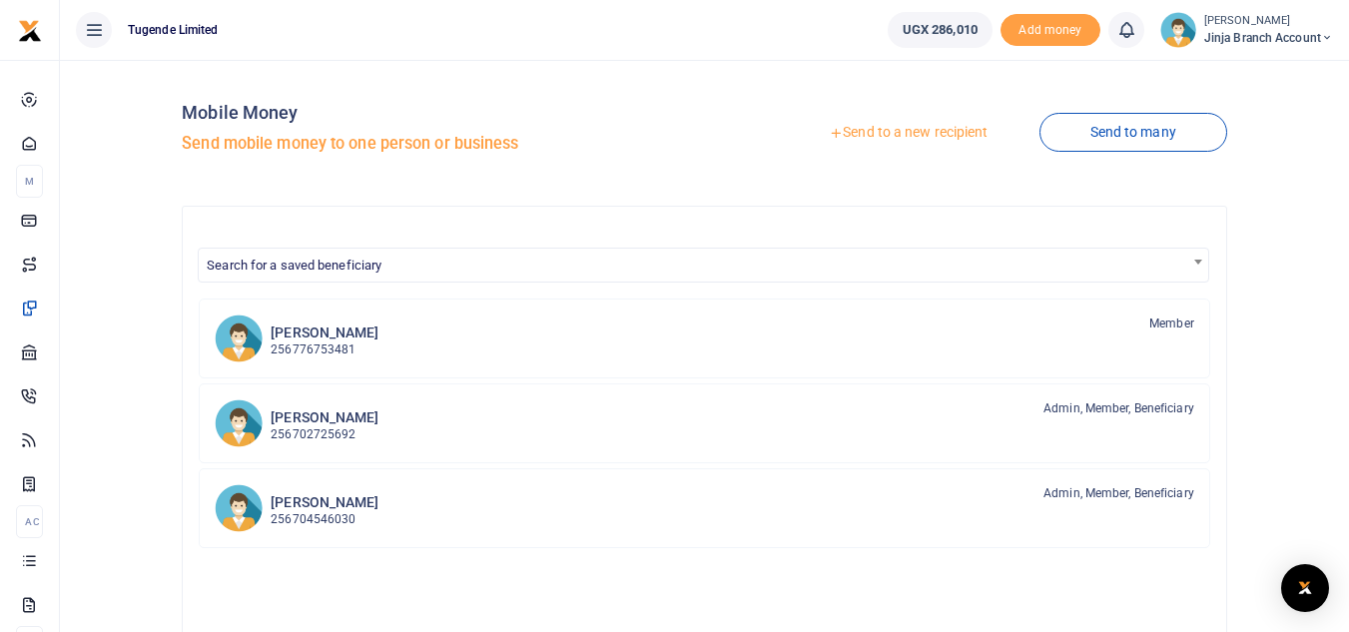
click at [921, 129] on link "Send to a new recipient" at bounding box center [908, 133] width 261 height 36
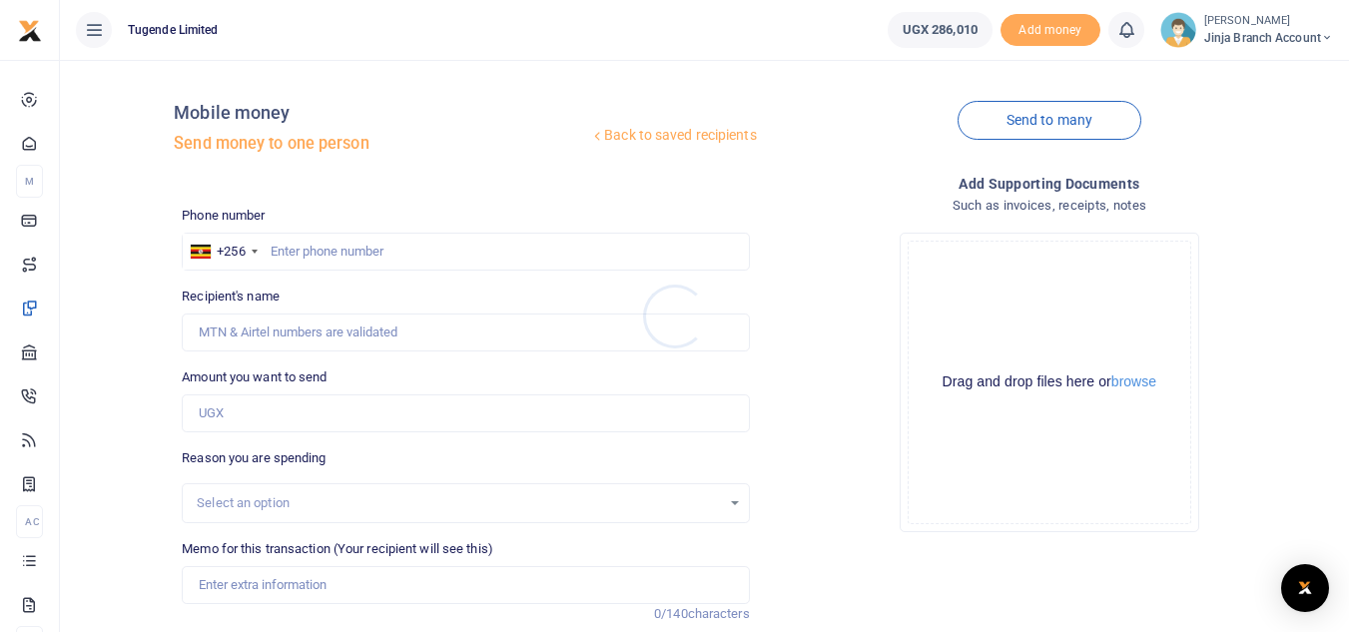
click at [305, 248] on div at bounding box center [674, 316] width 1349 height 632
click at [275, 255] on input "text" at bounding box center [465, 252] width 567 height 38
type input "703691451"
type input "[PERSON_NAME]"
type input "703691451"
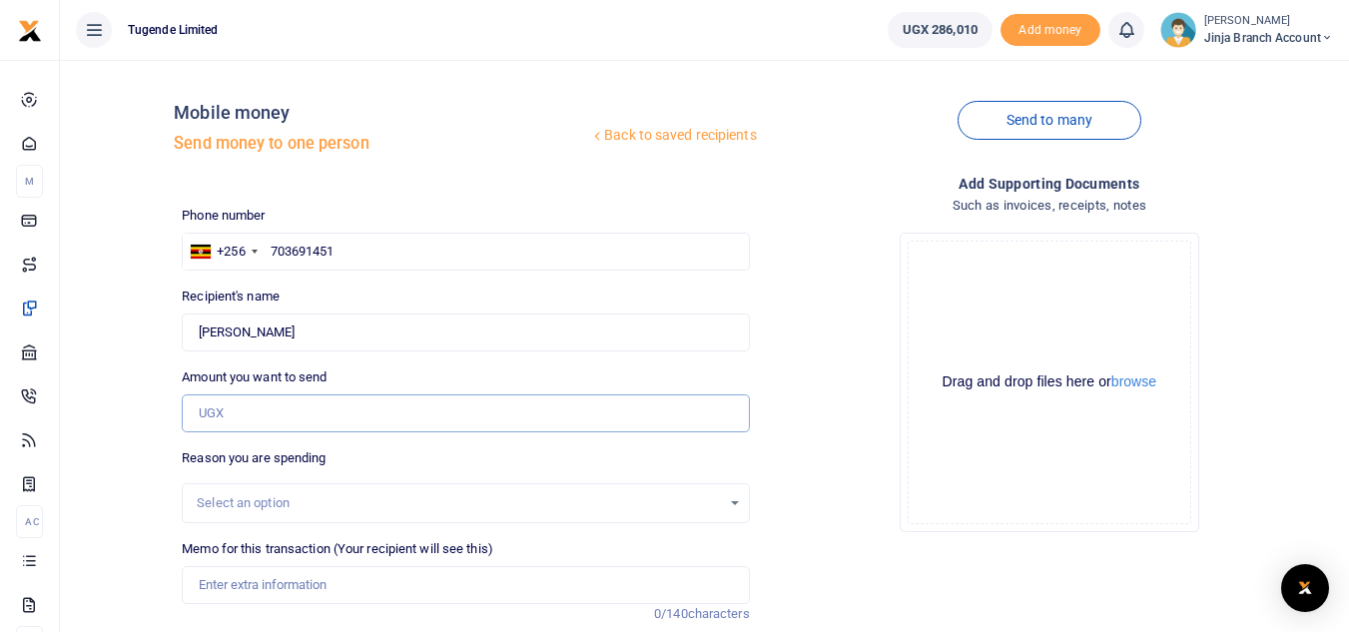
click at [292, 420] on input "Amount you want to send" at bounding box center [465, 414] width 567 height 38
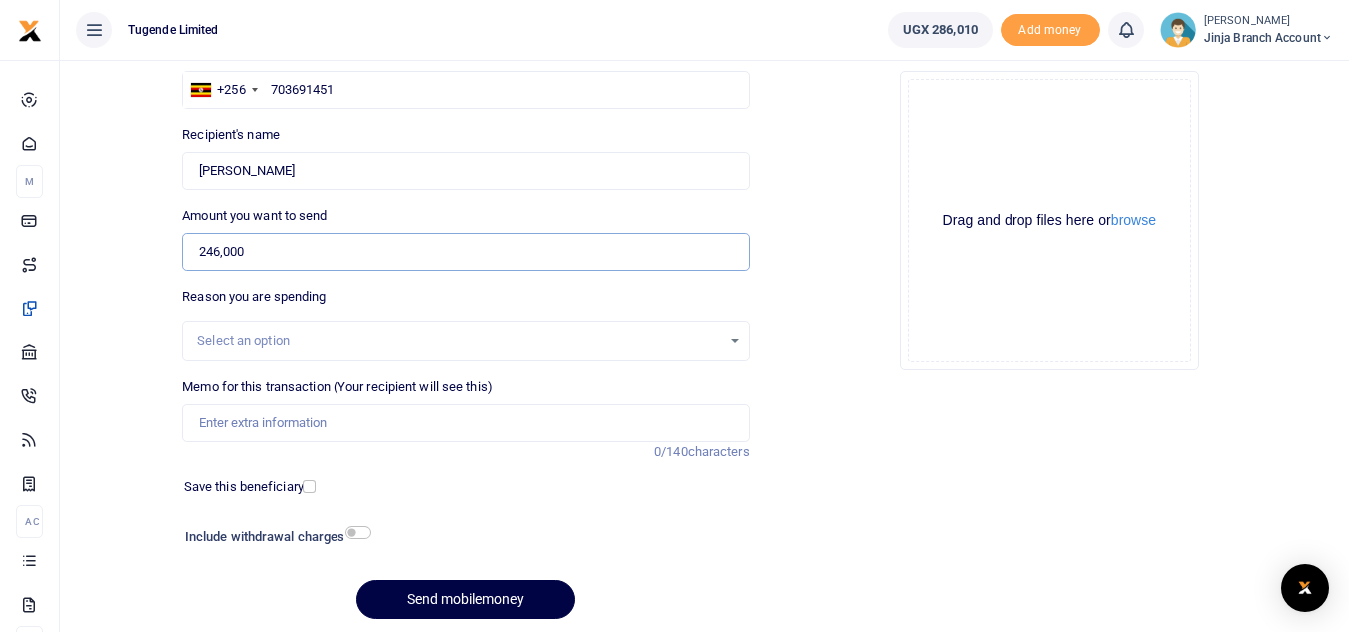
scroll to position [200, 0]
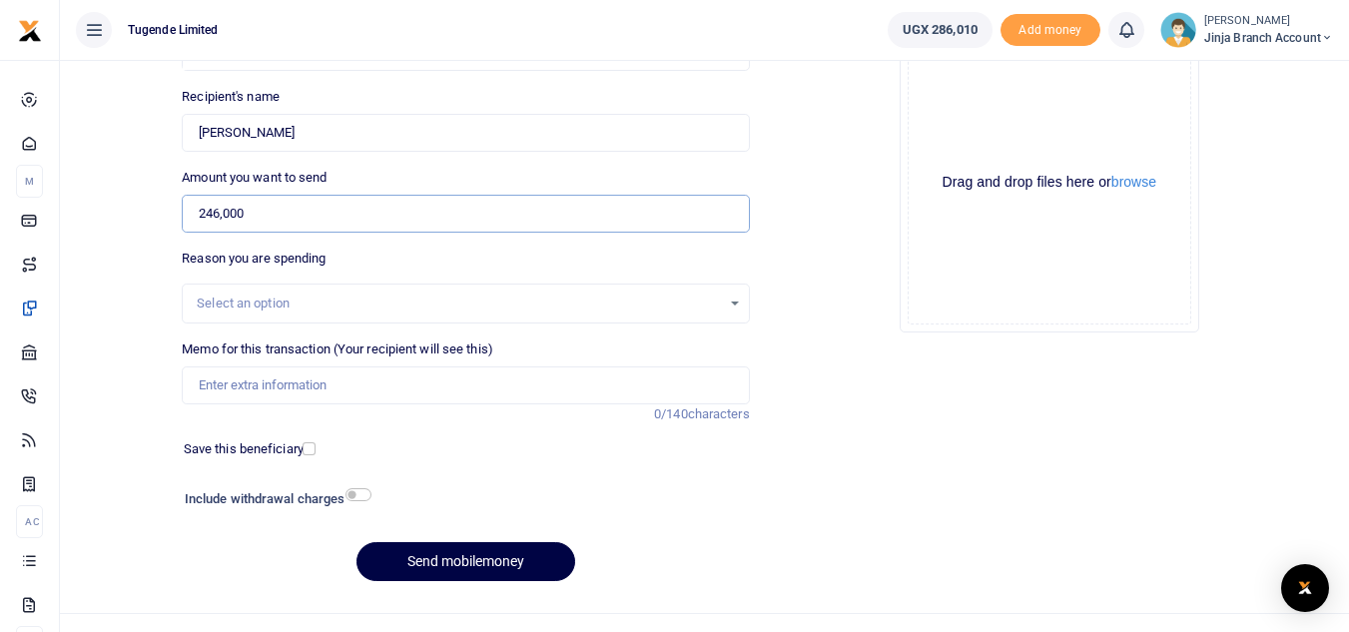
type input "246,000"
click at [355, 499] on input "checkbox" at bounding box center [359, 494] width 26 height 13
checkbox input "true"
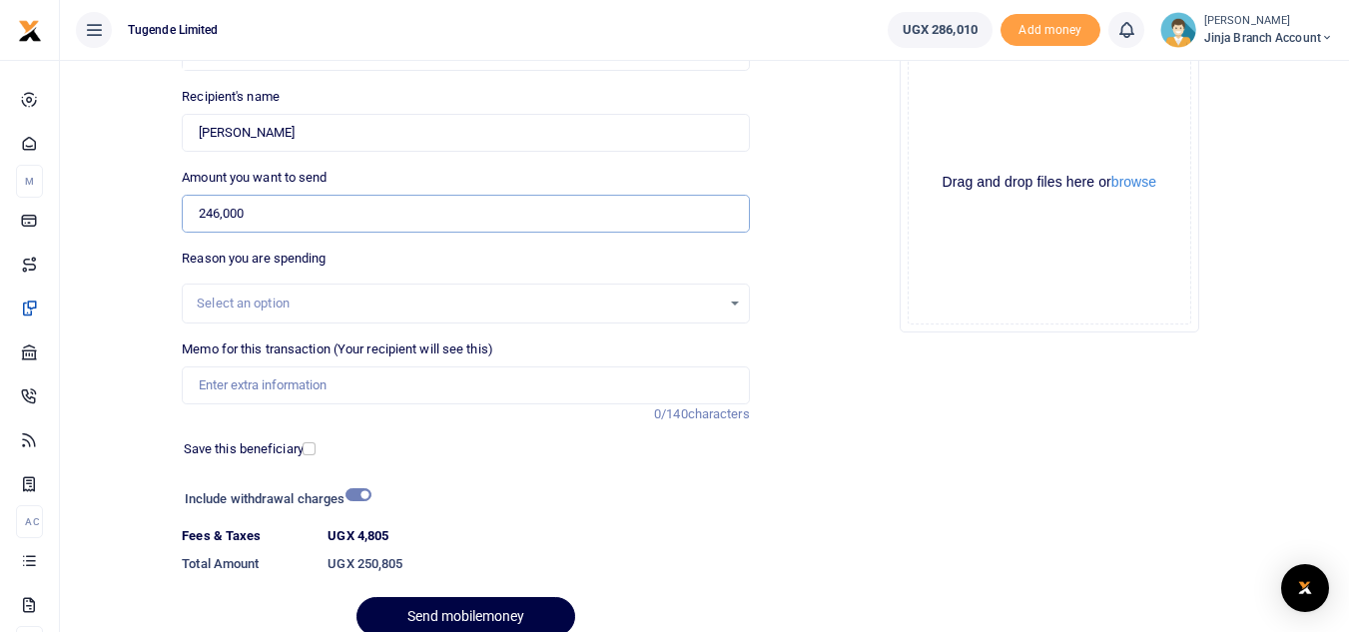
click at [218, 210] on input "246,000" at bounding box center [465, 214] width 567 height 38
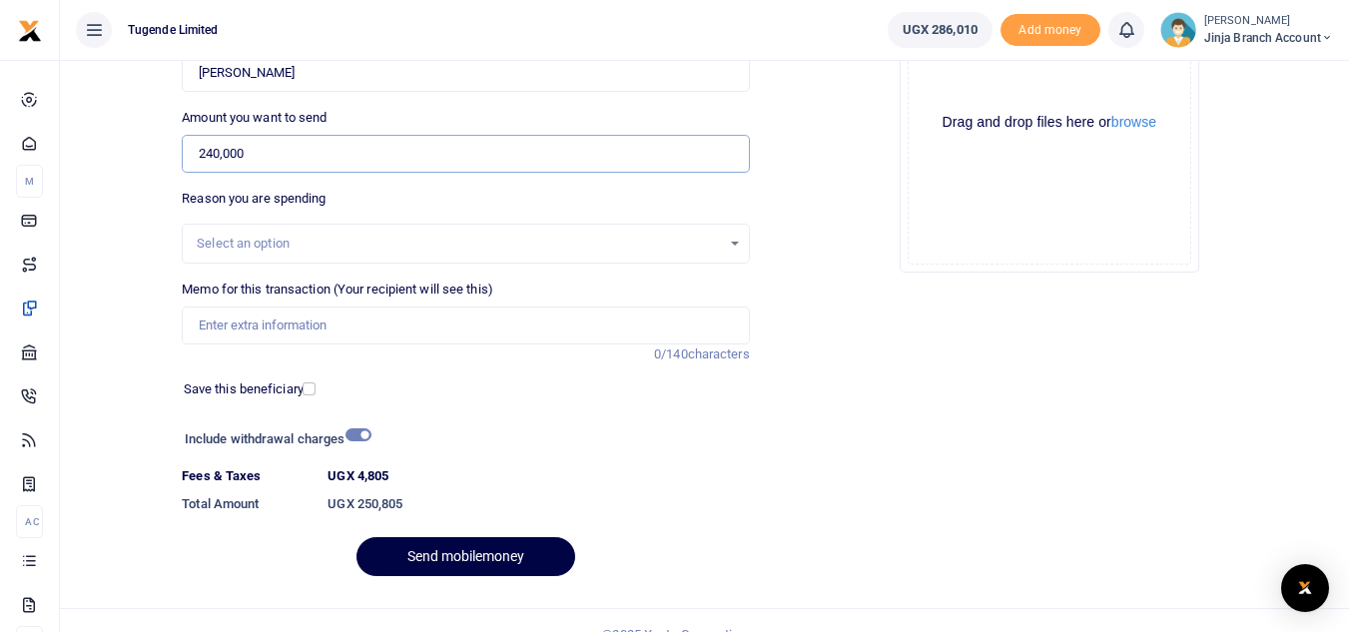
scroll to position [288, 0]
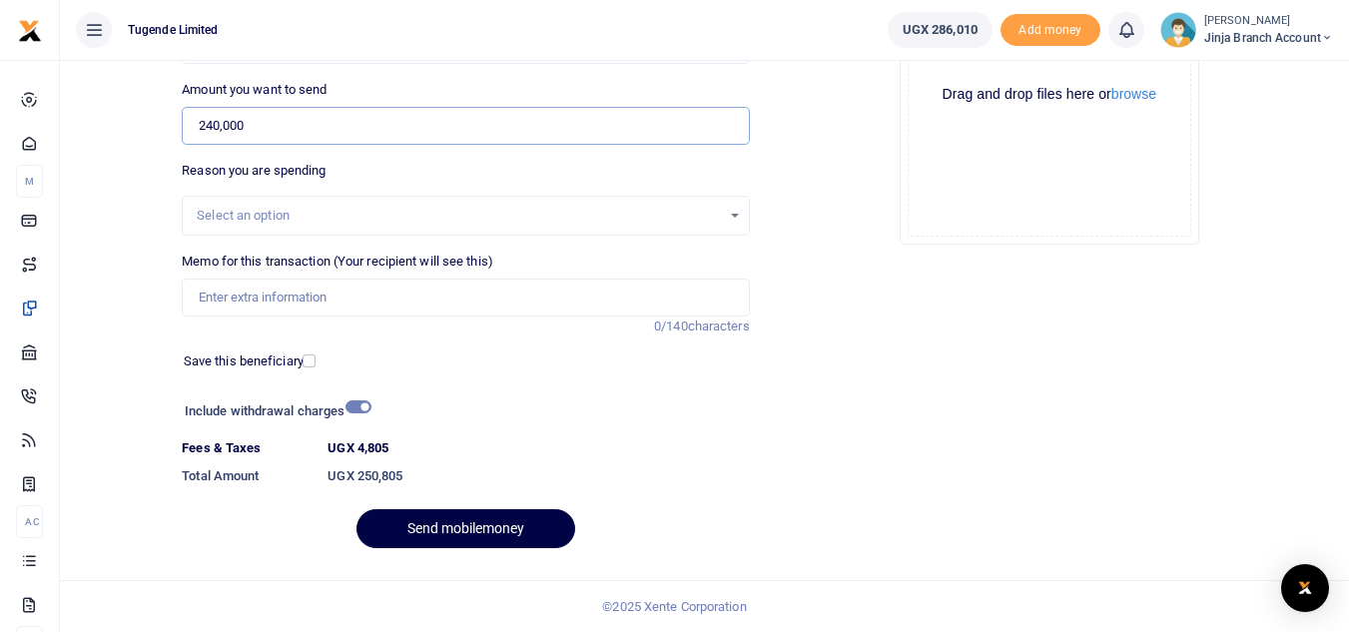
type input "240,000"
click at [359, 411] on input "checkbox" at bounding box center [359, 407] width 26 height 13
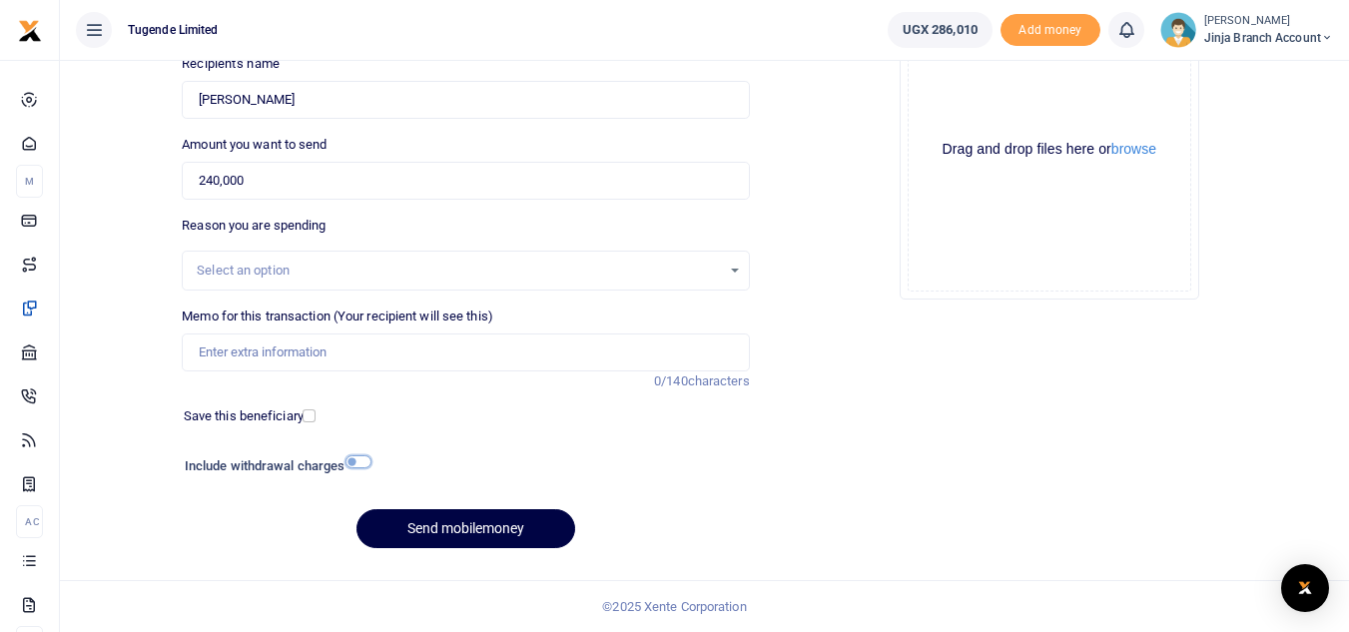
scroll to position [233, 0]
click at [348, 460] on input "checkbox" at bounding box center [359, 461] width 26 height 13
checkbox input "true"
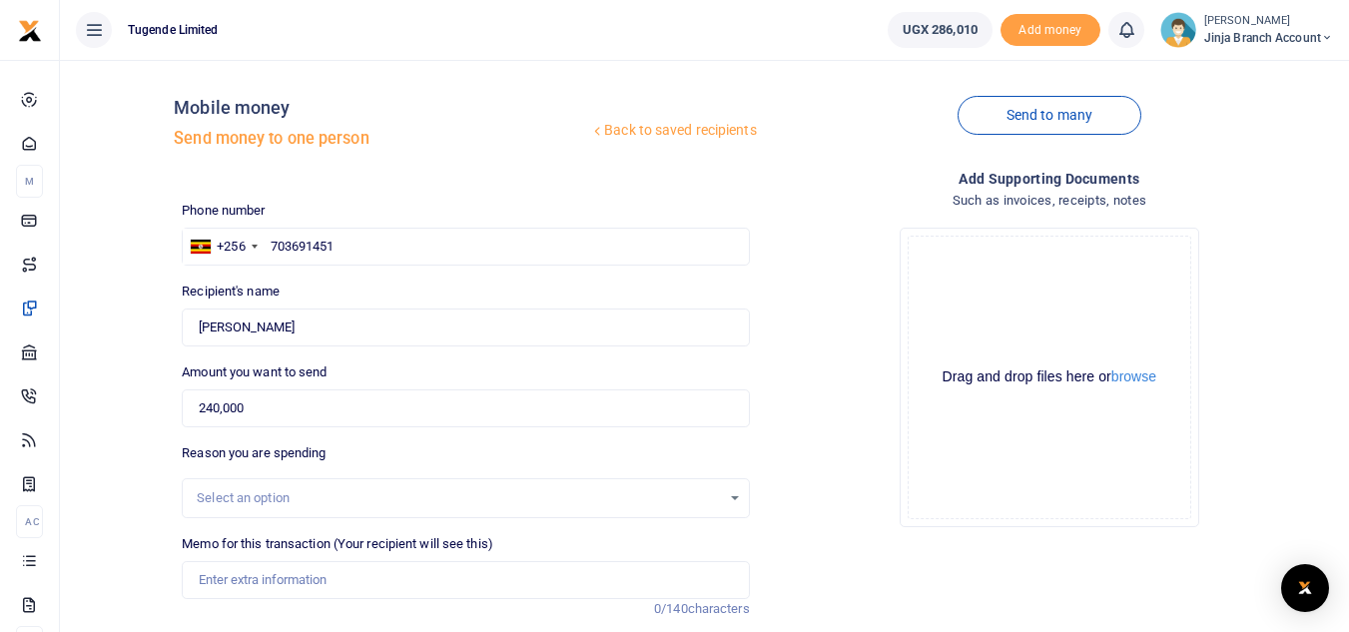
scroll to position [0, 0]
